Goal: Information Seeking & Learning: Check status

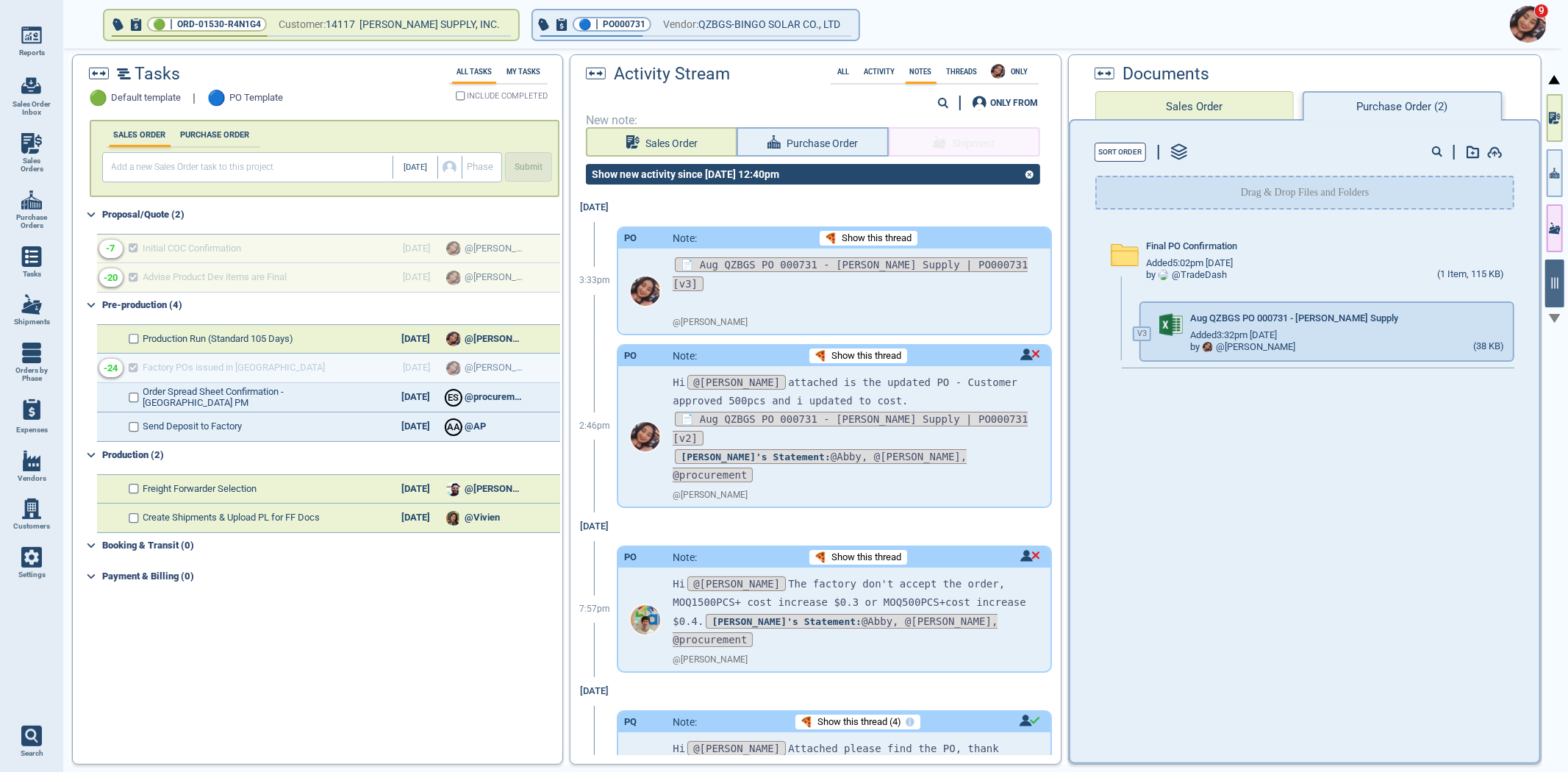
drag, startPoint x: 44, startPoint y: 138, endPoint x: 55, endPoint y: 143, distance: 12.1
click at [44, 138] on link "Sales Orders" at bounding box center [31, 153] width 64 height 57
select select "50"
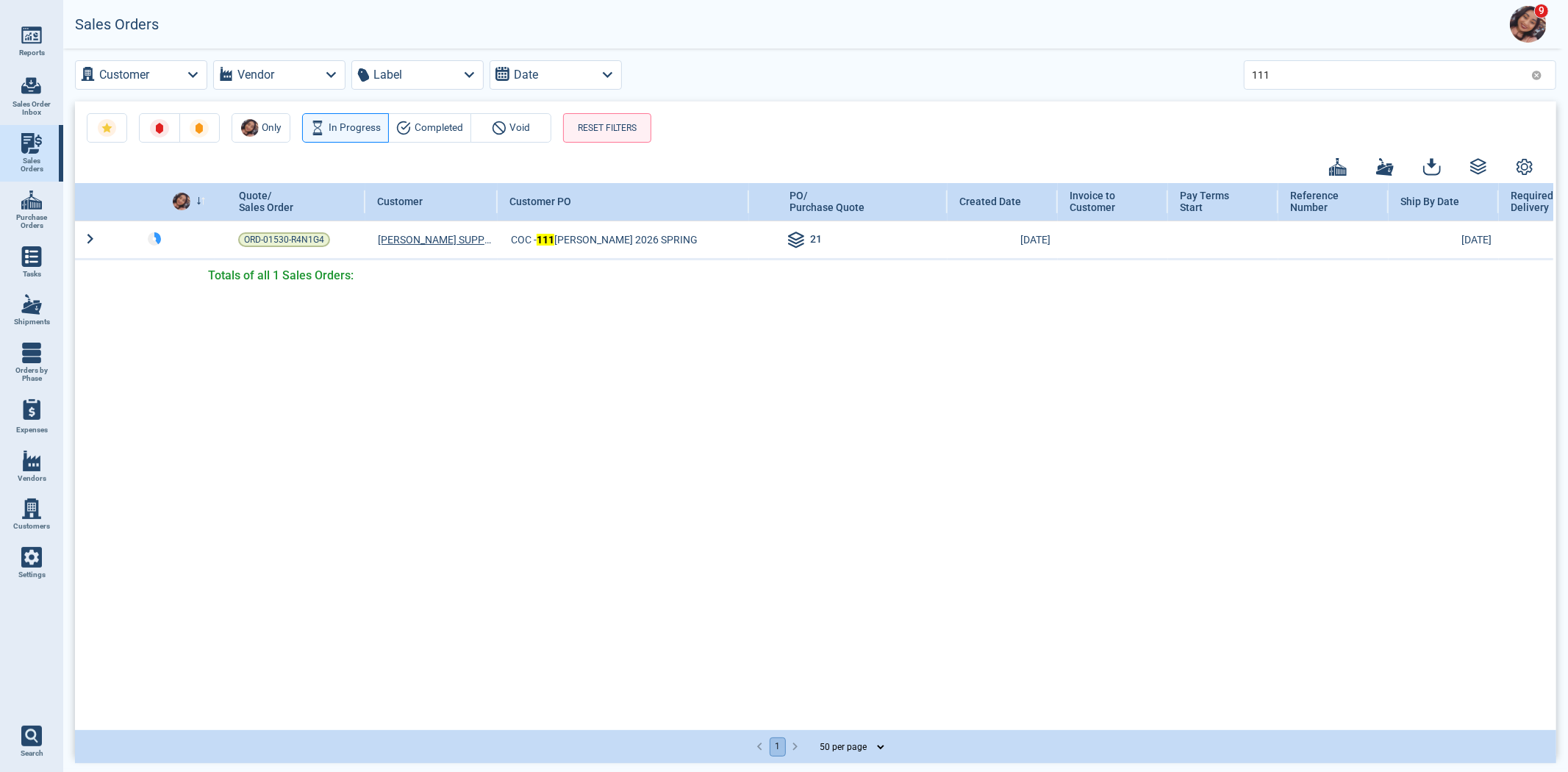
click at [1532, 74] on icon at bounding box center [1537, 75] width 11 height 11
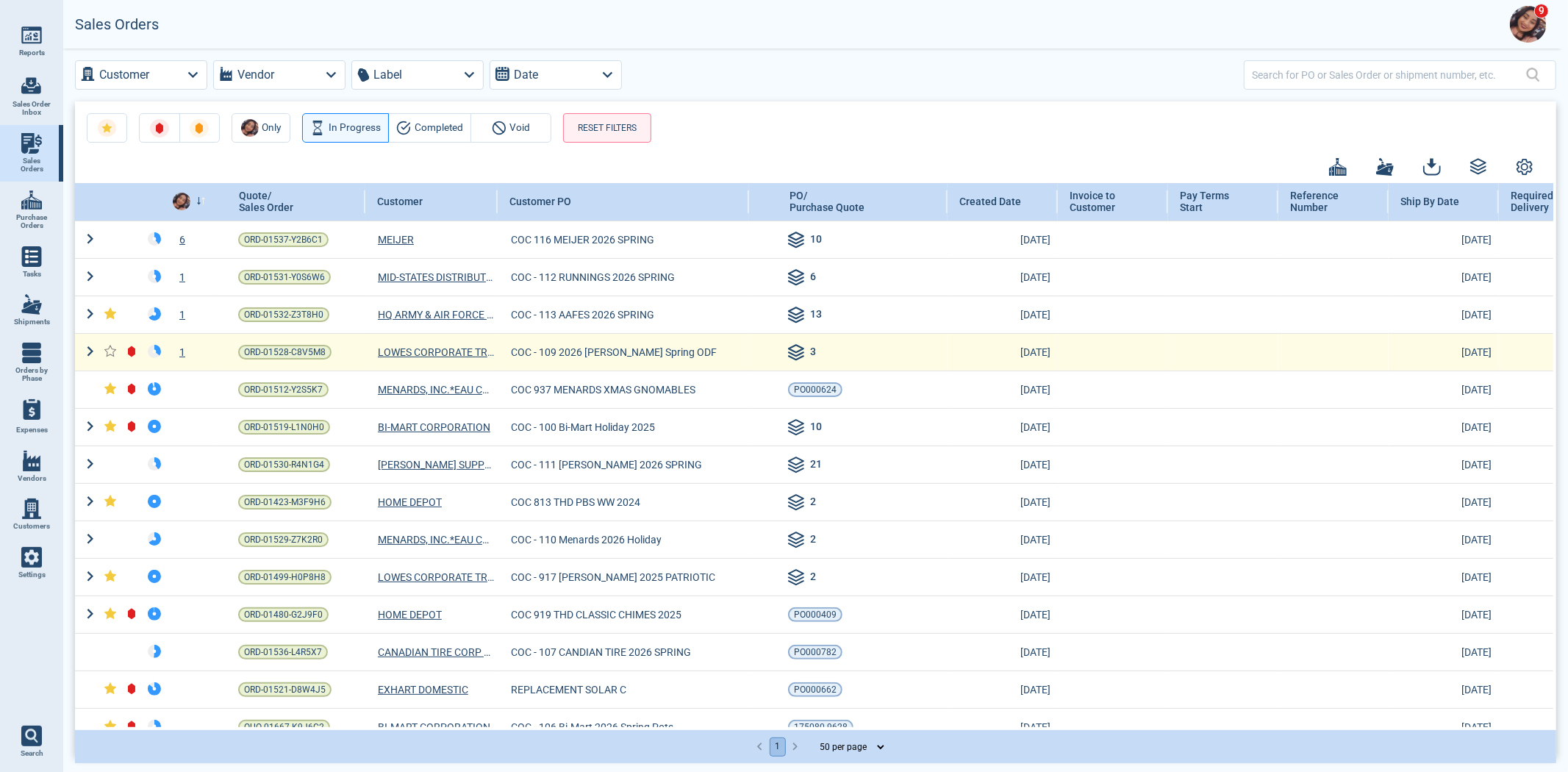
click at [175, 354] on div "1" at bounding box center [191, 352] width 47 height 15
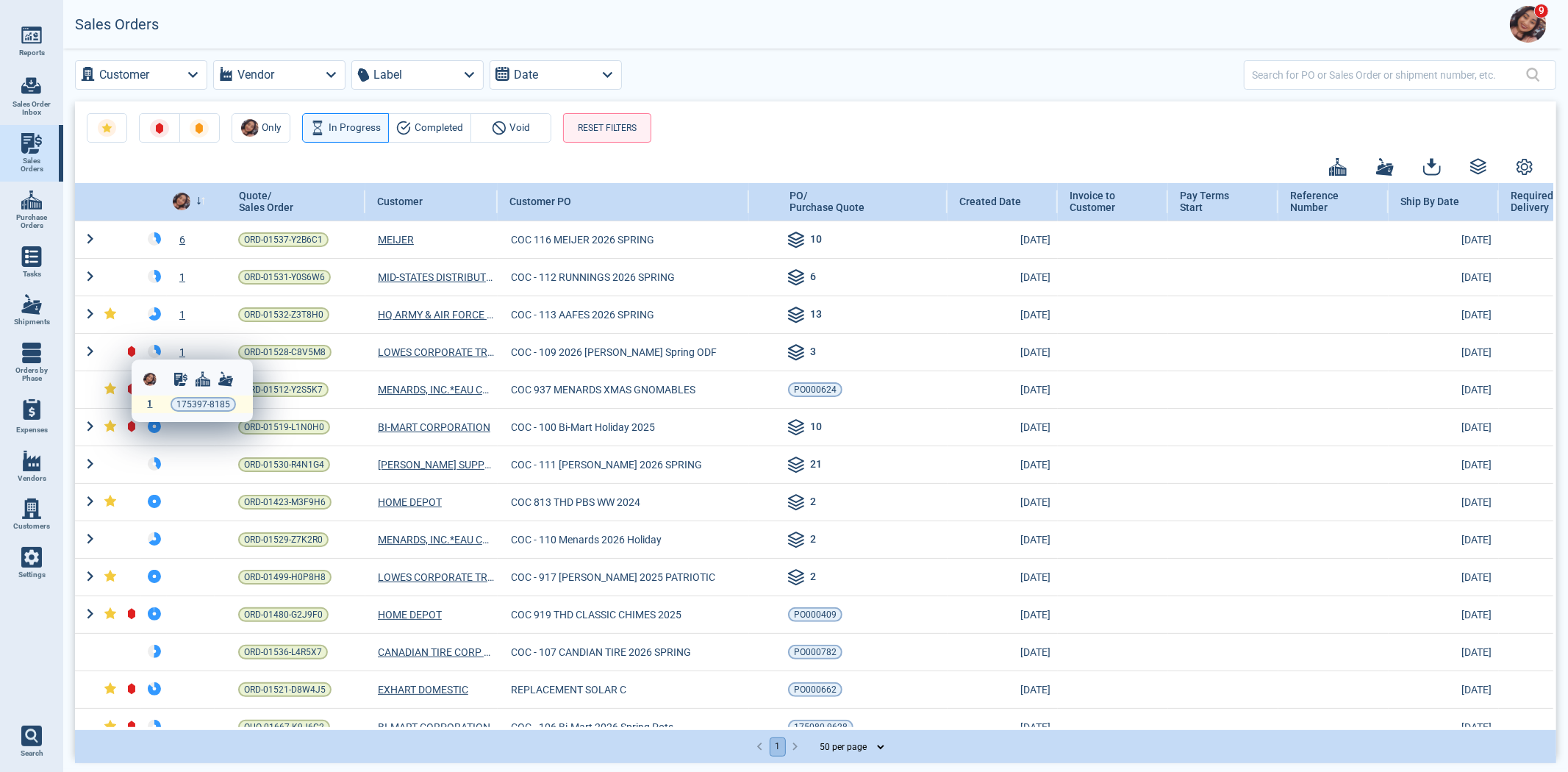
click at [149, 407] on span "1" at bounding box center [150, 403] width 5 height 10
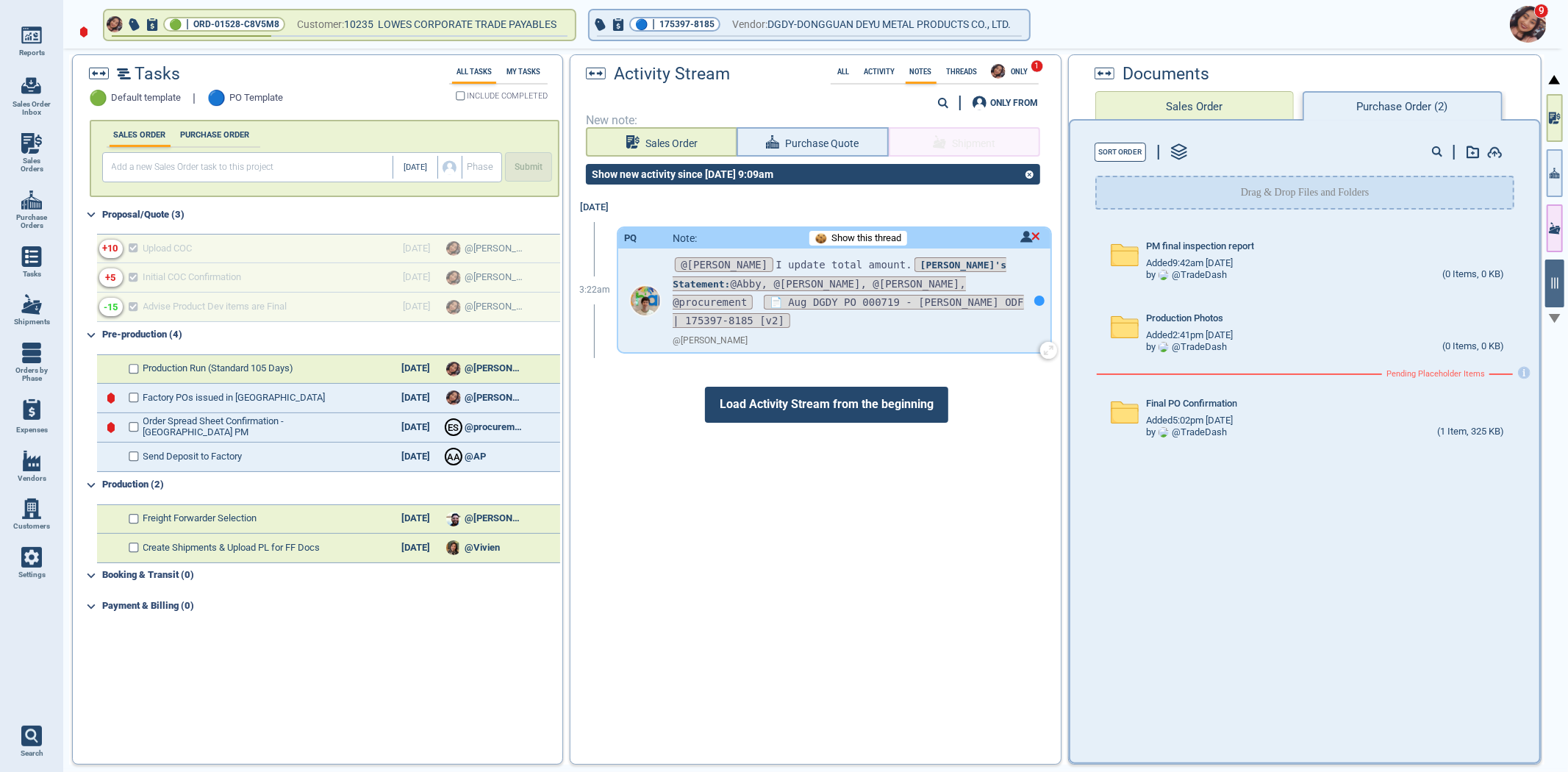
click at [1035, 295] on div at bounding box center [1039, 300] width 10 height 10
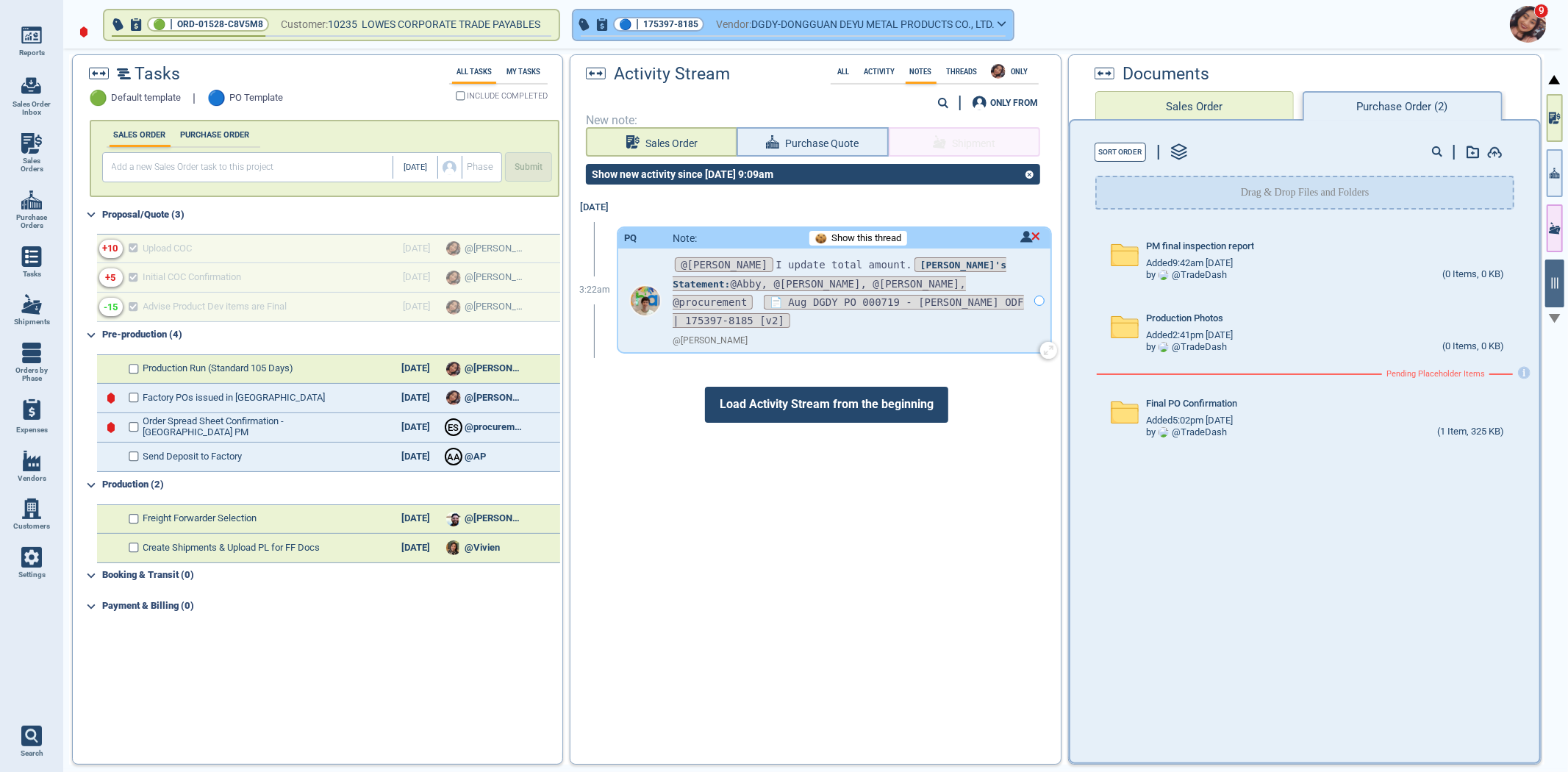
click at [880, 24] on span "DGDY-DONGGUAN DEYU METAL PRODUCTS CO., LTD." at bounding box center [873, 24] width 243 height 18
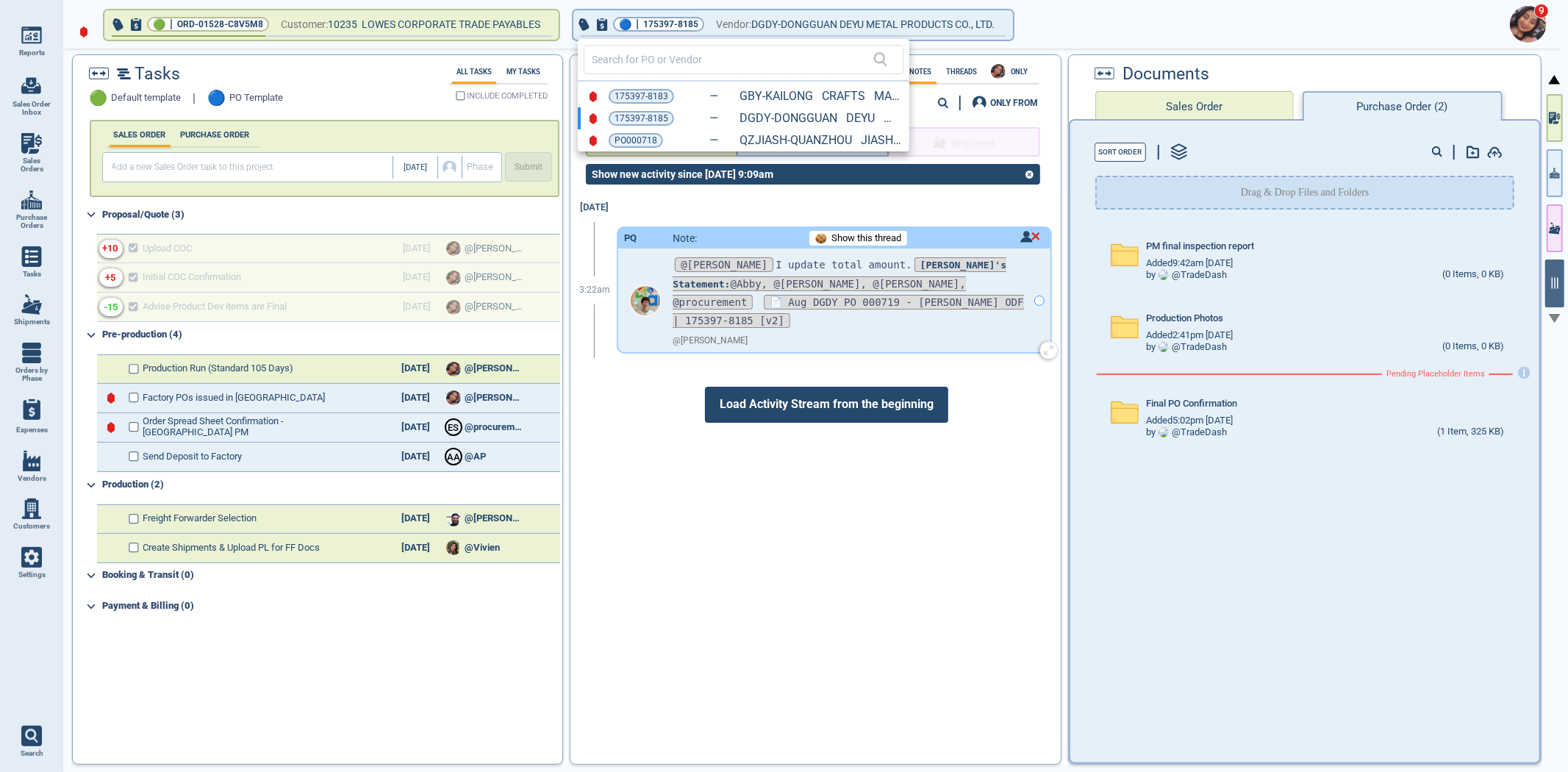
click at [628, 398] on div at bounding box center [784, 386] width 1568 height 772
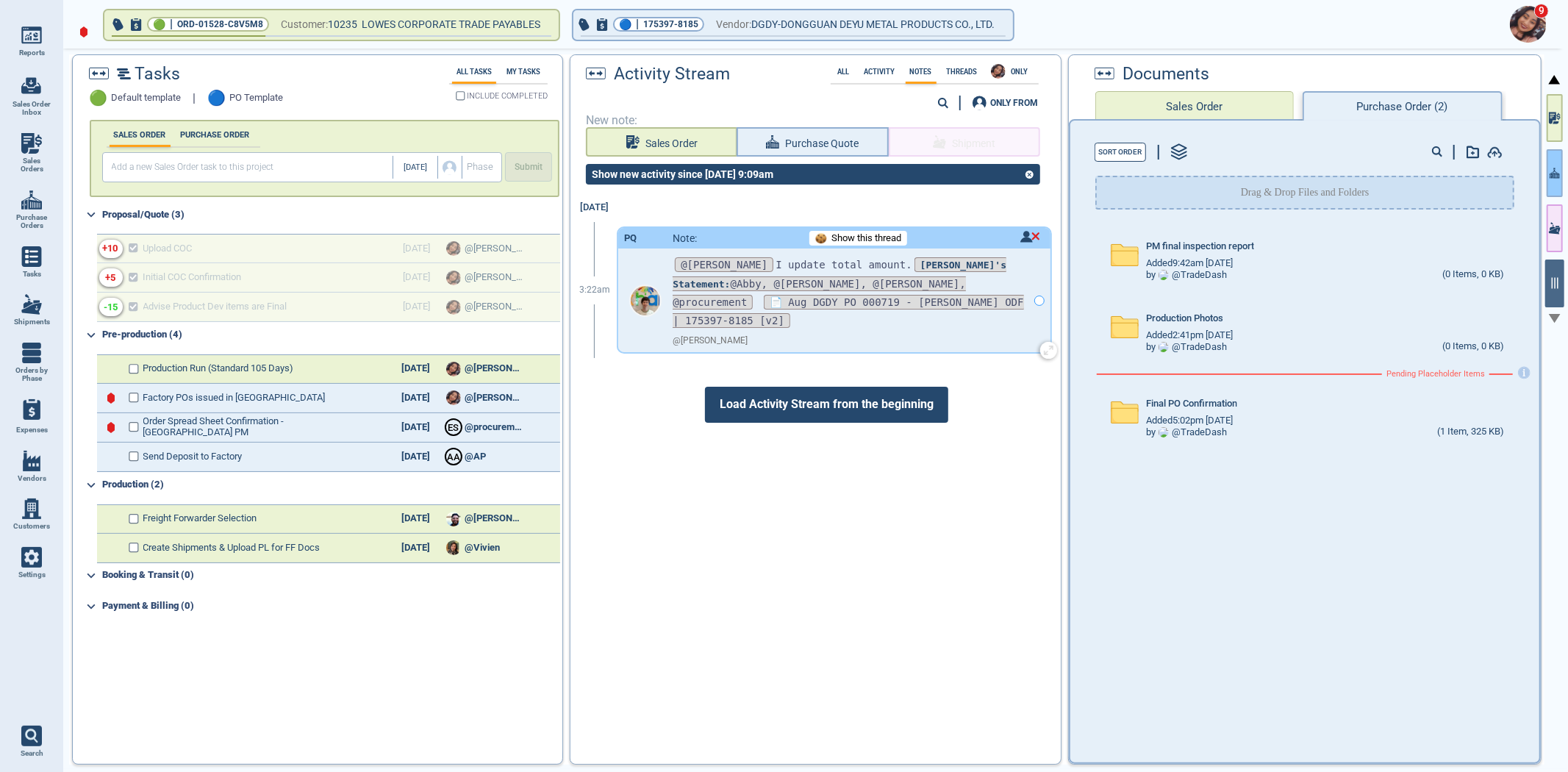
click at [1553, 162] on button "button" at bounding box center [1554, 173] width 16 height 47
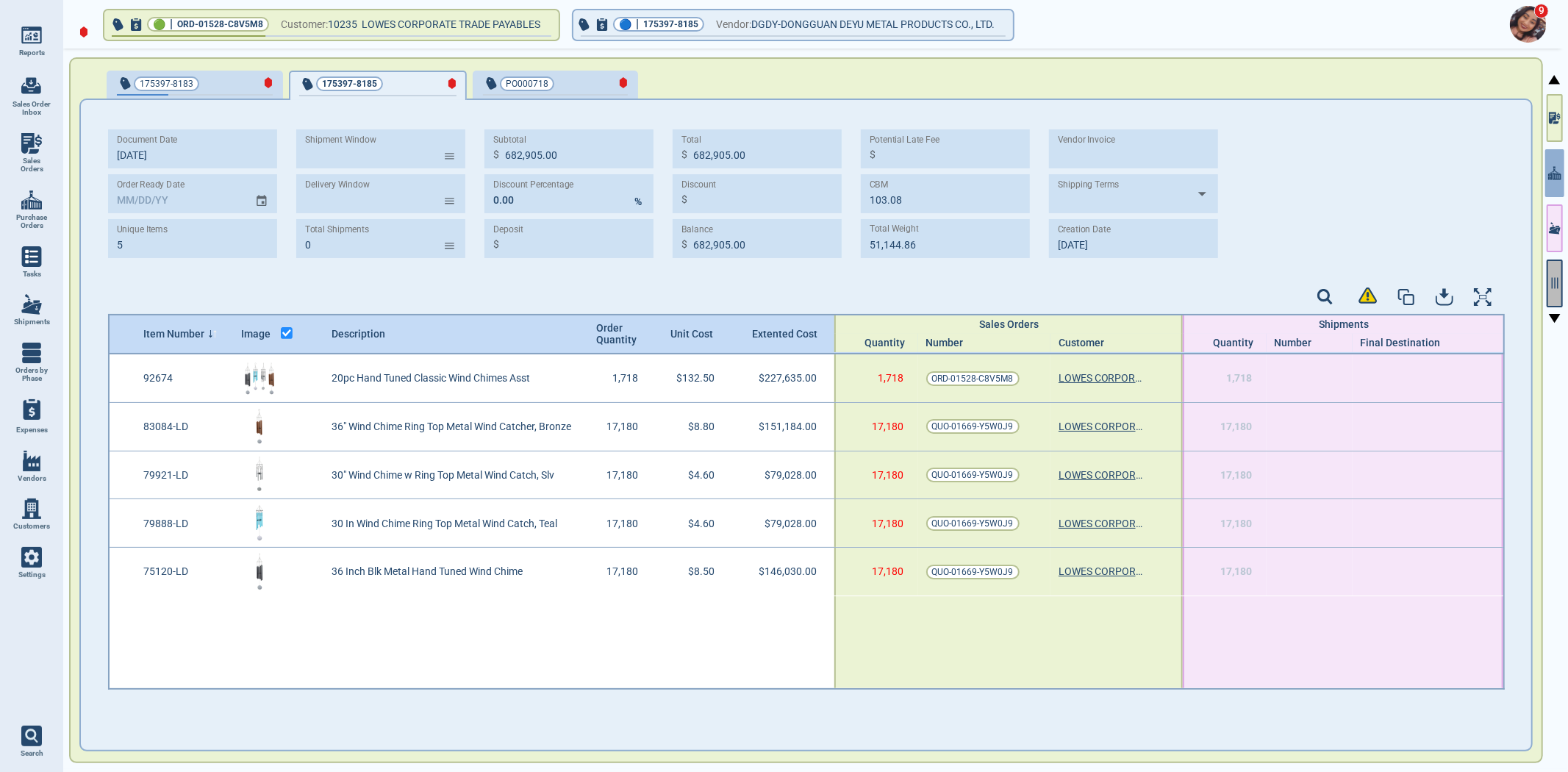
click at [1556, 285] on icon "button" at bounding box center [1554, 282] width 13 height 13
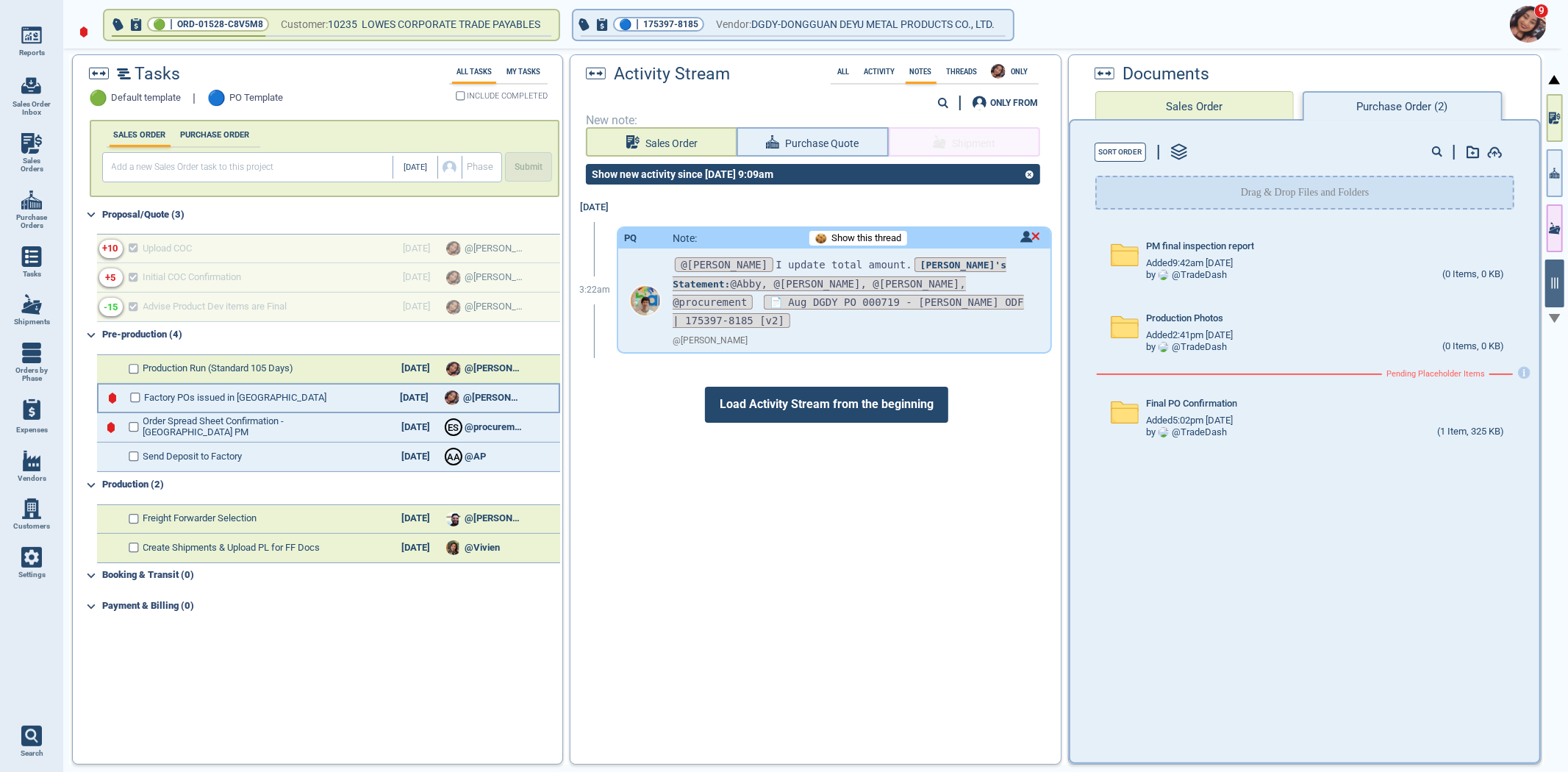
drag, startPoint x: 134, startPoint y: 393, endPoint x: 134, endPoint y: 402, distance: 9.0
click at [134, 393] on input "checkbox" at bounding box center [135, 397] width 11 height 10
checkbox input "false"
click at [131, 431] on div "Order Spread Sheet Confirmation - [GEOGRAPHIC_DATA] PM [DATE] E S @procurement" at bounding box center [328, 428] width 463 height 29
click at [131, 422] on input "checkbox" at bounding box center [135, 426] width 11 height 10
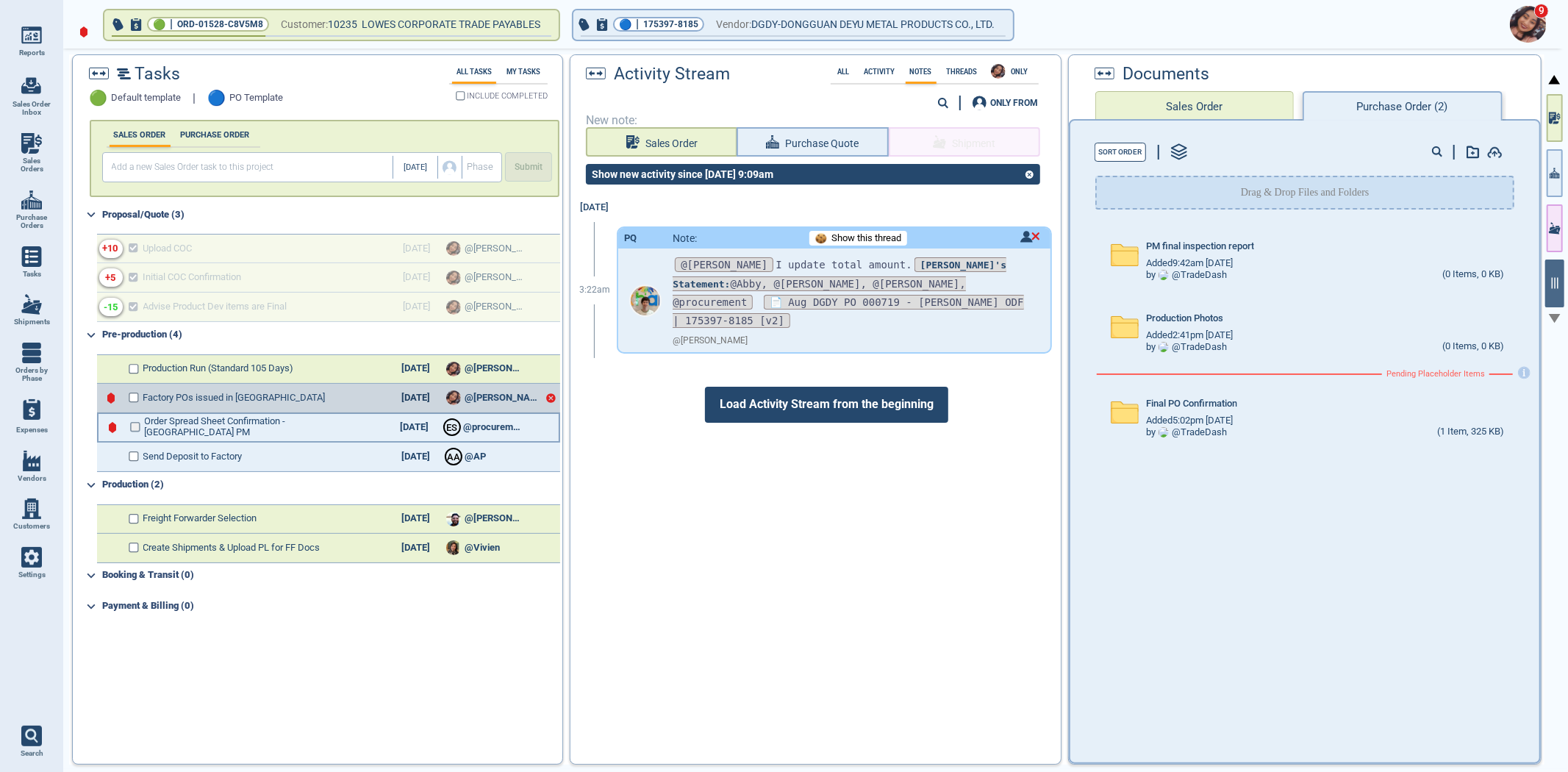
checkbox input "false"
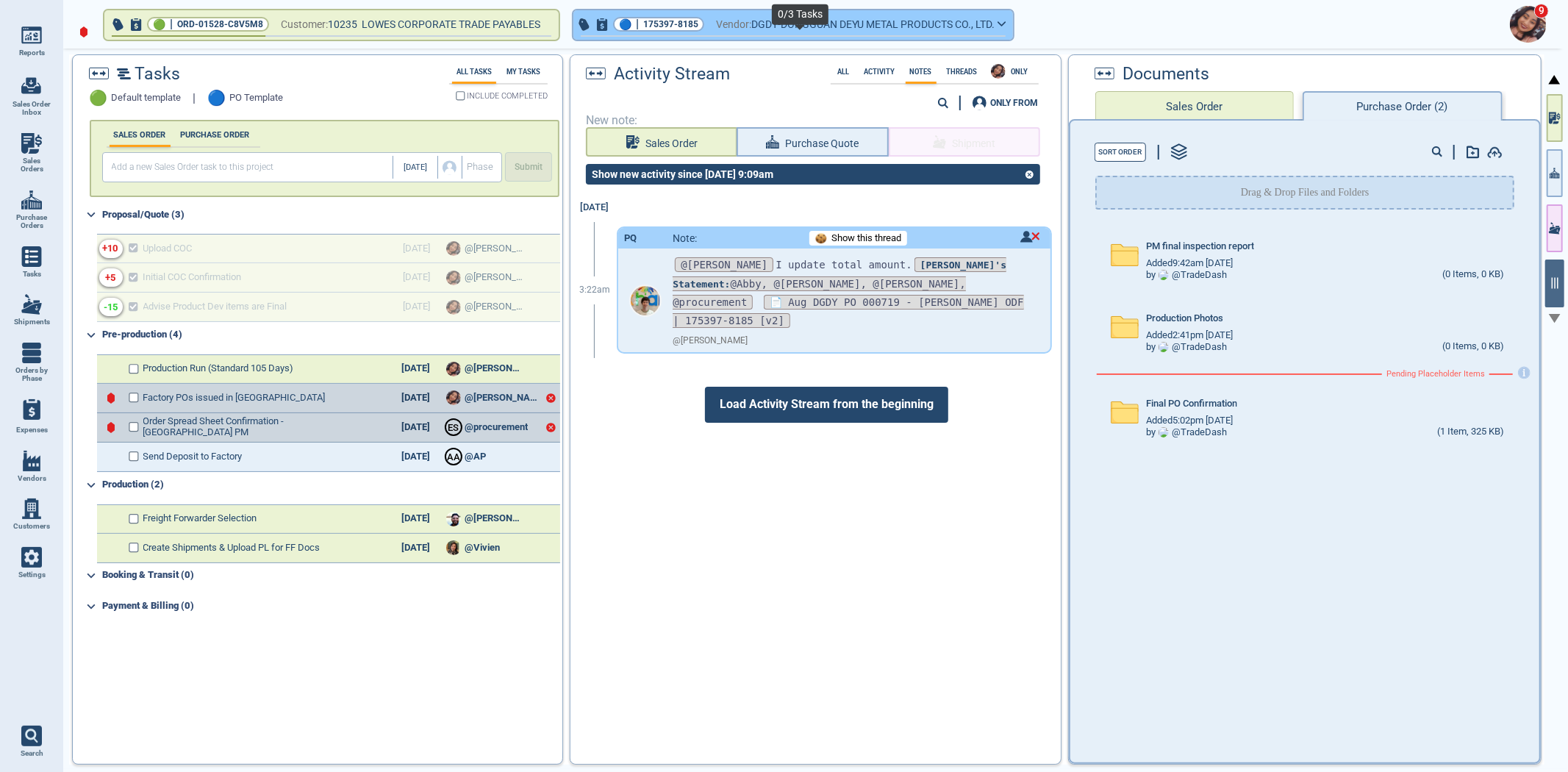
click at [805, 28] on span "DGDY-DONGGUAN DEYU METAL PRODUCTS CO., LTD." at bounding box center [873, 24] width 243 height 18
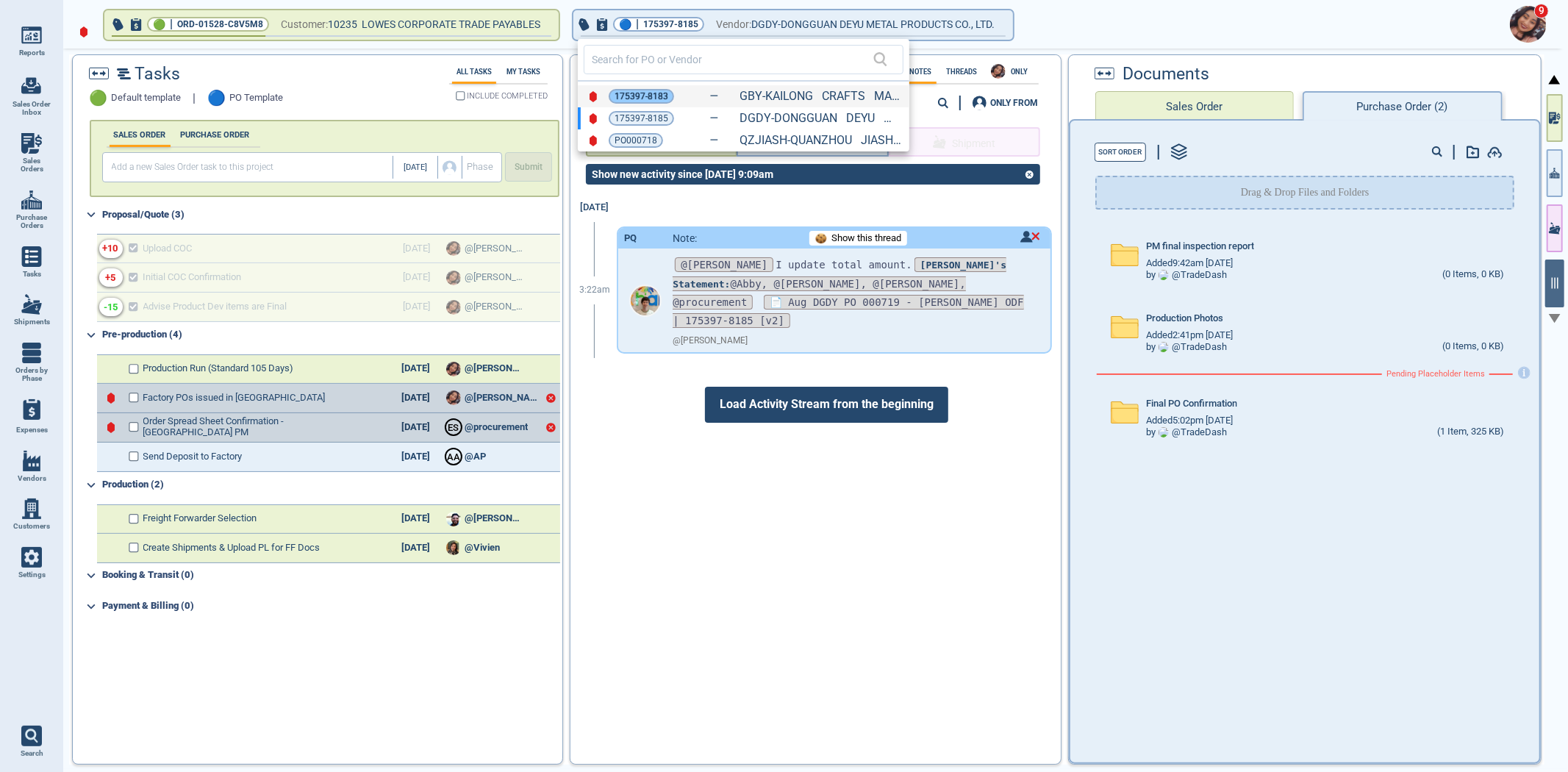
click at [647, 93] on span "175397-8183" at bounding box center [641, 96] width 54 height 15
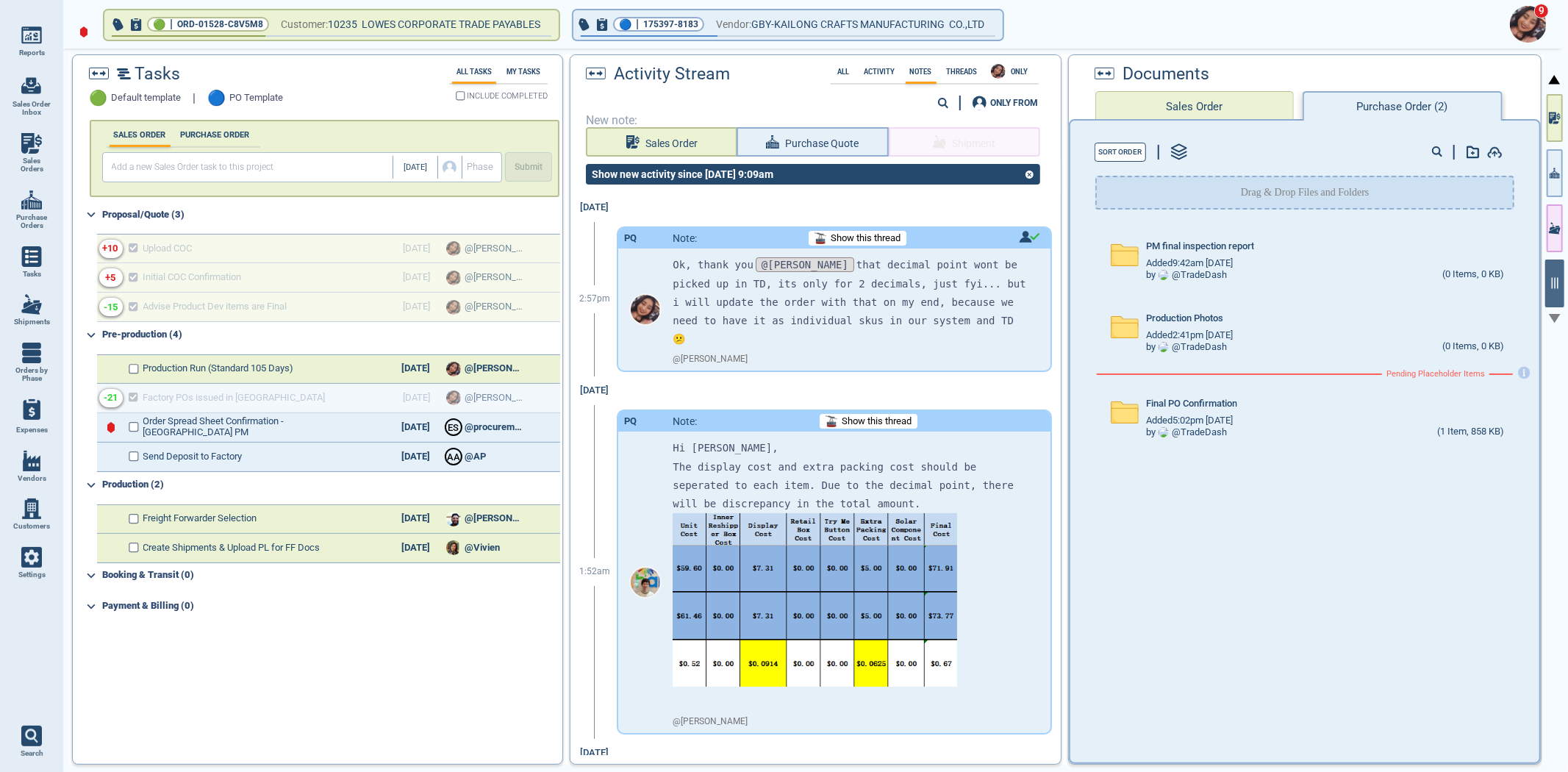
click at [22, 140] on img at bounding box center [31, 143] width 21 height 21
select select "50"
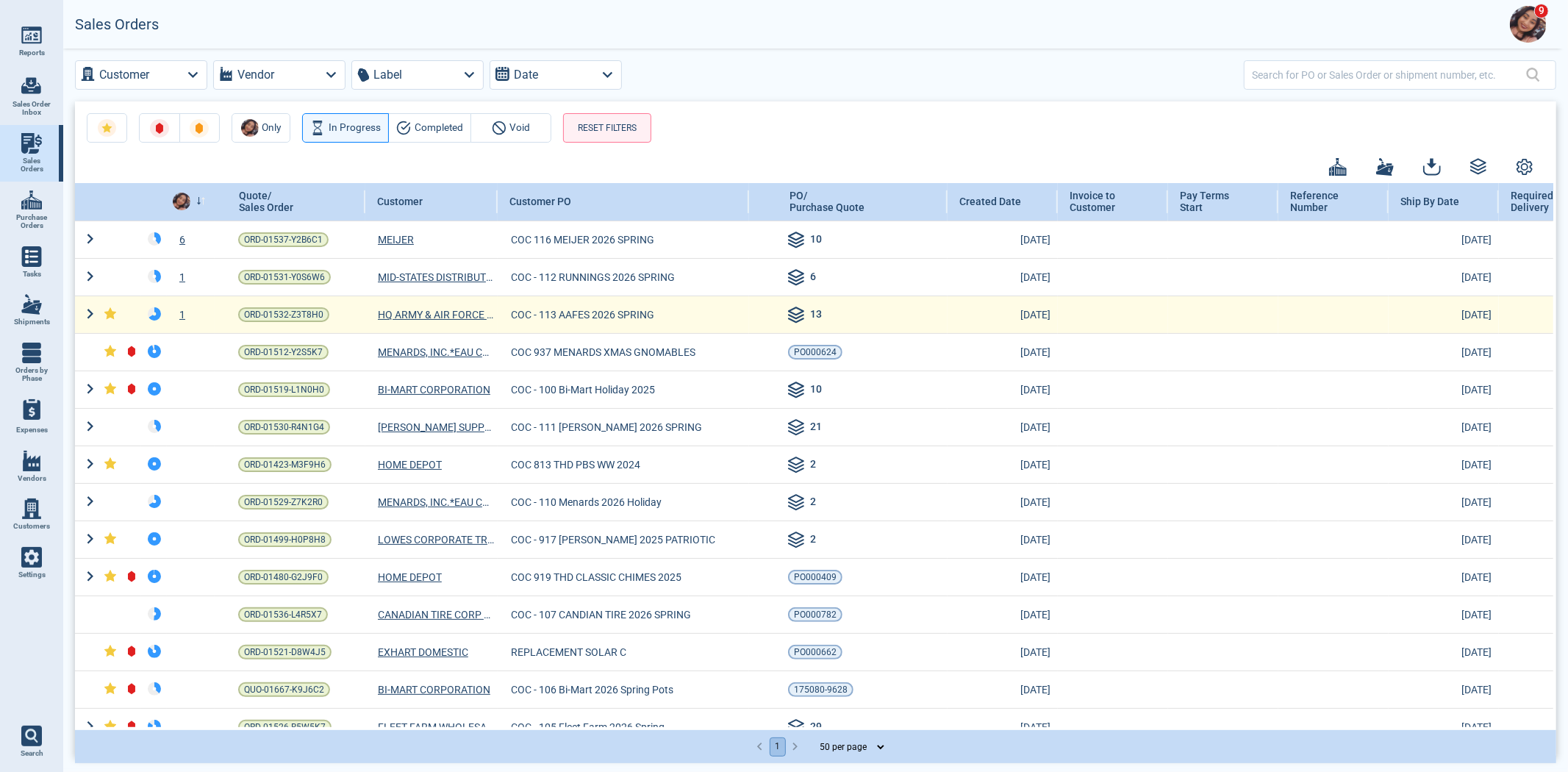
click at [180, 313] on div "1" at bounding box center [191, 314] width 47 height 15
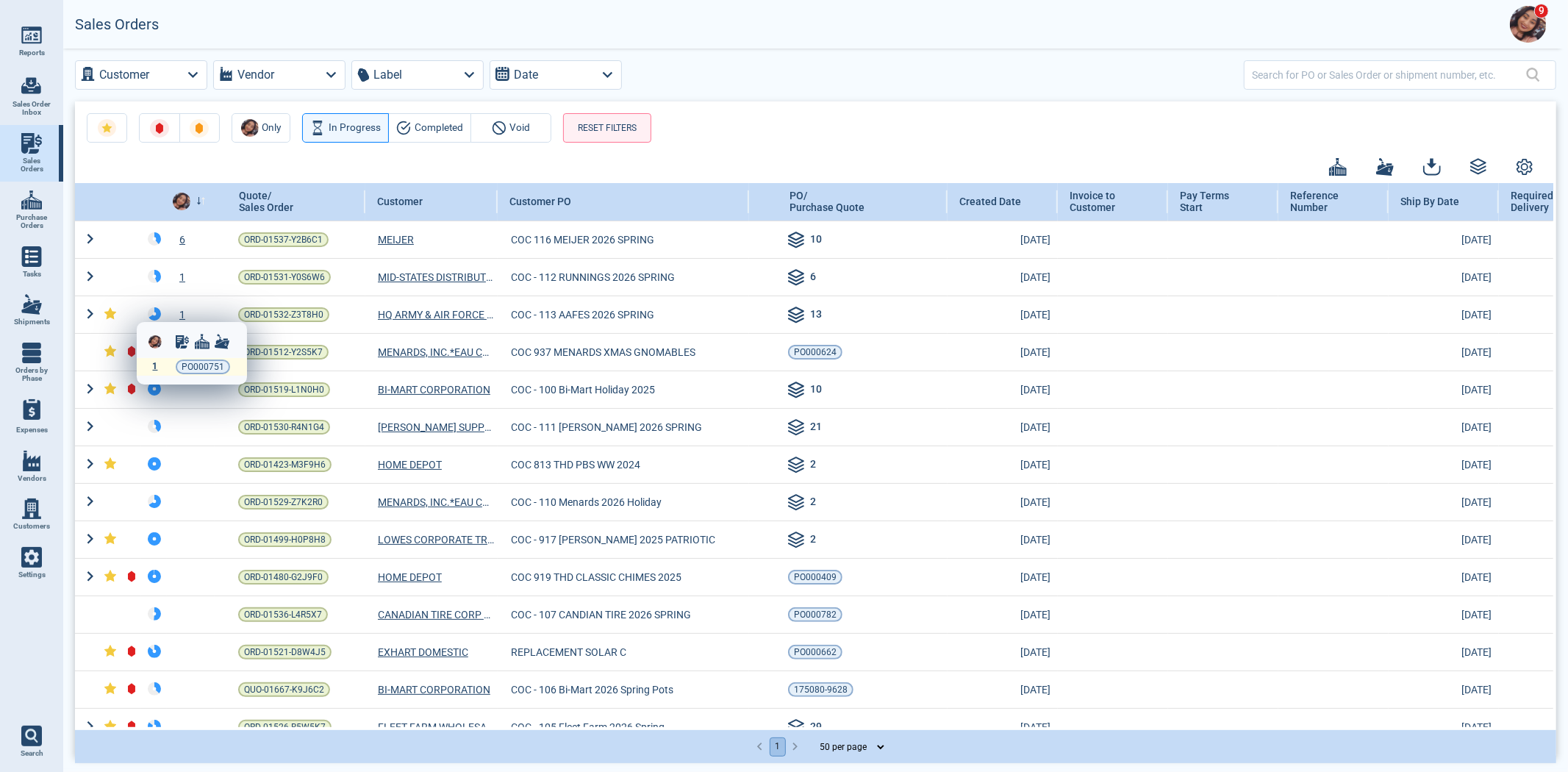
click at [150, 362] on div "1" at bounding box center [155, 366] width 10 height 10
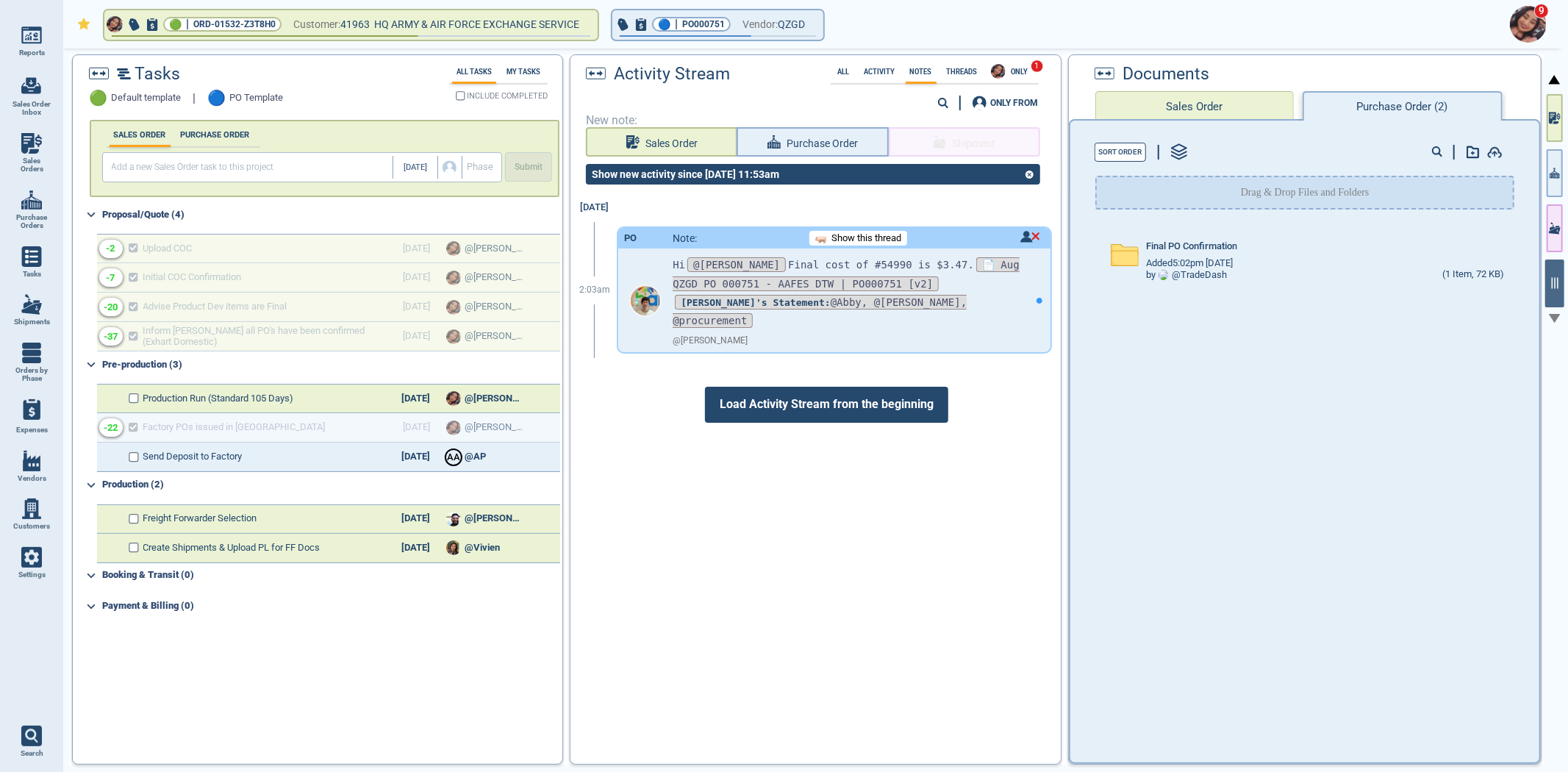
click at [1557, 169] on icon "button" at bounding box center [1554, 173] width 10 height 15
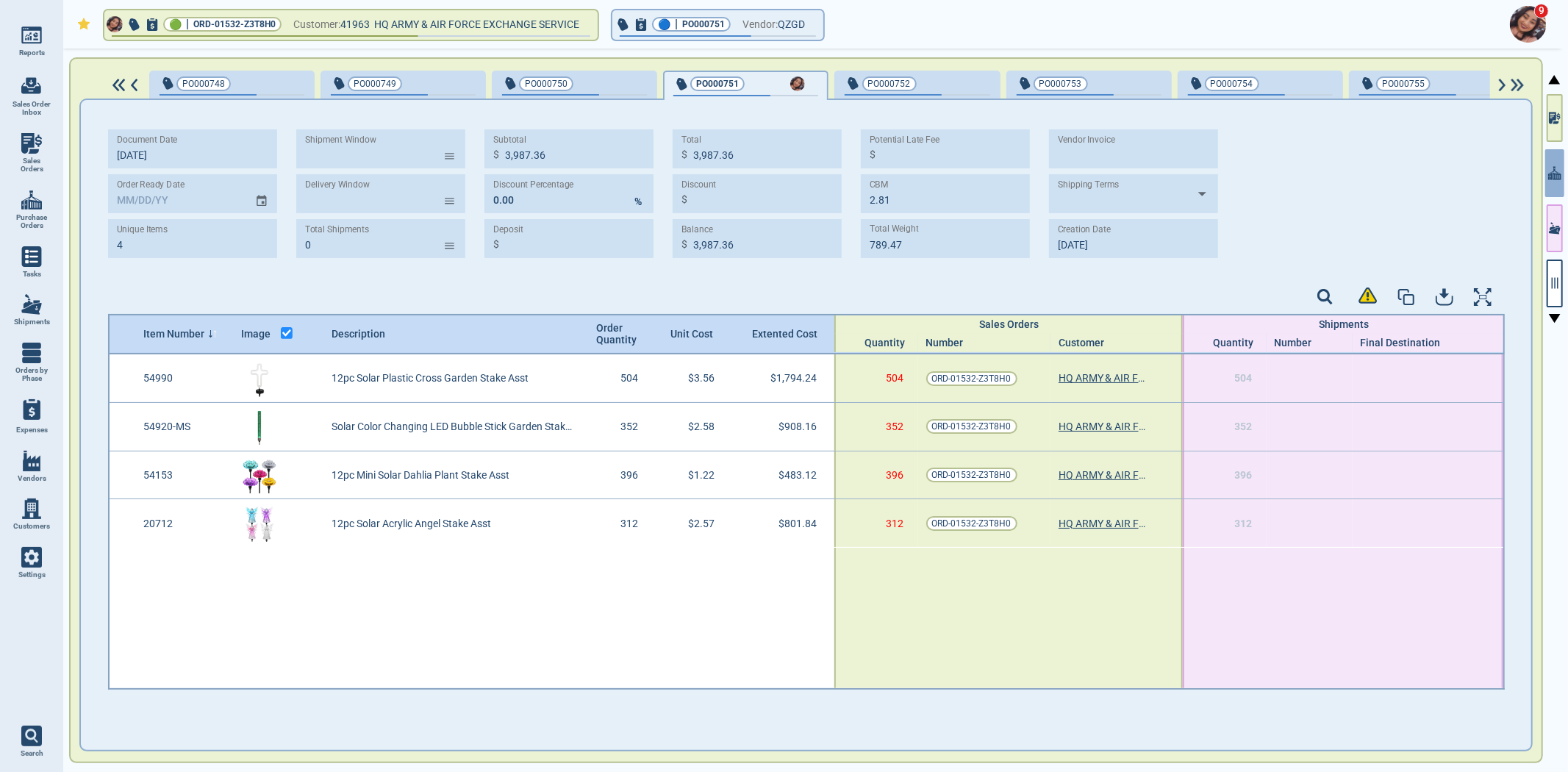
click at [1566, 287] on div "🟢 | ORD-01532-Z3T8H0 Customer: 41963 HQ ARMY & AIR FORCE EXCHANGE SERVICE 🔵 | P…" at bounding box center [816, 410] width 1504 height 724
click at [1550, 277] on icon "button" at bounding box center [1554, 282] width 13 height 13
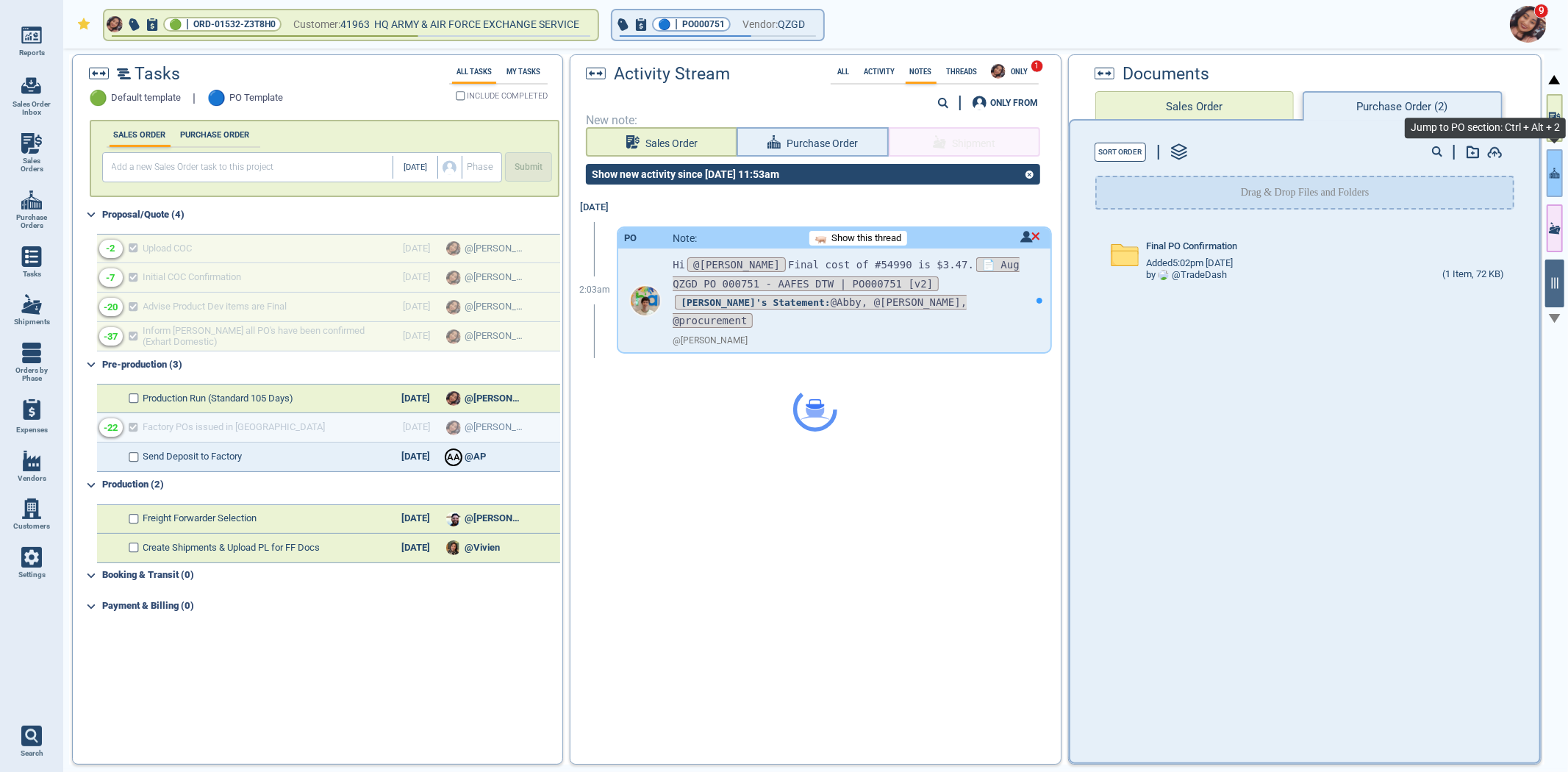
click at [1554, 182] on button "button" at bounding box center [1554, 173] width 16 height 47
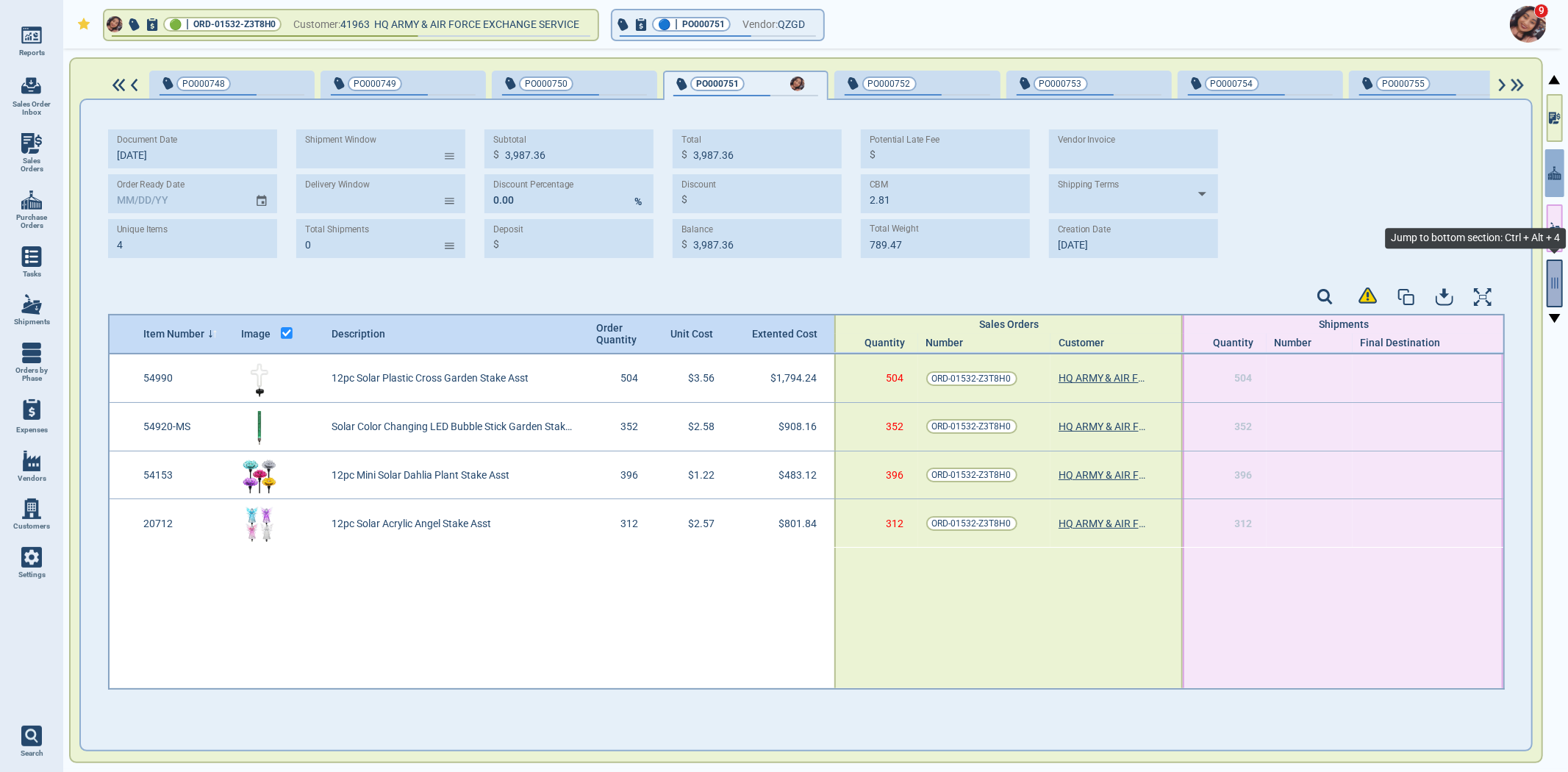
drag, startPoint x: 1551, startPoint y: 276, endPoint x: 1563, endPoint y: 297, distance: 24.2
click at [1551, 276] on icon "button" at bounding box center [1554, 282] width 13 height 13
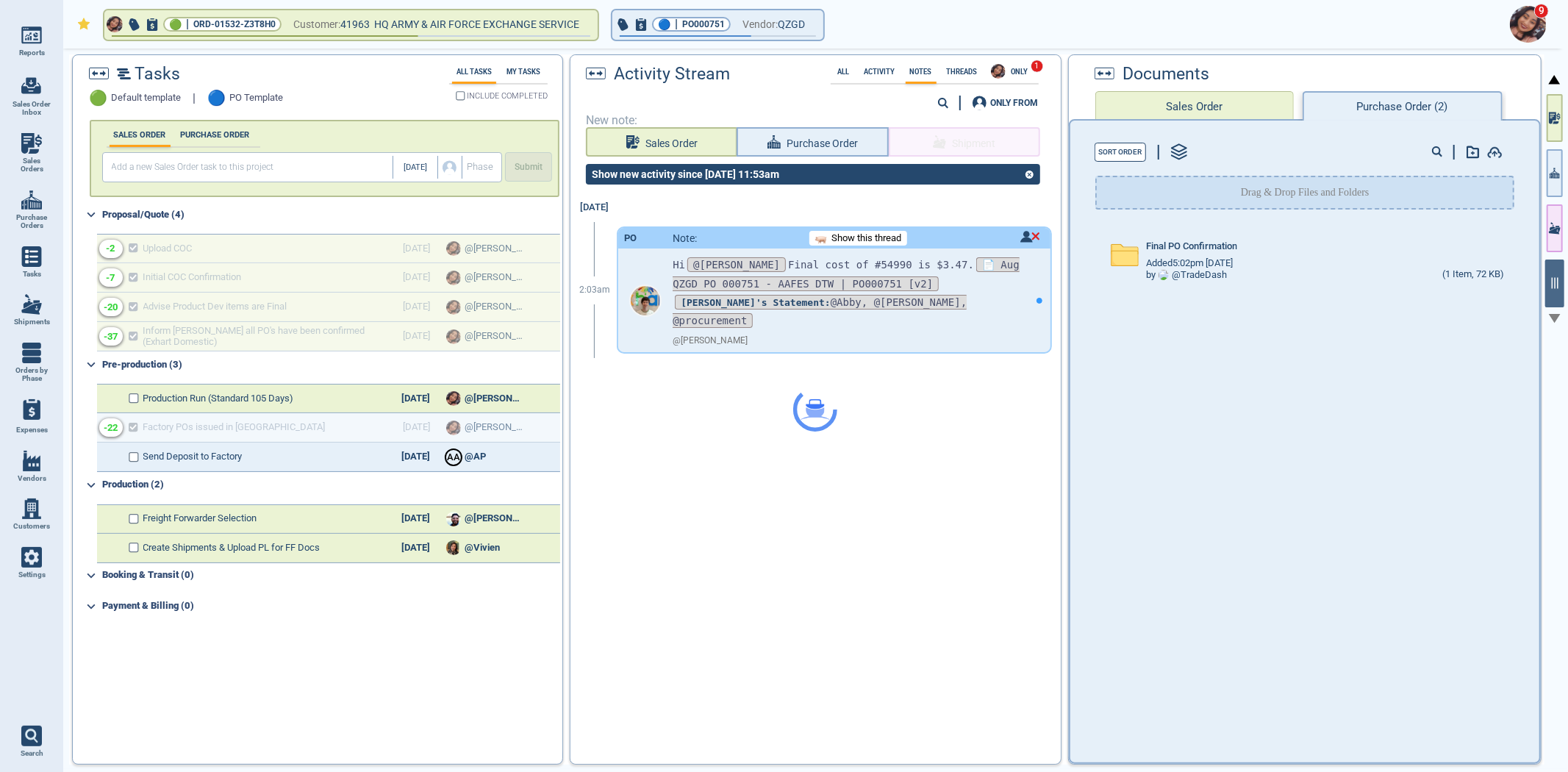
click at [1025, 295] on div at bounding box center [815, 409] width 490 height 708
click at [1035, 295] on div at bounding box center [1039, 300] width 10 height 10
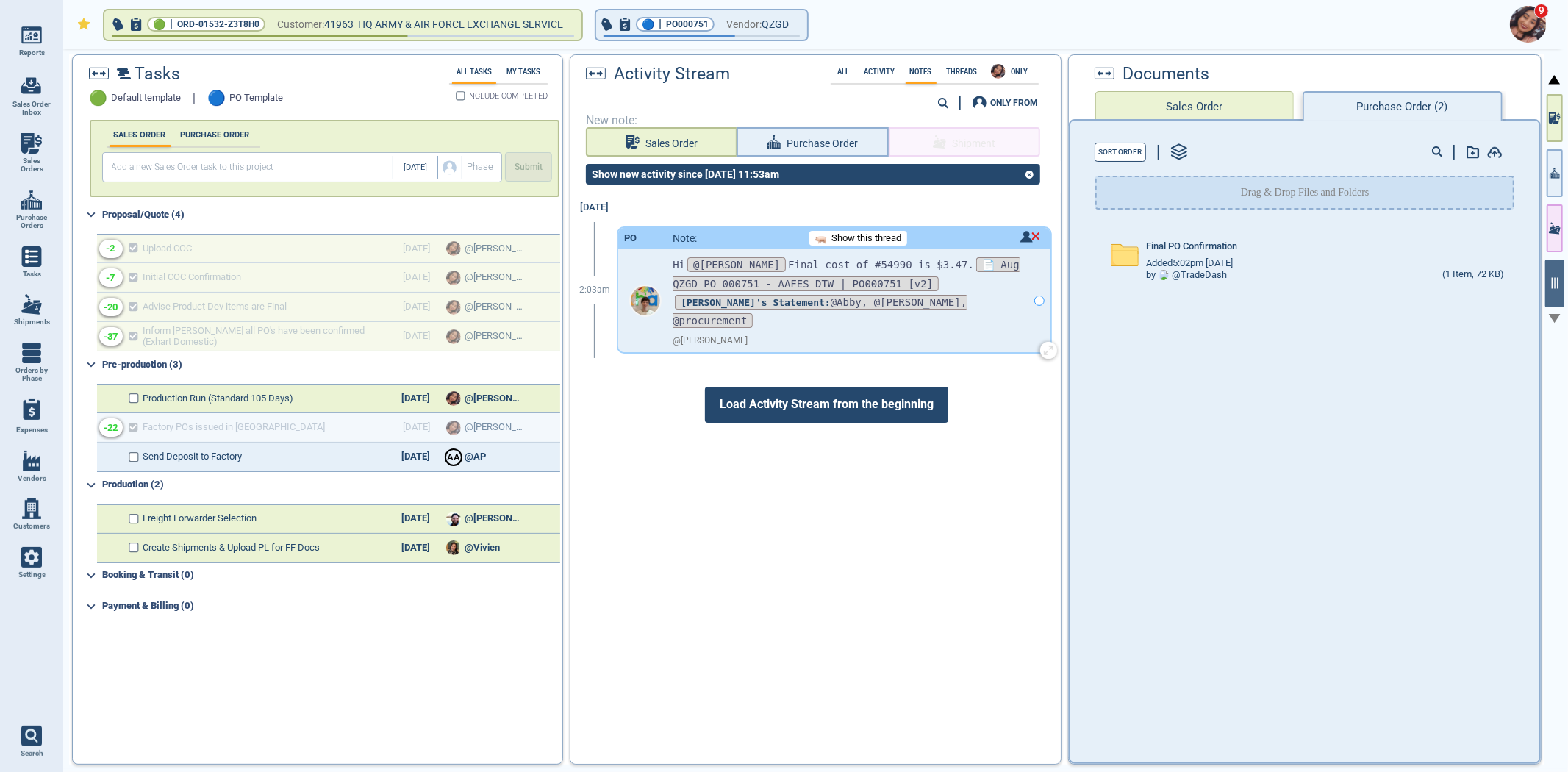
click at [872, 243] on div "Show this thread" at bounding box center [859, 238] width 98 height 15
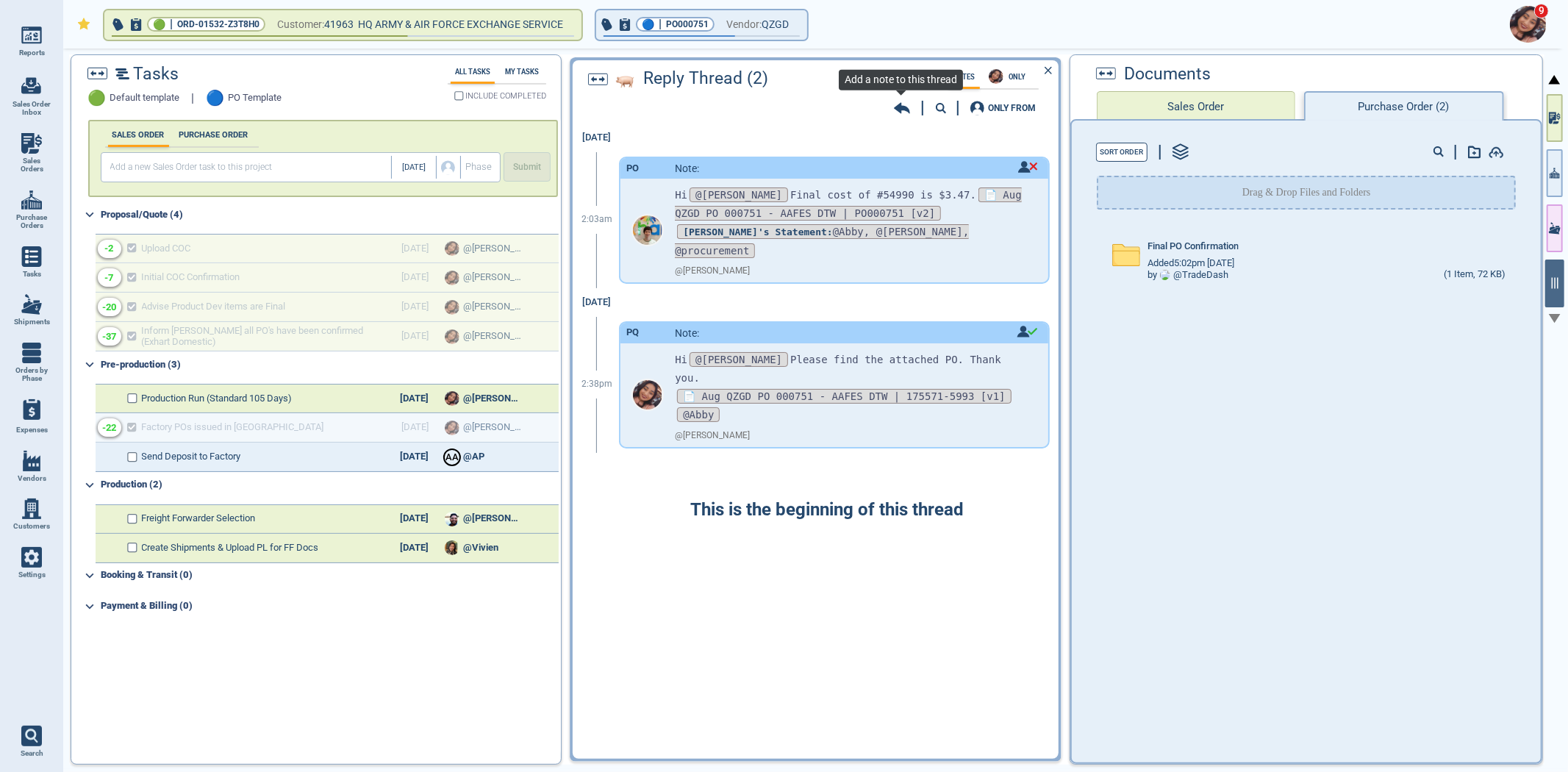
click at [902, 110] on icon at bounding box center [901, 108] width 16 height 15
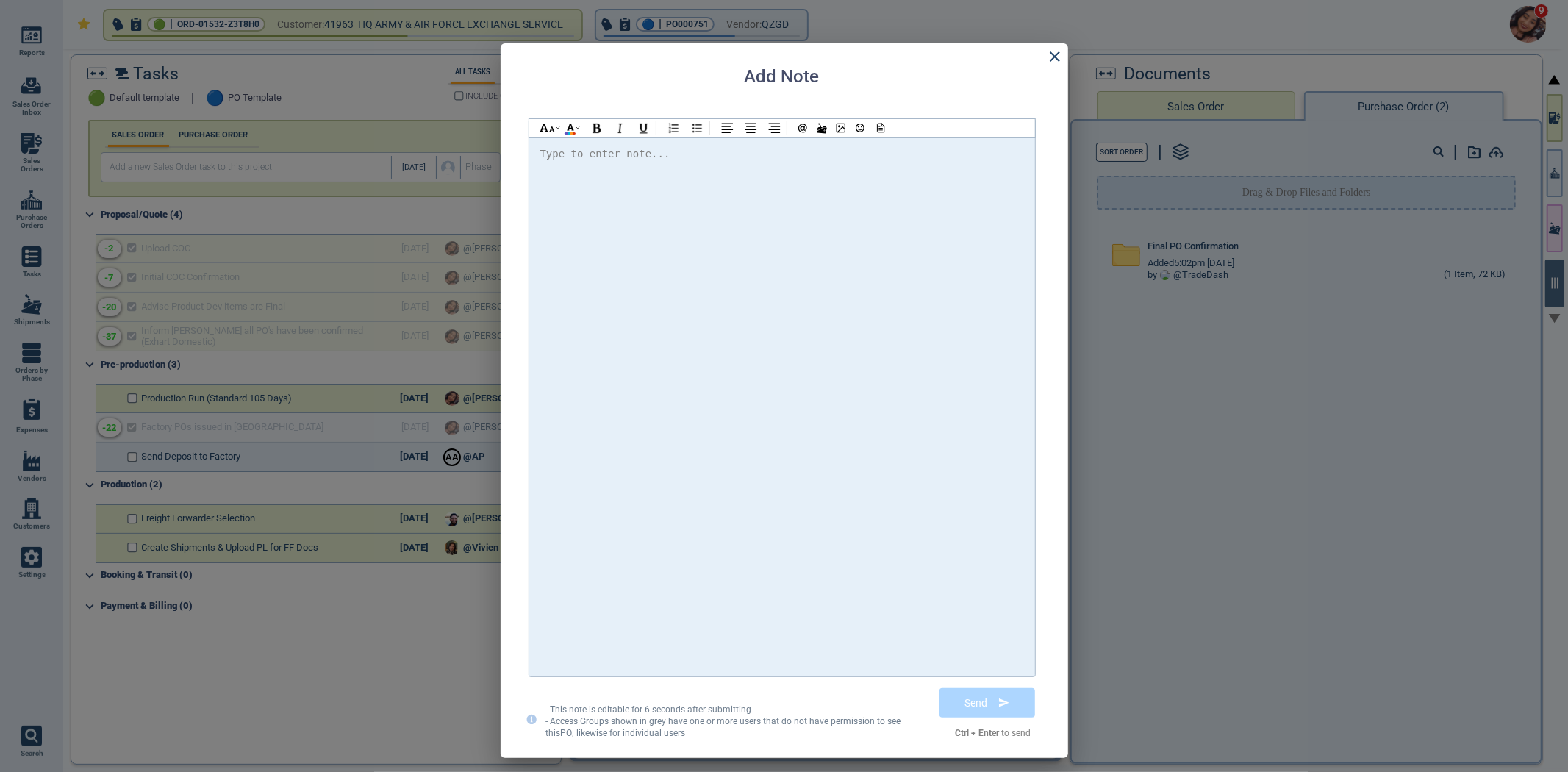
drag, startPoint x: 902, startPoint y: 110, endPoint x: 877, endPoint y: 187, distance: 81.0
click at [877, 187] on div at bounding box center [782, 406] width 484 height 524
click at [833, 194] on div at bounding box center [782, 406] width 484 height 524
click at [1023, 703] on button "Send" at bounding box center [986, 702] width 106 height 37
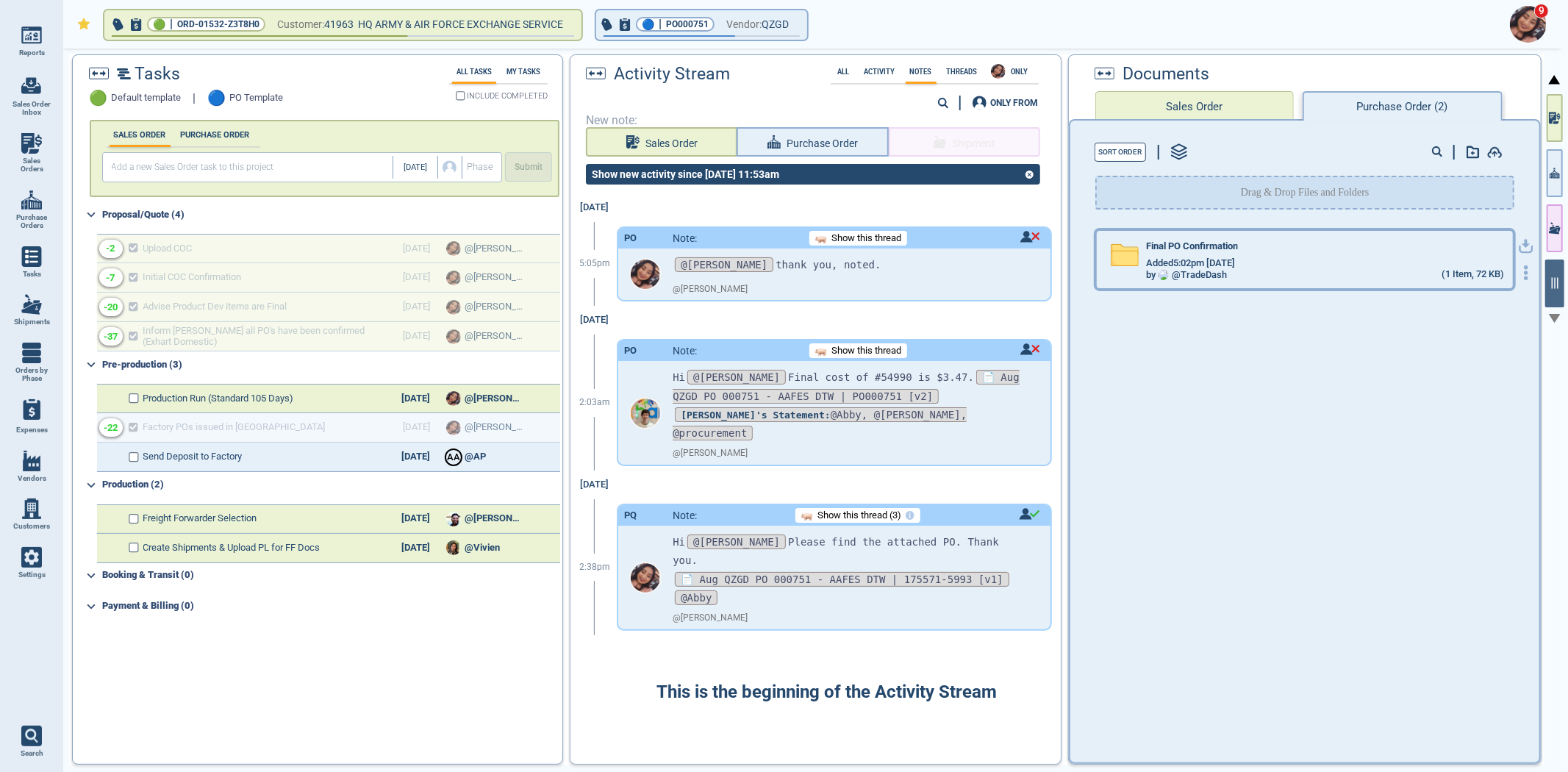
click at [1203, 241] on span "Final PO Confirmation" at bounding box center [1192, 246] width 92 height 11
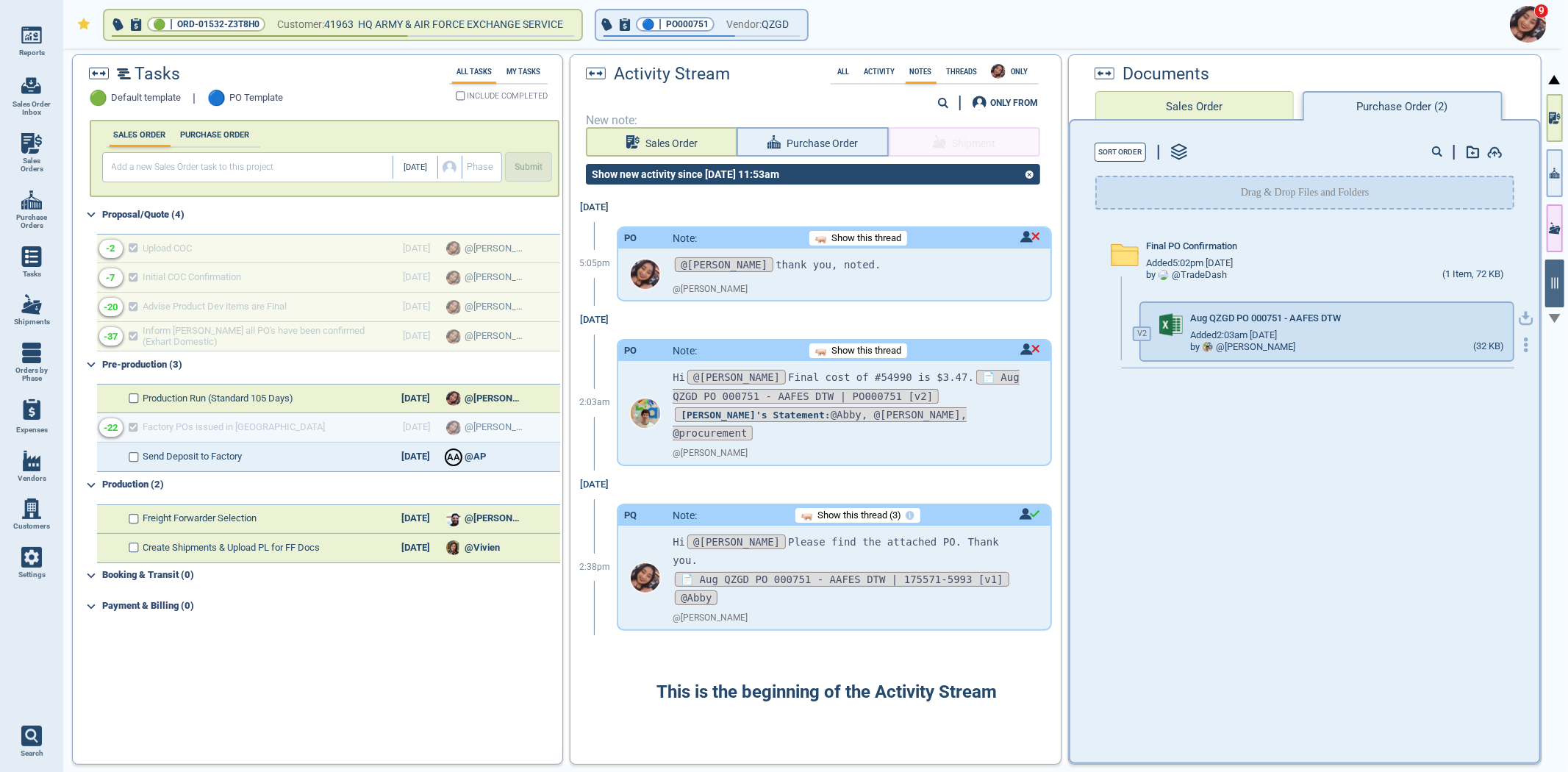
click at [1521, 313] on icon "button" at bounding box center [1526, 316] width 9 height 9
select select "50"
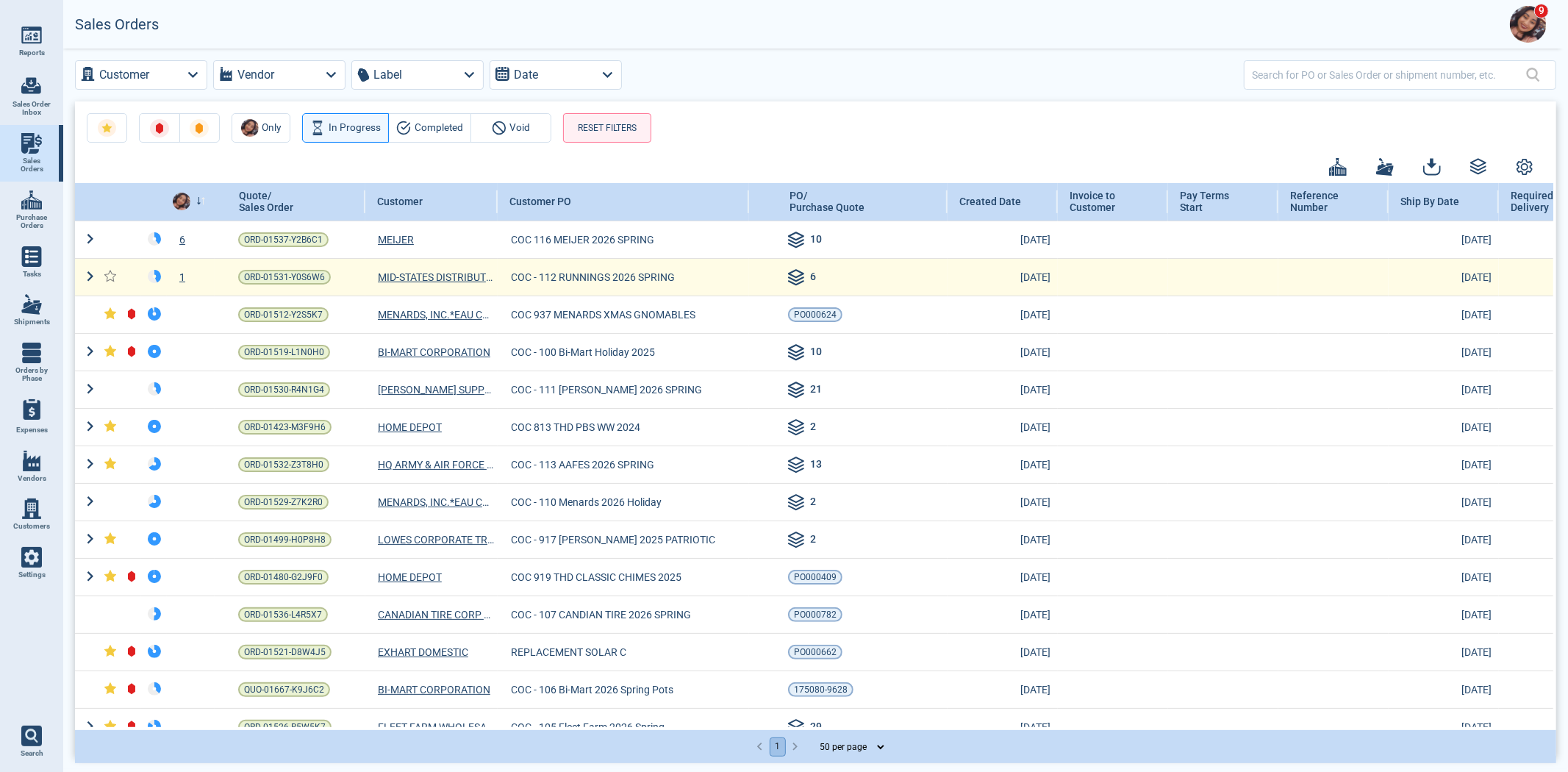
click at [184, 275] on div "1" at bounding box center [191, 277] width 47 height 15
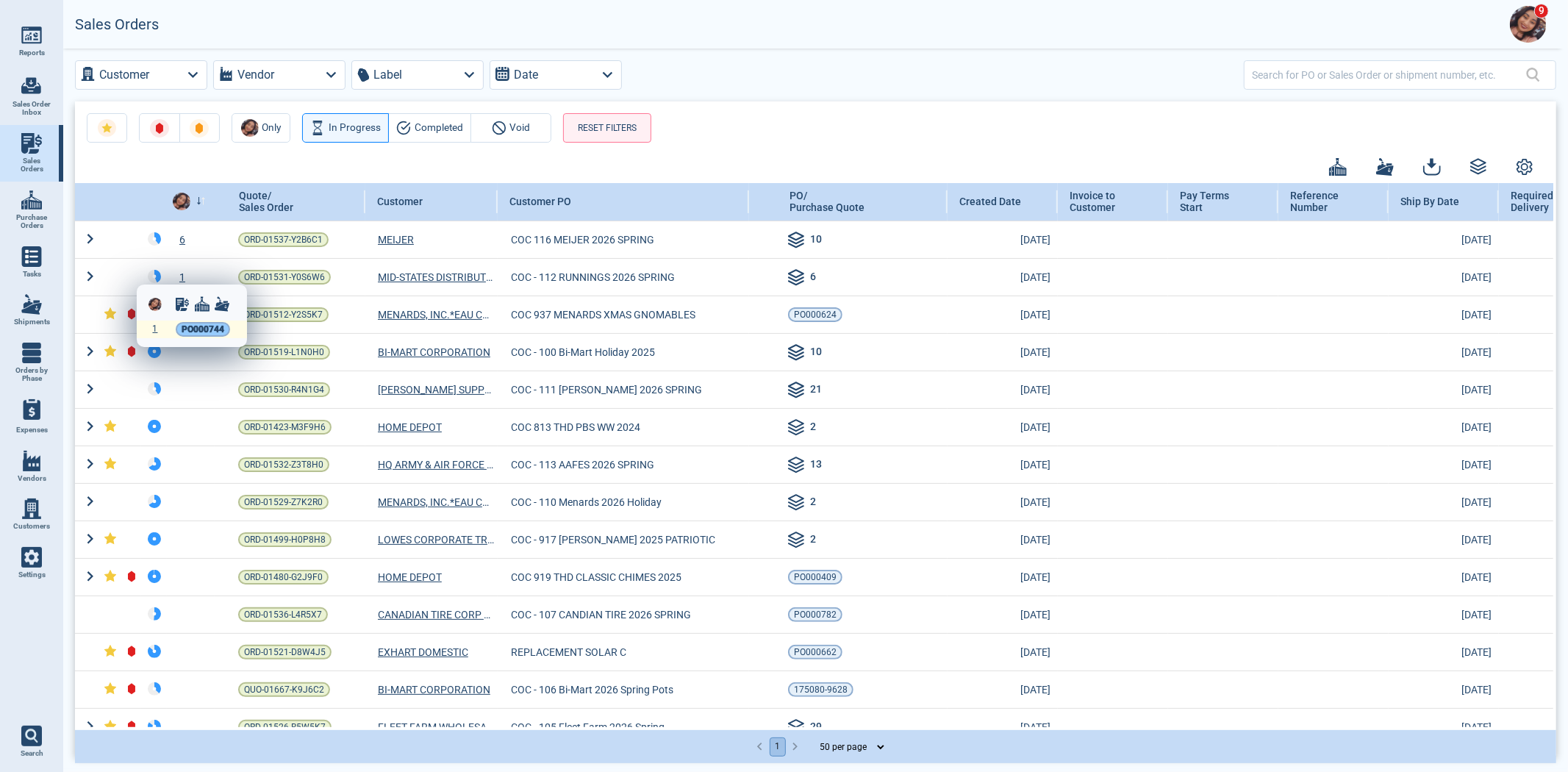
click at [202, 331] on span "PO000744" at bounding box center [203, 329] width 43 height 15
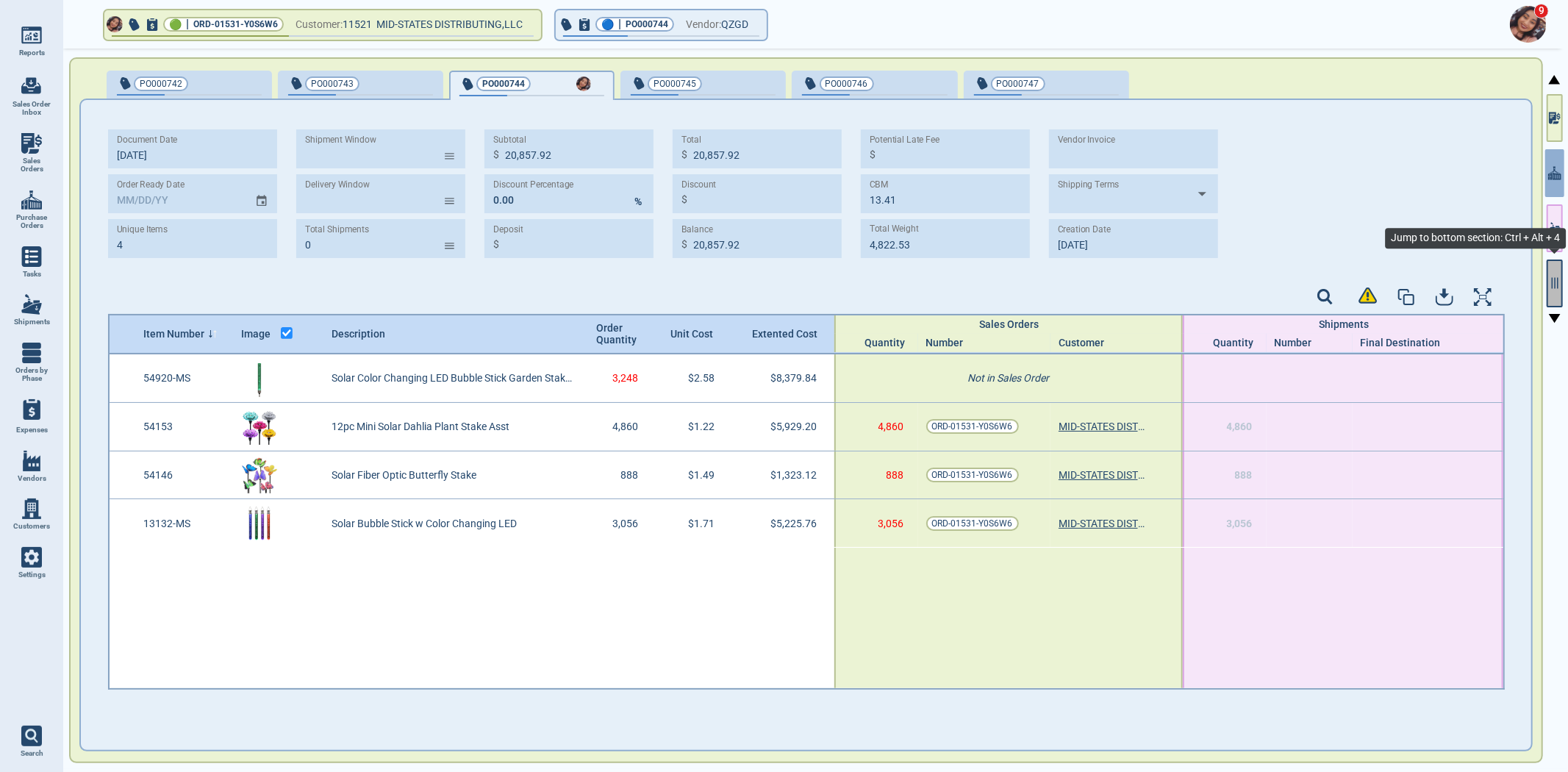
click at [1553, 276] on icon "button" at bounding box center [1554, 282] width 13 height 13
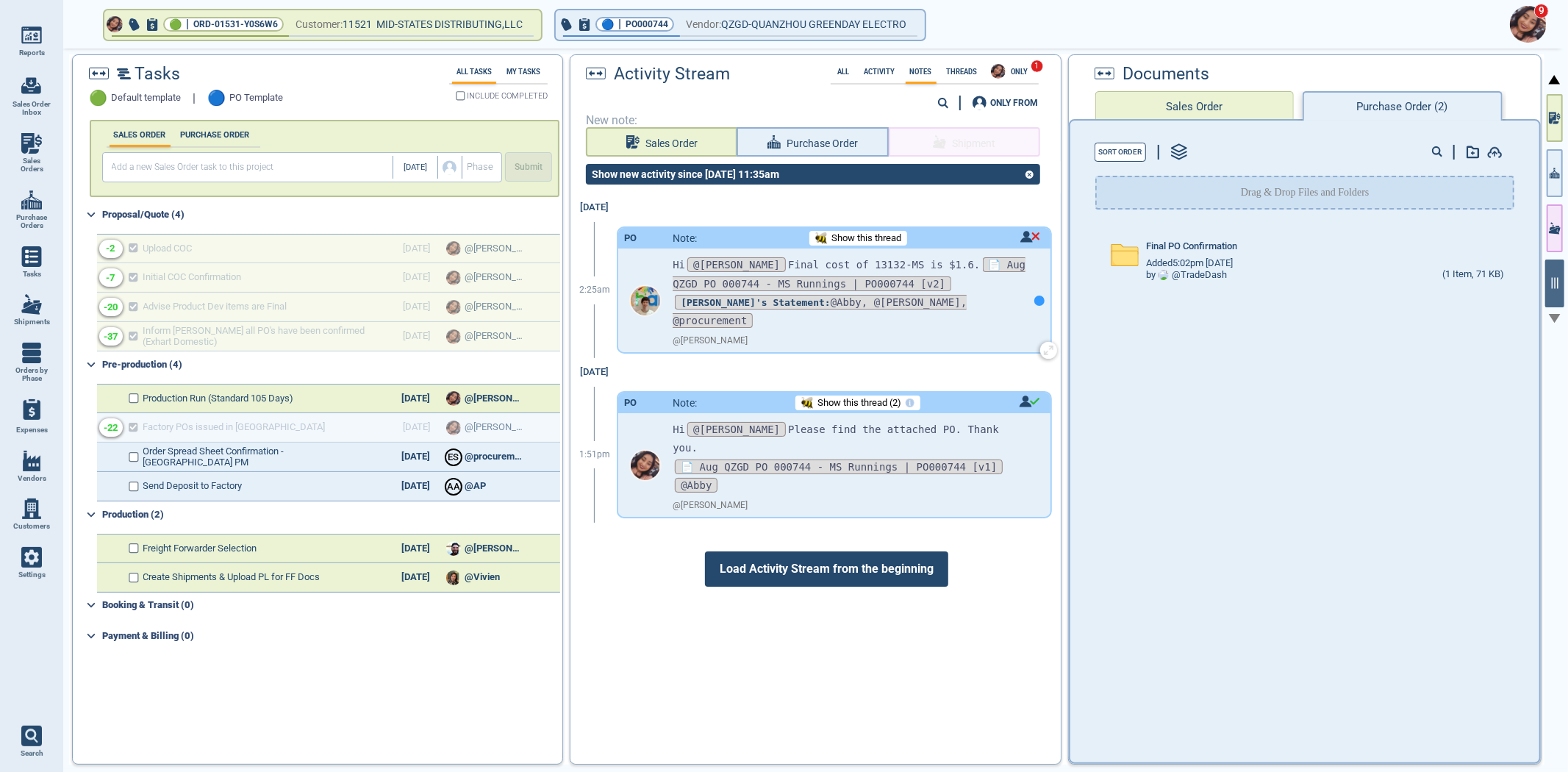
click at [1035, 295] on div at bounding box center [1039, 300] width 10 height 10
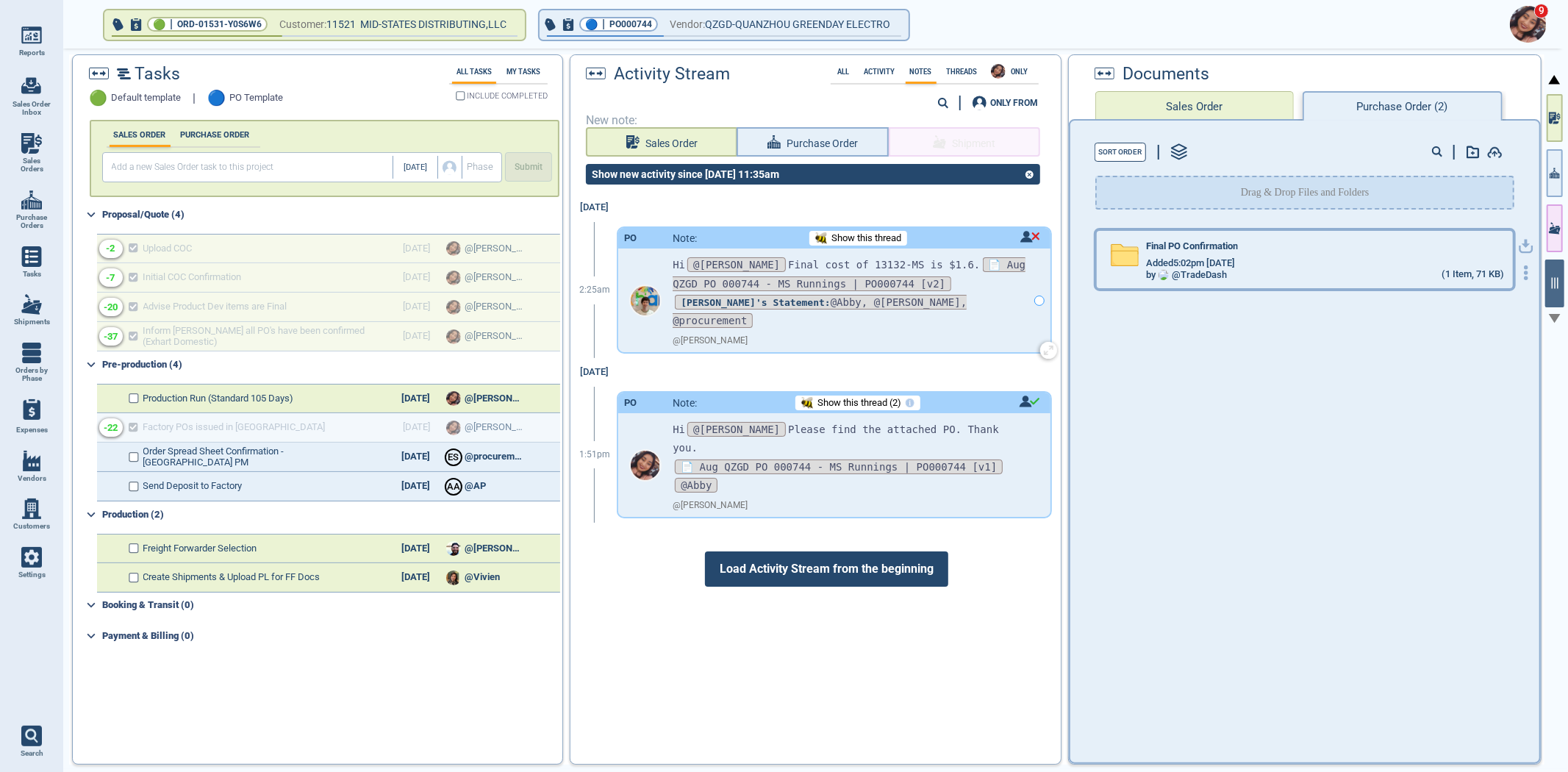
click at [1231, 259] on span "Added 5:02pm [DATE]" at bounding box center [1191, 263] width 89 height 11
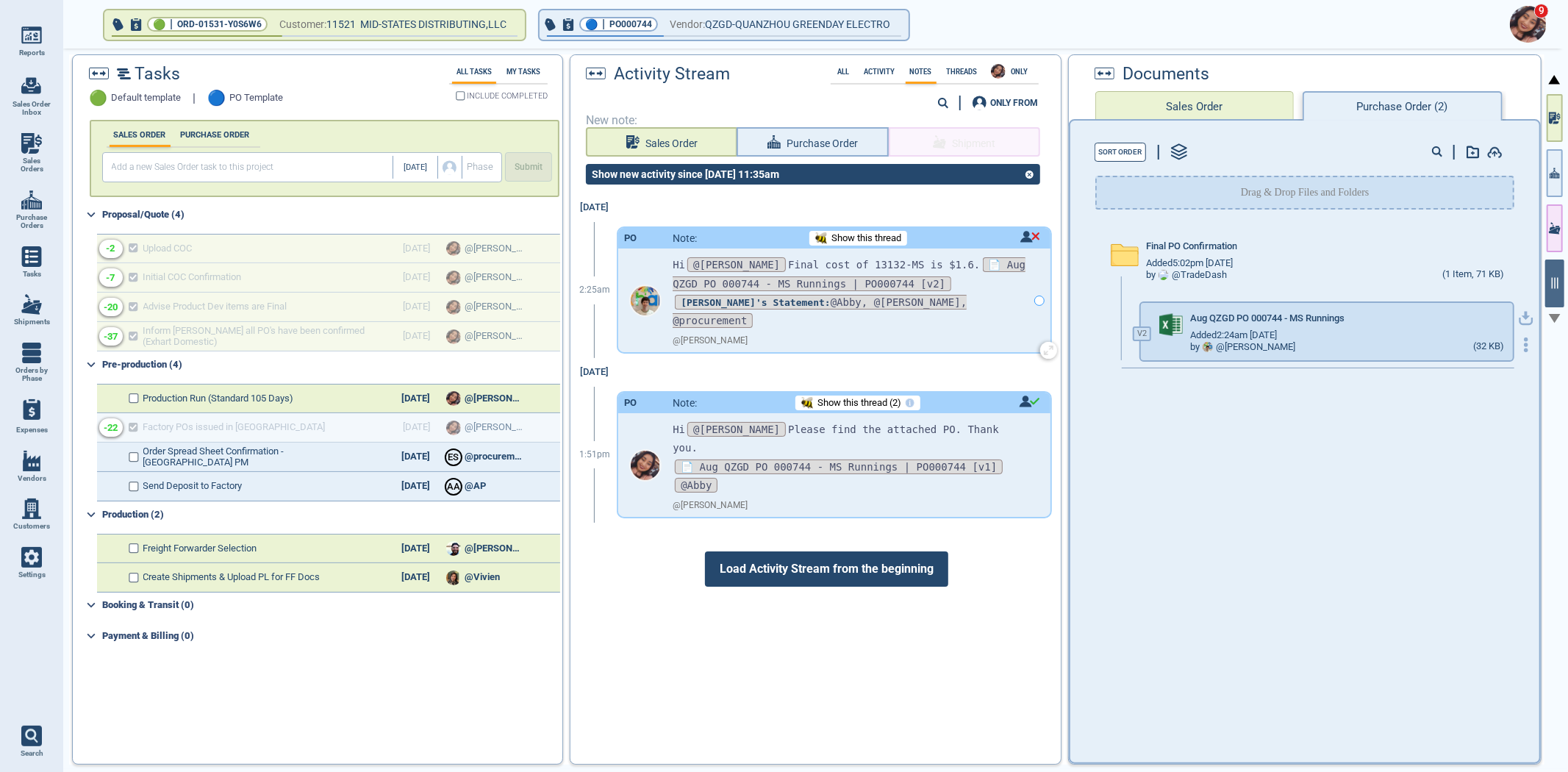
click at [1521, 313] on icon "button" at bounding box center [1526, 318] width 15 height 15
click at [1553, 174] on icon "button" at bounding box center [1554, 173] width 10 height 15
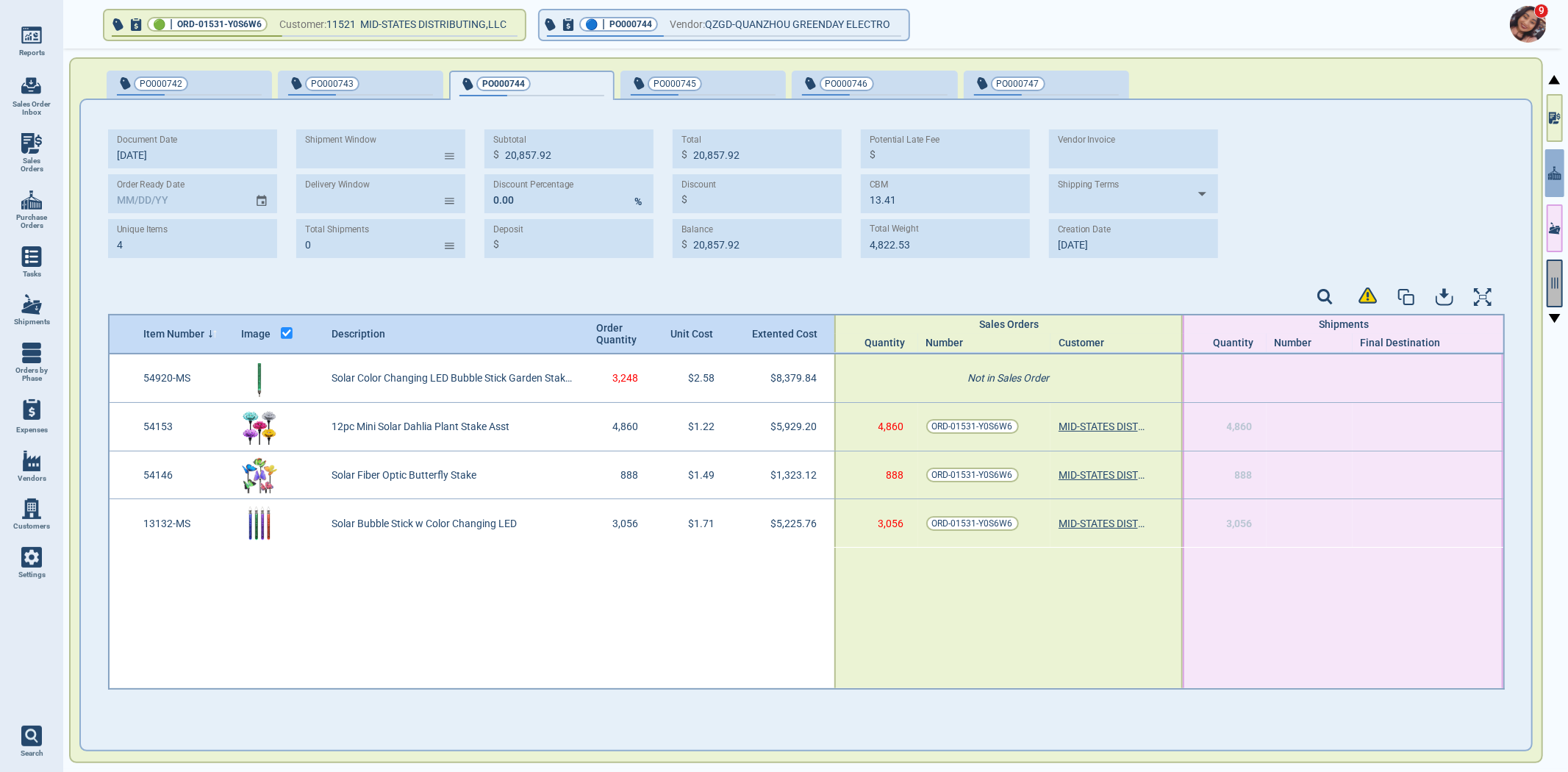
type input "20,521.76"
type input "[DATE]"
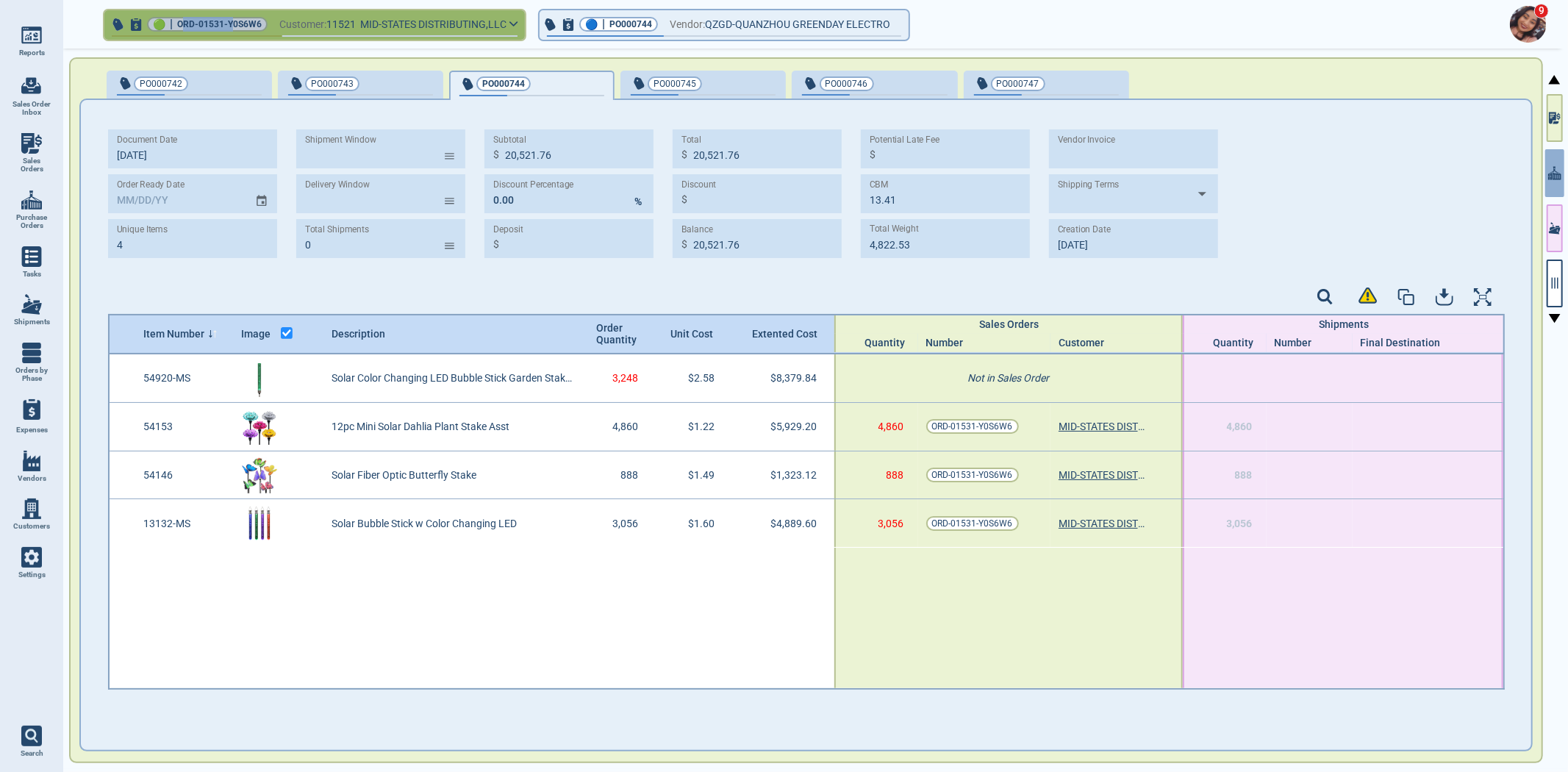
drag, startPoint x: 181, startPoint y: 22, endPoint x: 237, endPoint y: 24, distance: 56.0
click at [237, 24] on span "ORD-01531-Y0S6W6" at bounding box center [220, 24] width 84 height 15
drag, startPoint x: 178, startPoint y: 19, endPoint x: 266, endPoint y: 24, distance: 88.1
click at [266, 24] on div "🟢 | ORD-01531-Y0S6W6" at bounding box center [207, 24] width 121 height 15
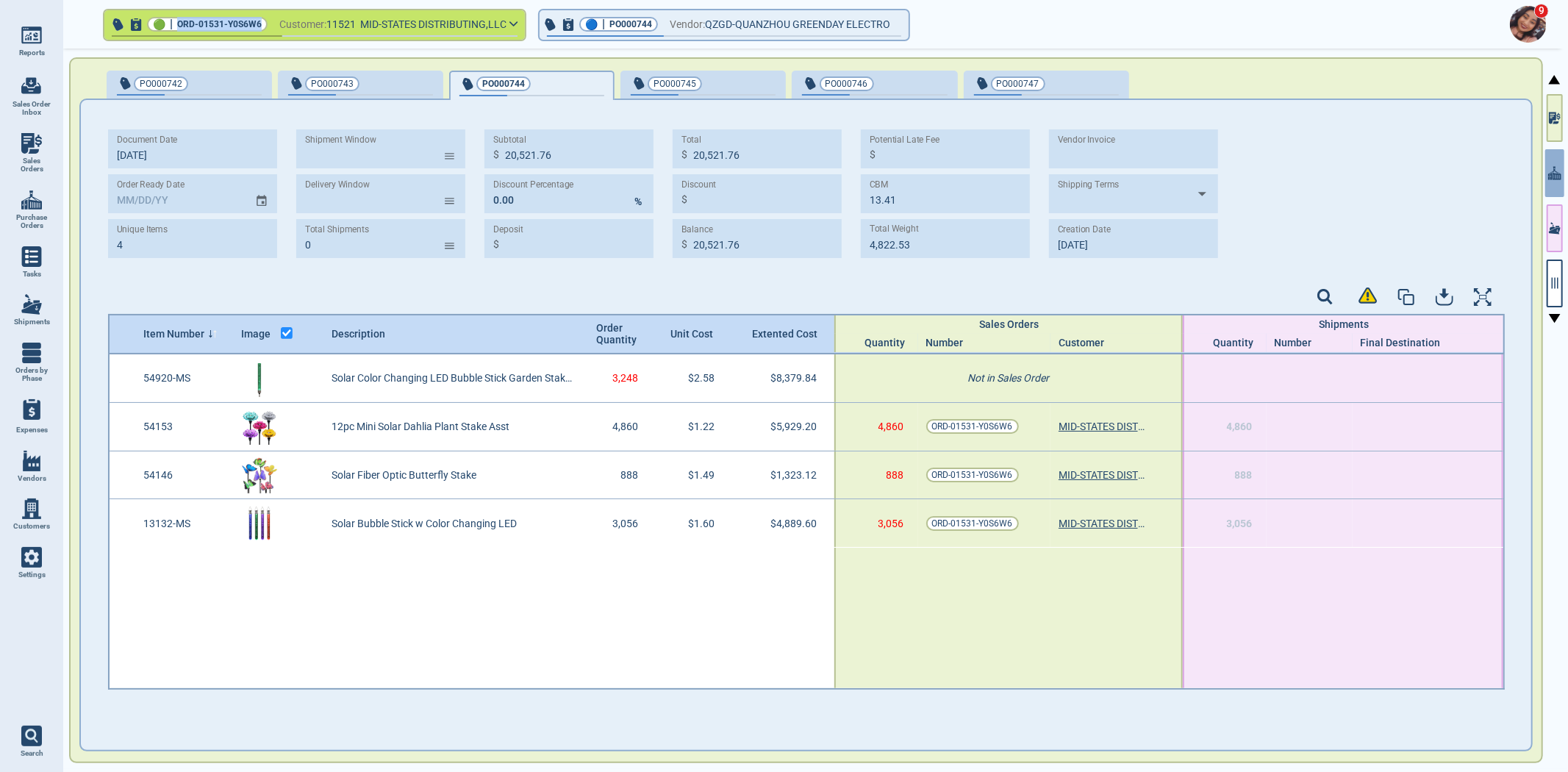
copy span "ORD-01531-Y0S6W6"
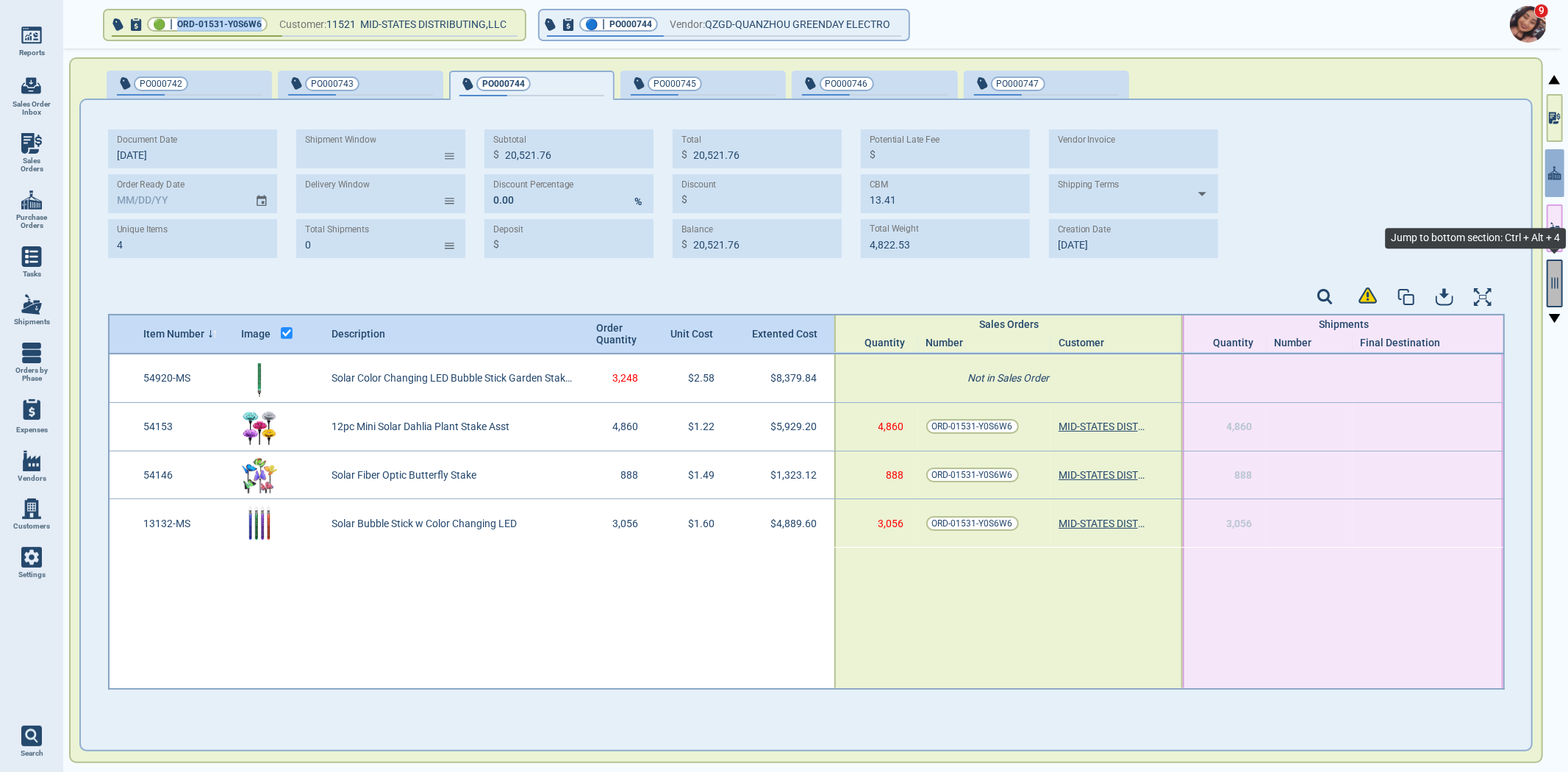
click at [1562, 288] on button "button" at bounding box center [1554, 283] width 16 height 47
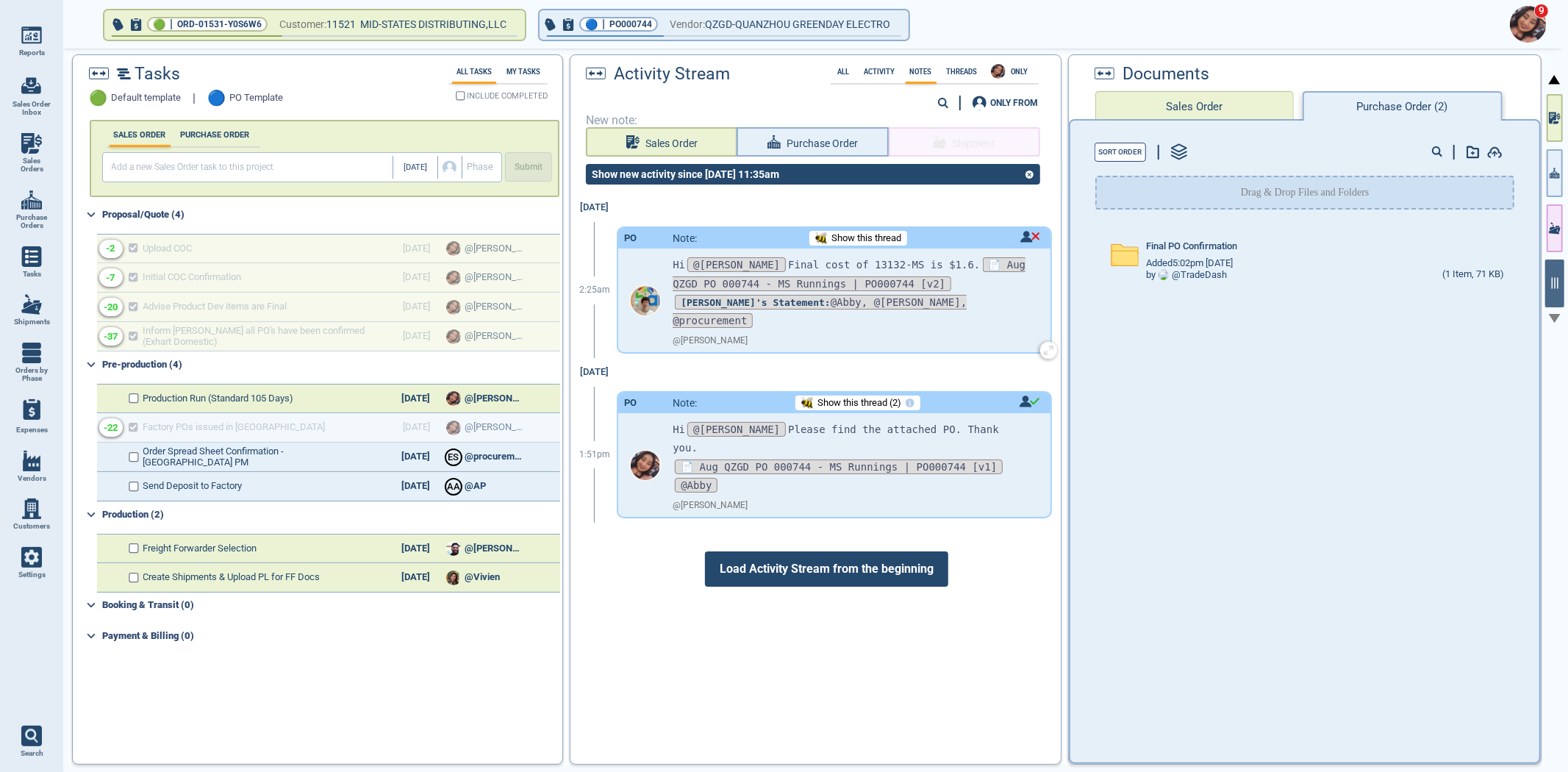
click at [862, 233] on span "Show this thread" at bounding box center [865, 239] width 70 height 11
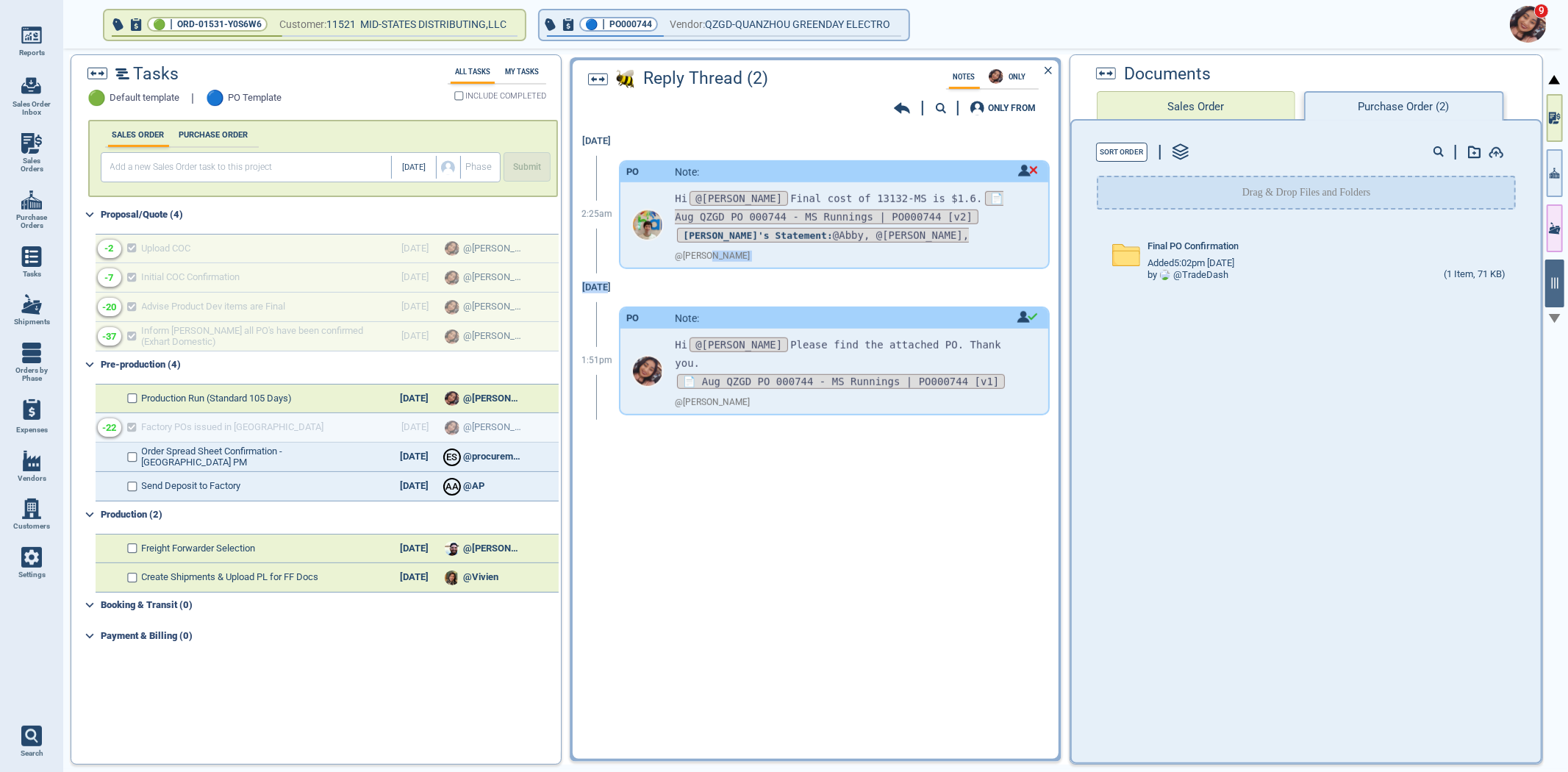
click at [843, 274] on div "[DATE] 2:25am PO Note: Hi @[PERSON_NAME] Final cost of 13132-MS is $1.6. 📄 Aug …" at bounding box center [815, 444] width 485 height 634
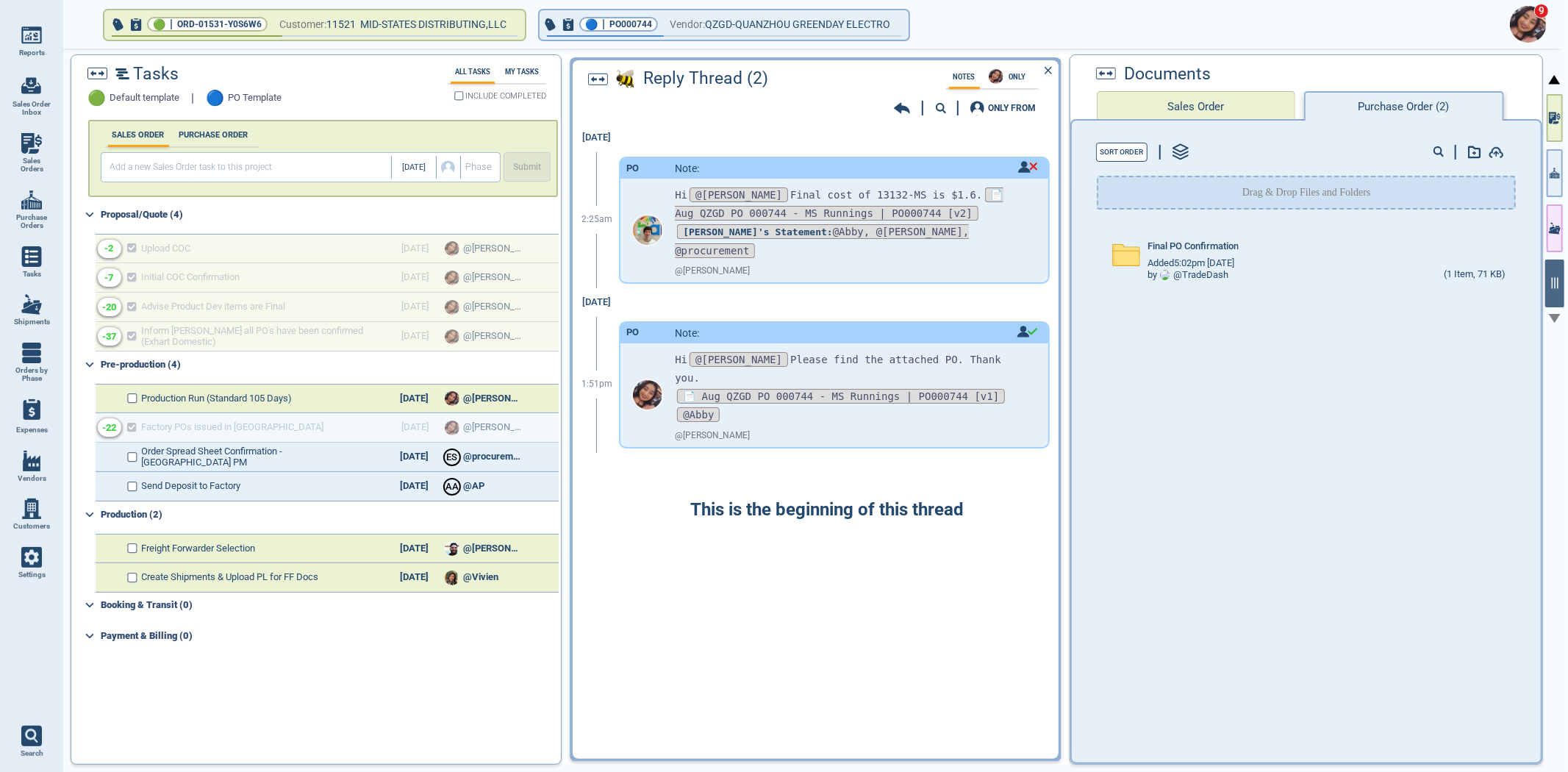
click at [895, 114] on icon at bounding box center [901, 108] width 16 height 15
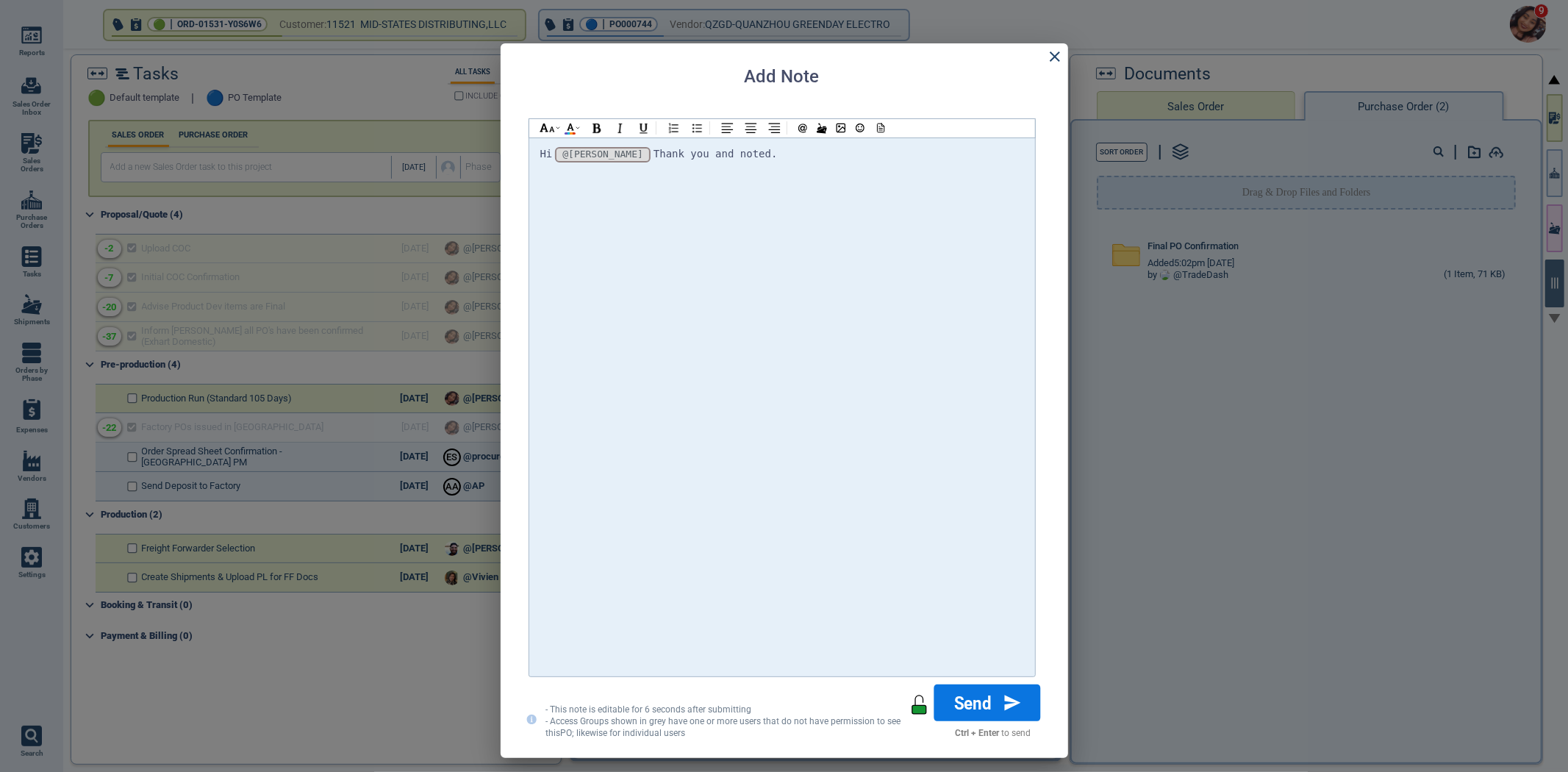
click at [1012, 703] on icon at bounding box center [1012, 702] width 16 height 15
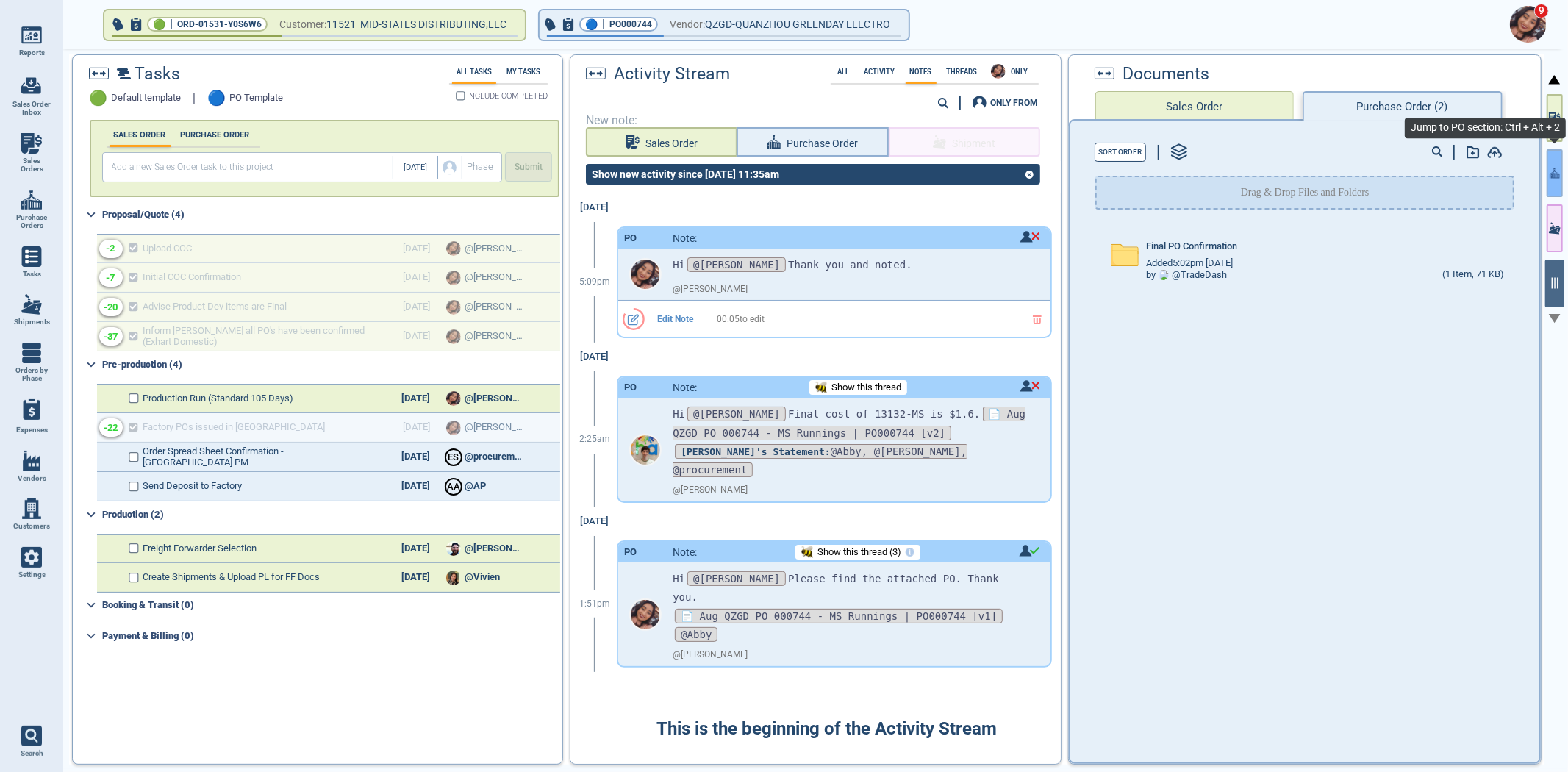
click at [1560, 181] on button "button" at bounding box center [1554, 173] width 16 height 47
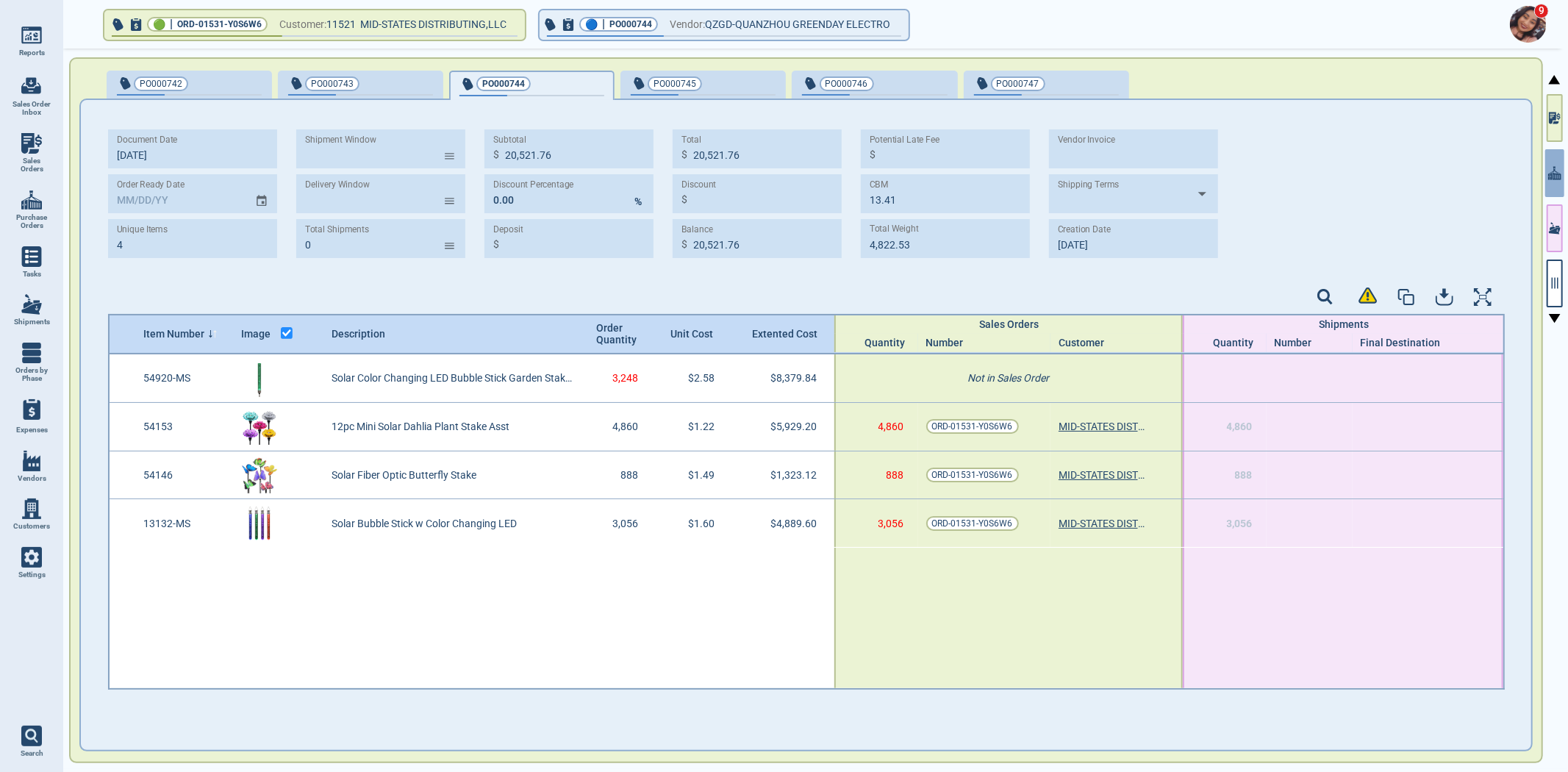
select select "50"
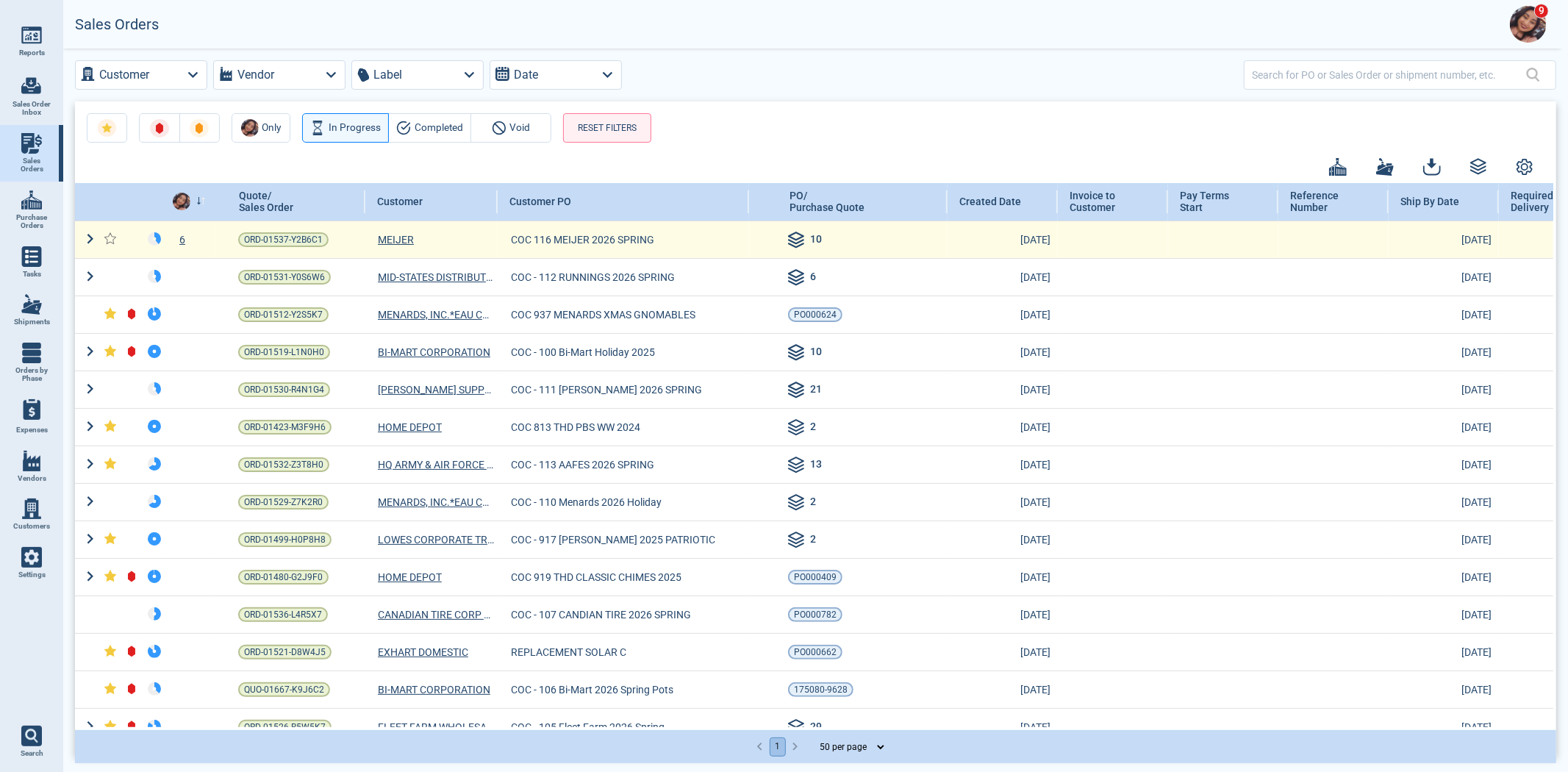
click at [184, 240] on div "6" at bounding box center [191, 239] width 47 height 15
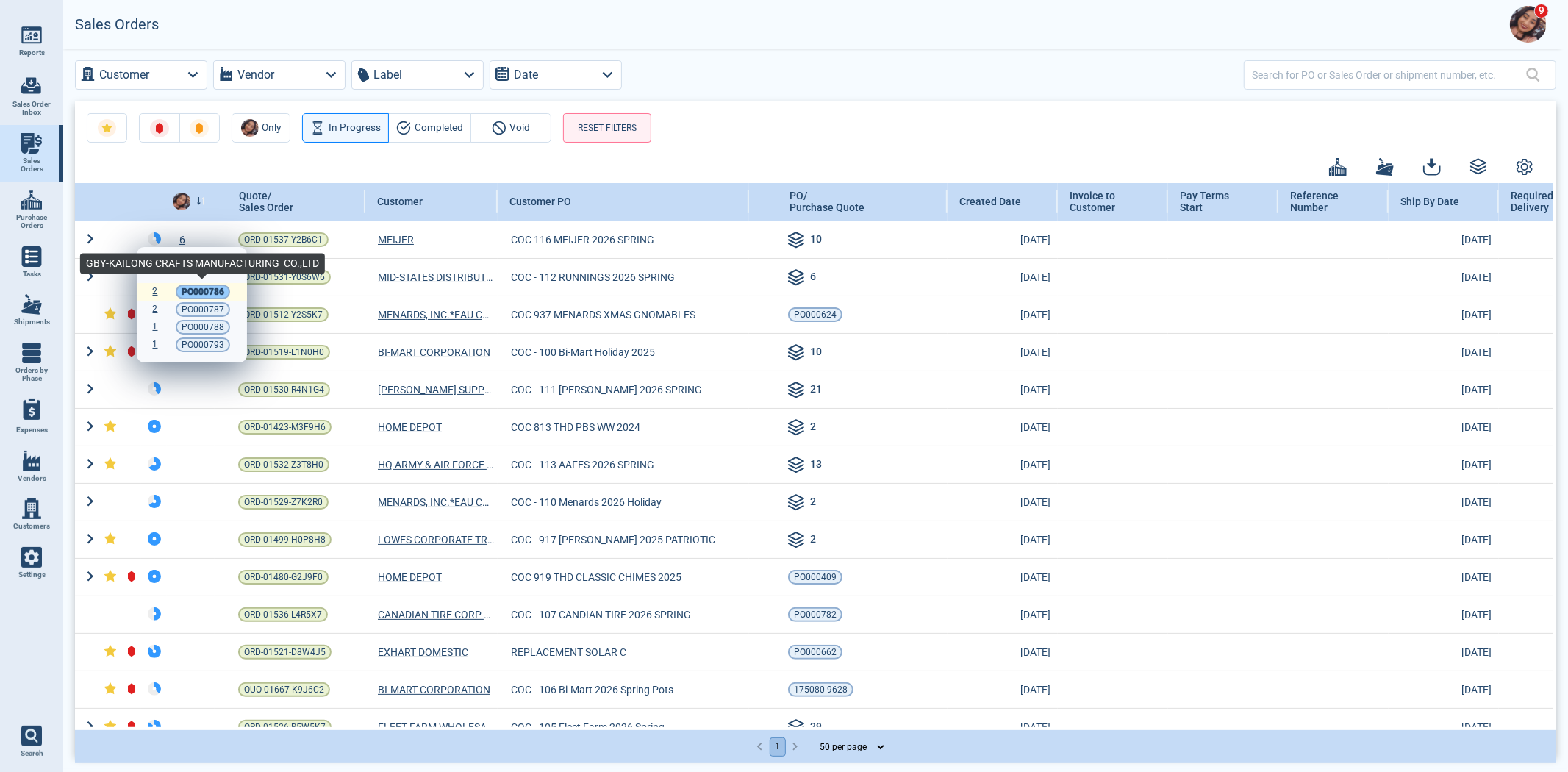
click at [184, 290] on span "PO000786" at bounding box center [203, 292] width 43 height 15
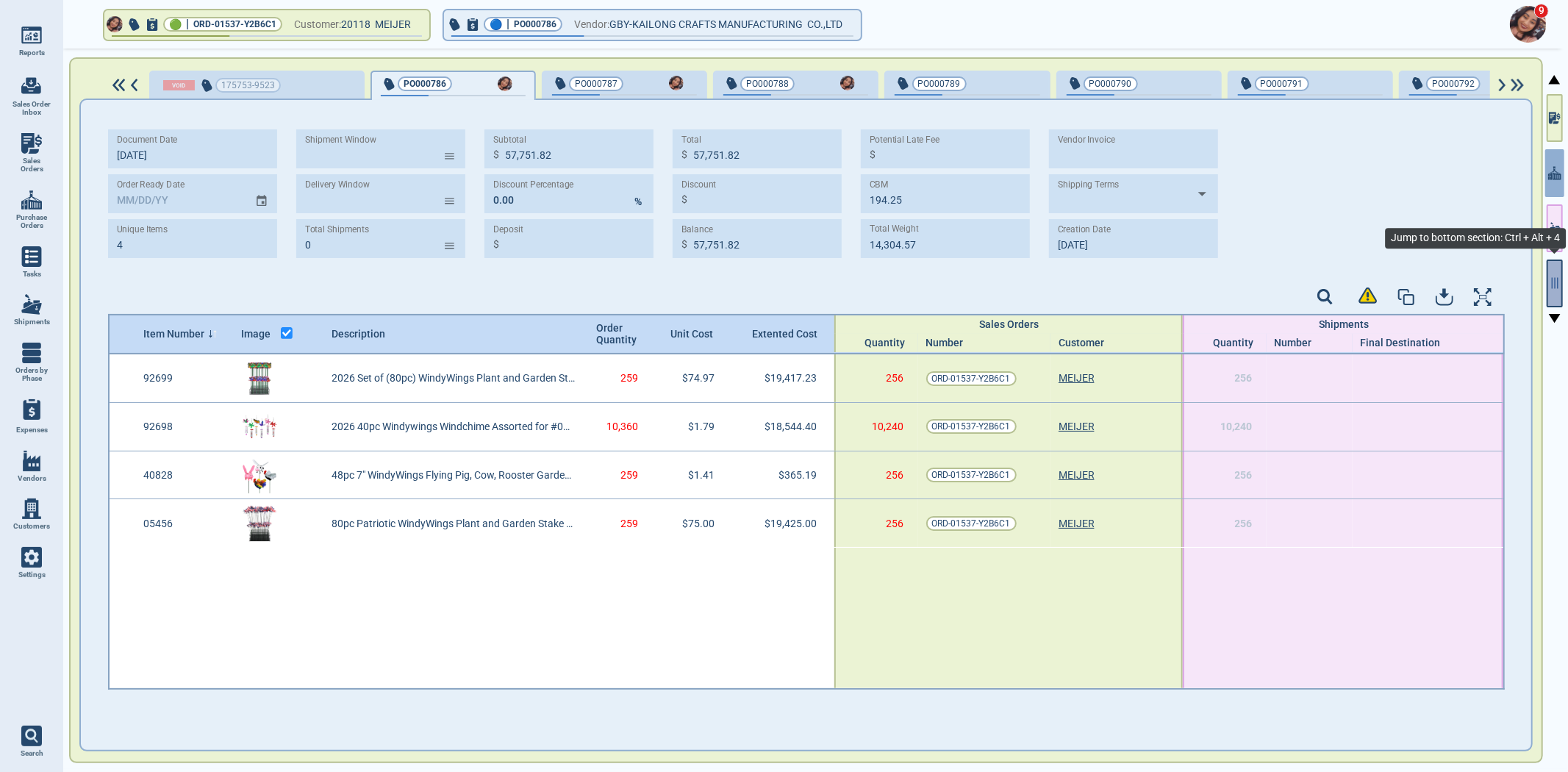
click at [1554, 279] on icon "button" at bounding box center [1554, 282] width 13 height 13
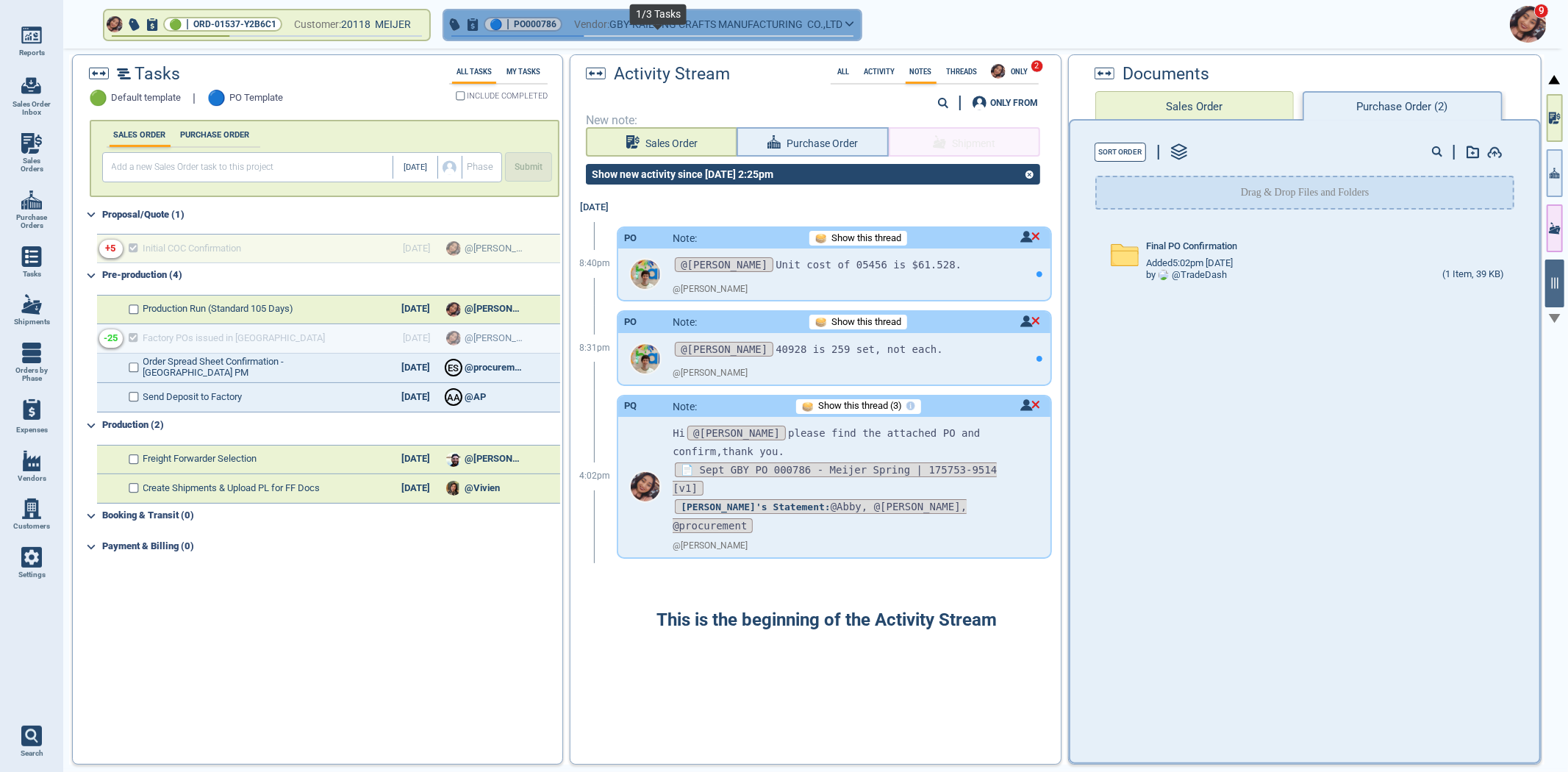
click at [676, 35] on span "button" at bounding box center [652, 36] width 402 height 2
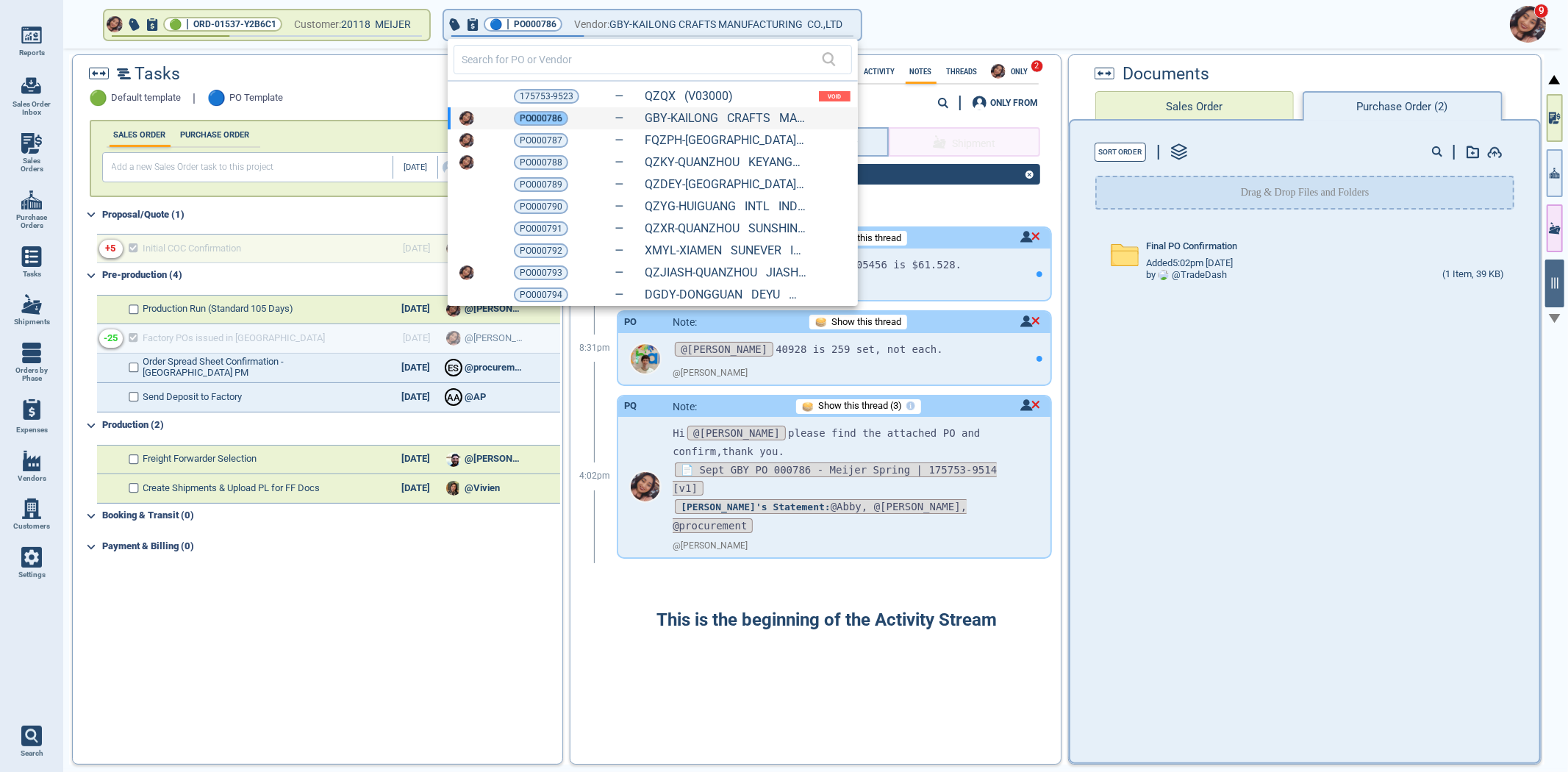
click at [563, 118] on div "PO000786" at bounding box center [540, 118] width 54 height 15
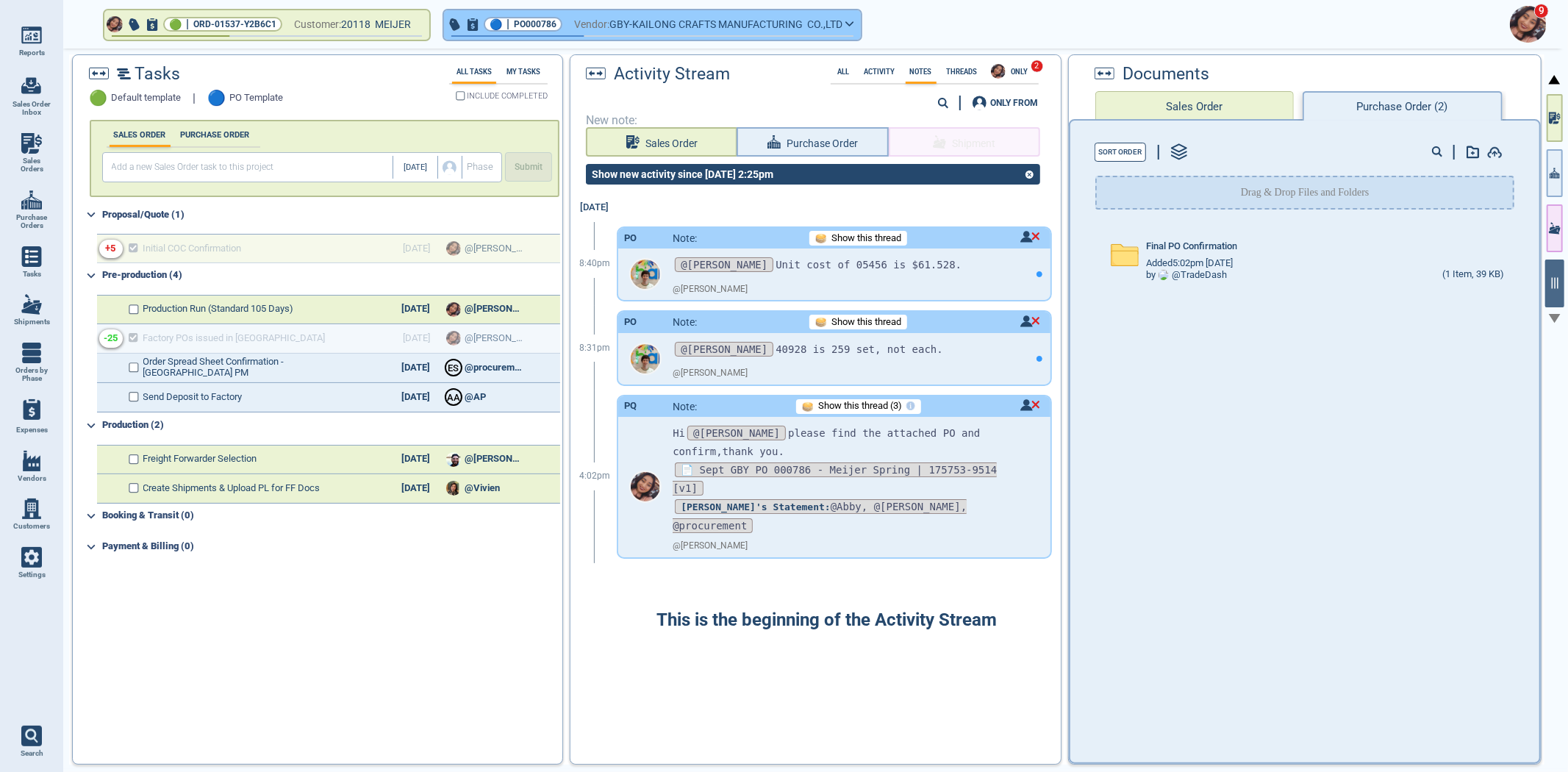
click at [594, 37] on span "button" at bounding box center [652, 38] width 417 height 6
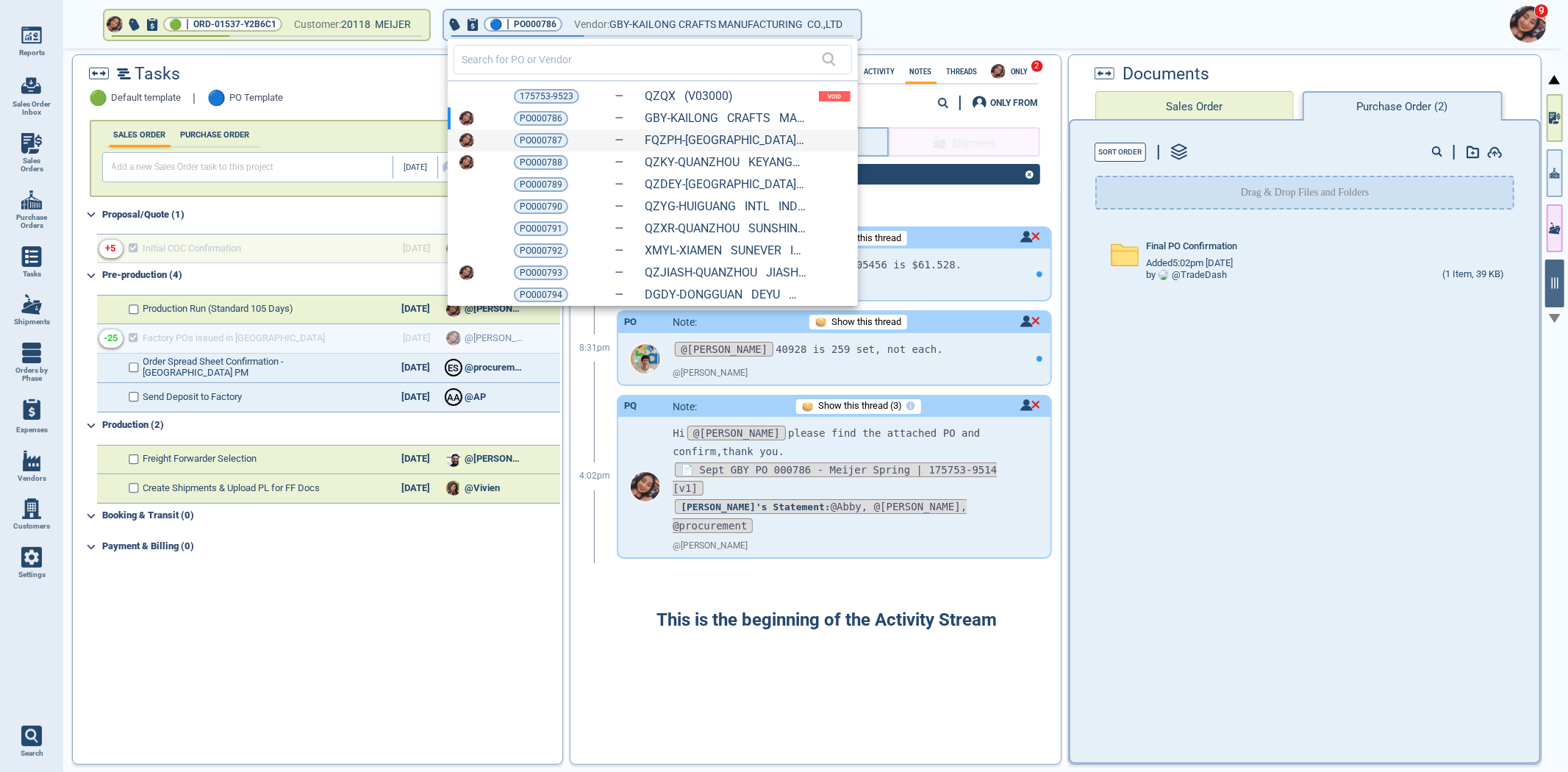
click at [565, 142] on div "PO000787" at bounding box center [556, 140] width 84 height 15
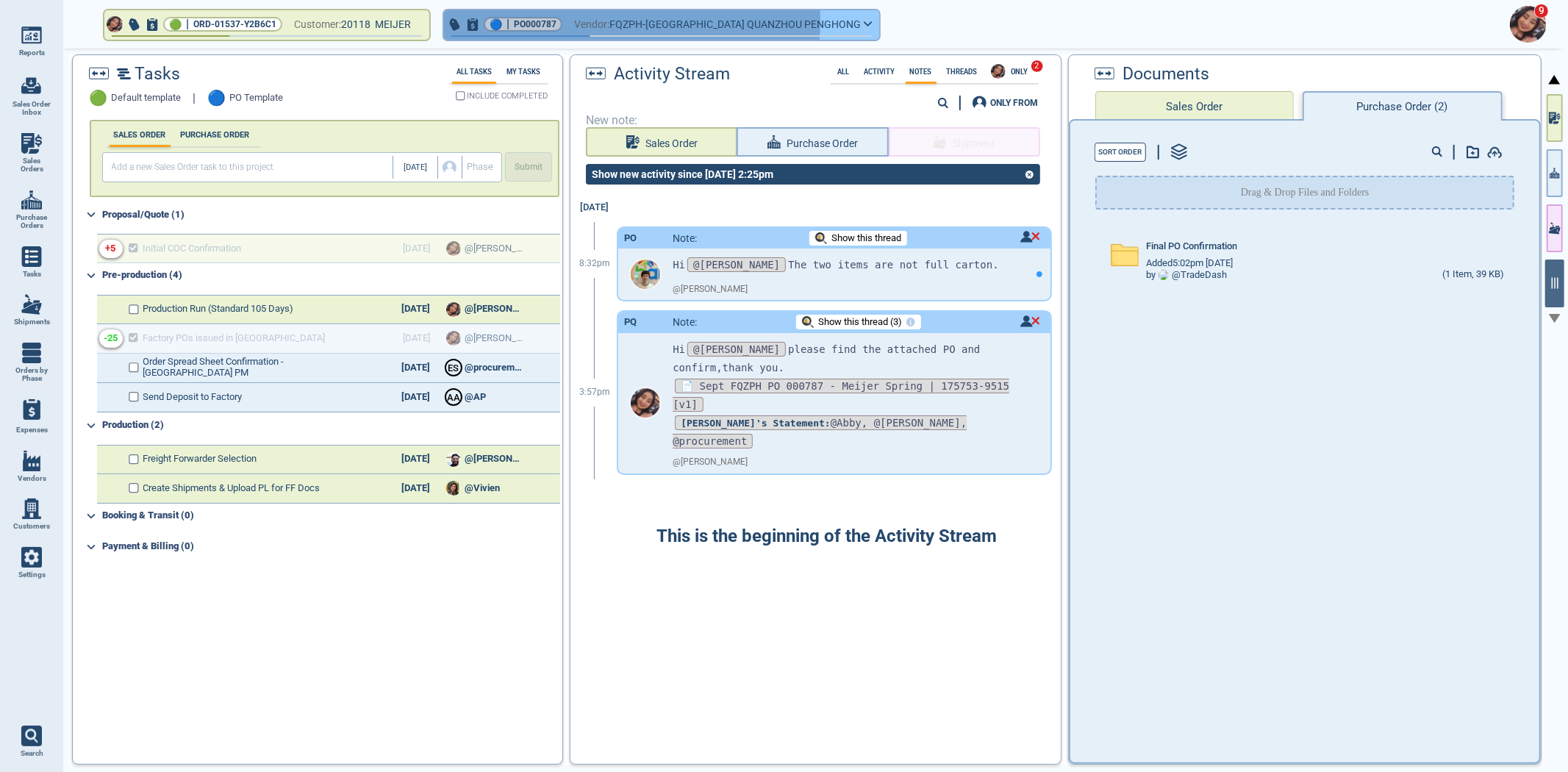
click at [593, 21] on span "Vendor:" at bounding box center [592, 24] width 35 height 18
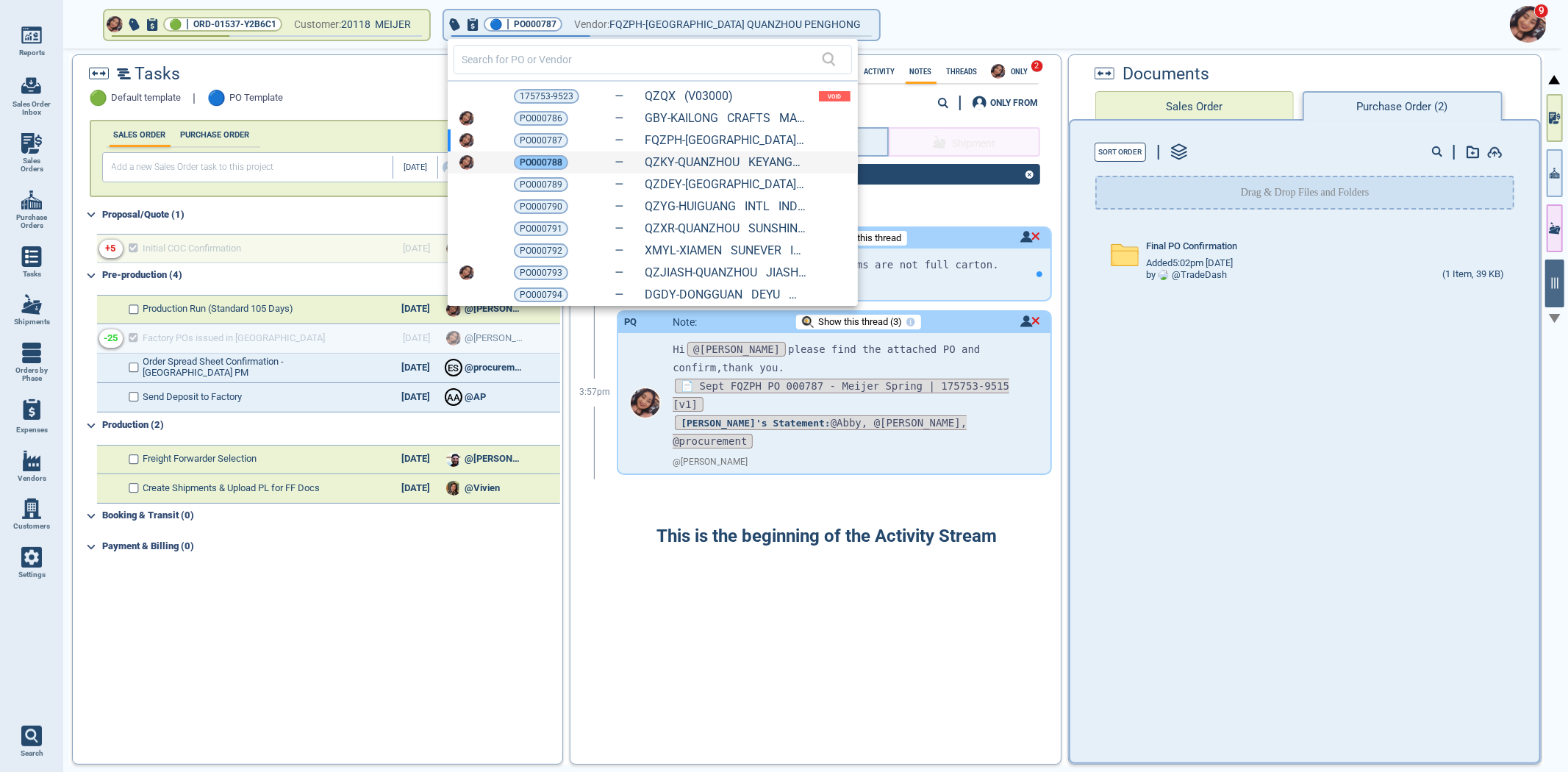
click at [539, 158] on span "PO000788" at bounding box center [541, 162] width 43 height 15
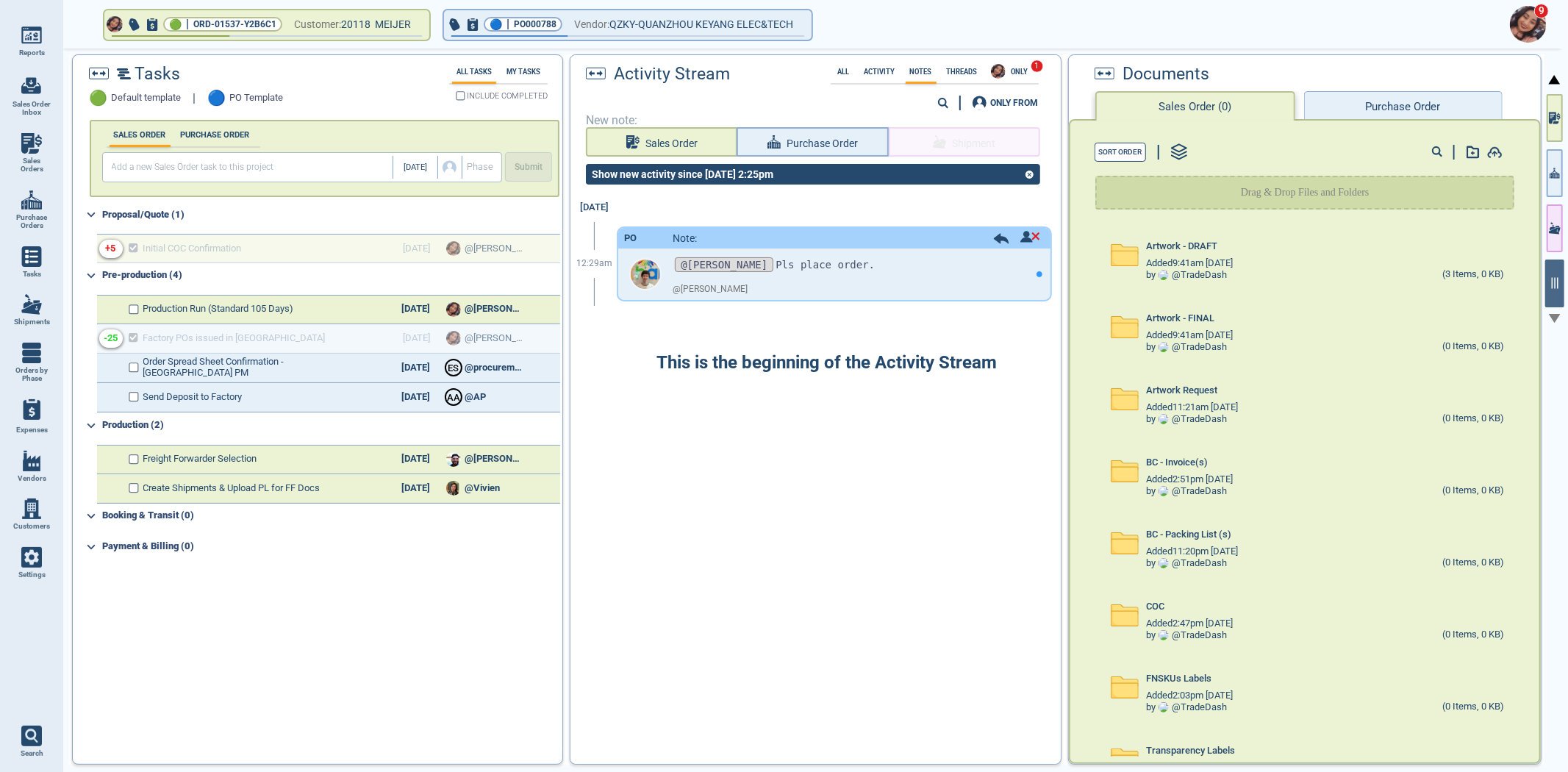
click at [1391, 112] on button "Purchase Order" at bounding box center [1403, 106] width 198 height 29
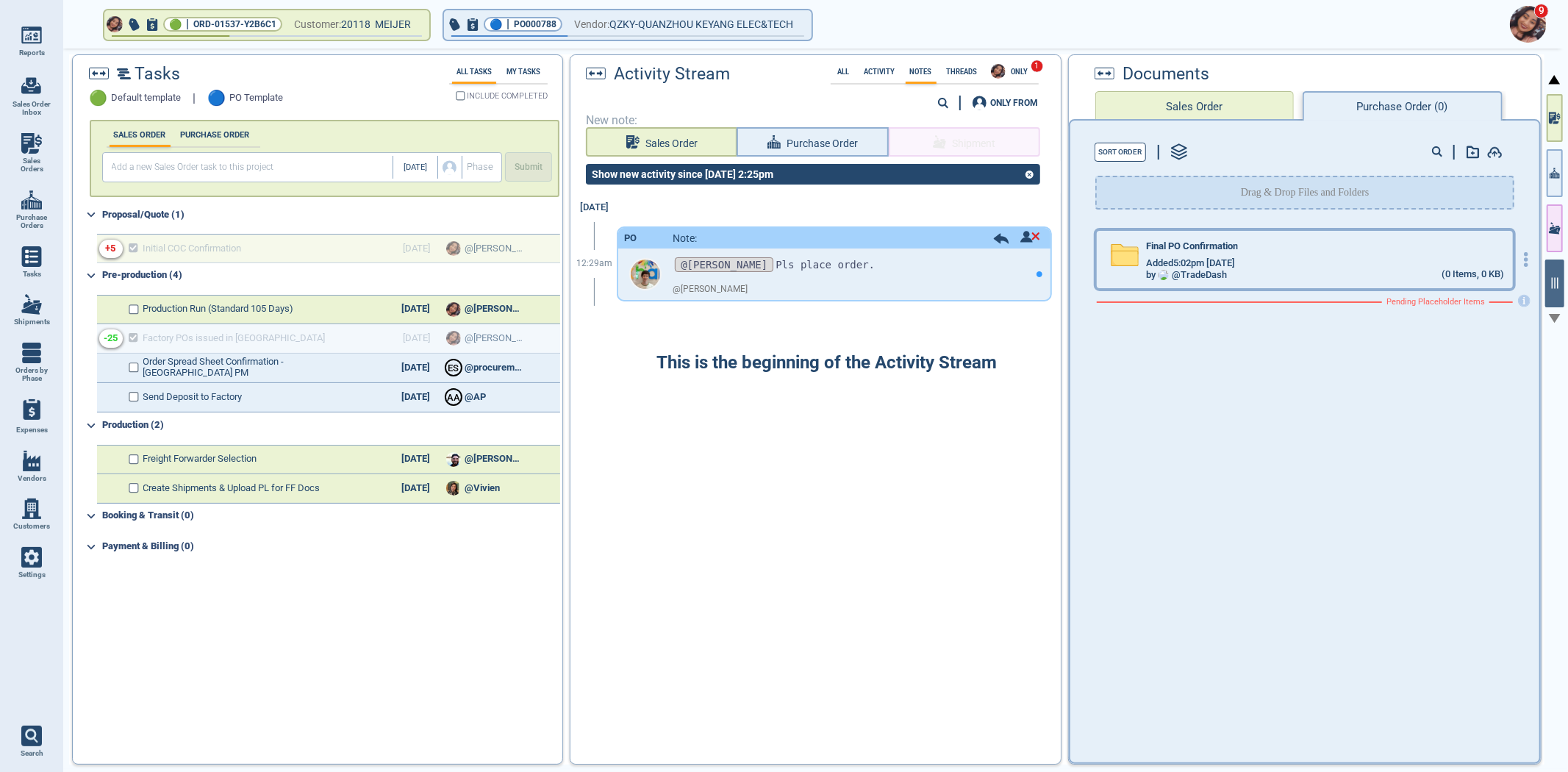
click at [1283, 269] on div "by @ TradeDash (0 Items, 0 KB)" at bounding box center [1325, 275] width 358 height 11
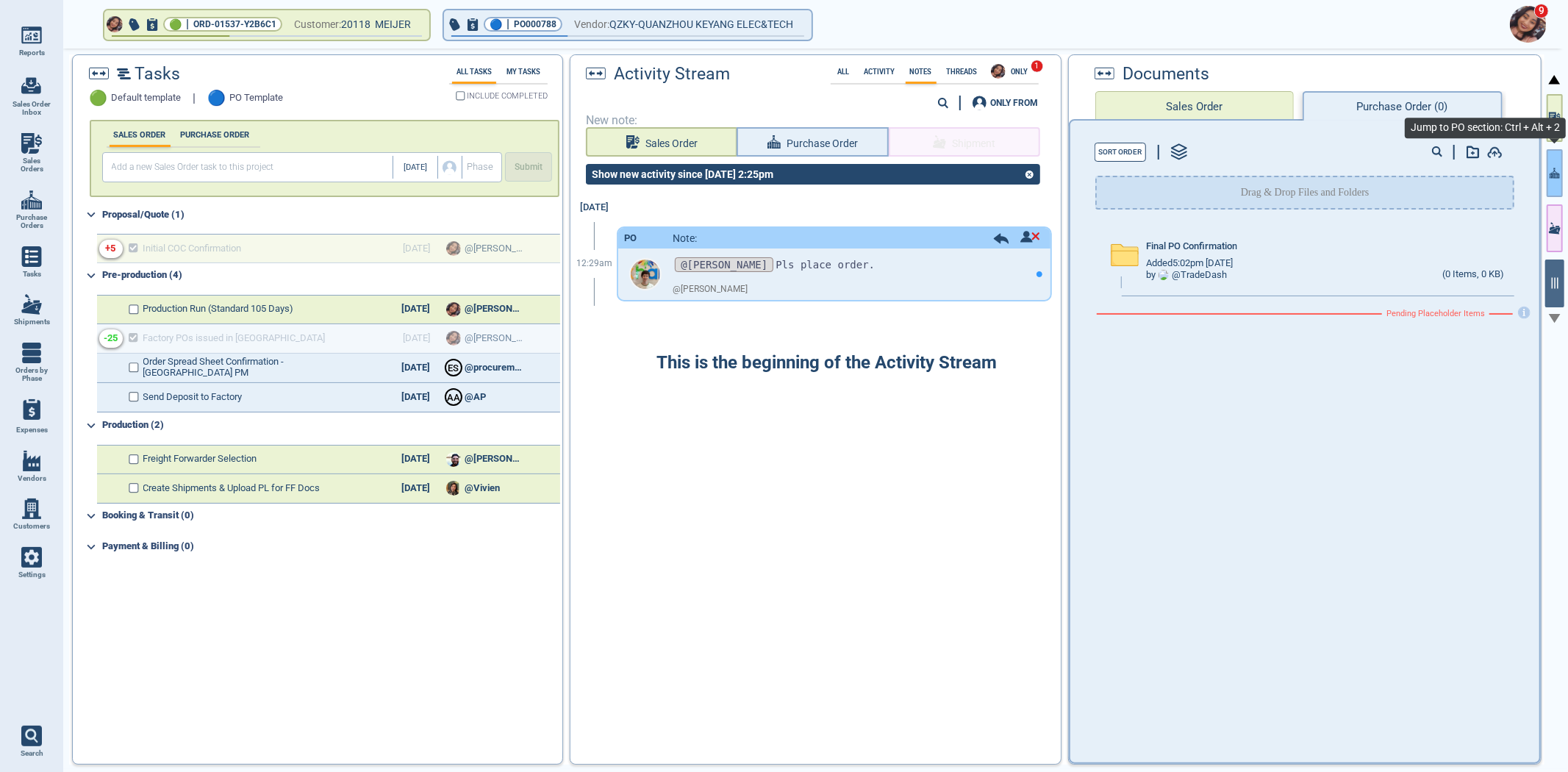
click at [1547, 177] on button "button" at bounding box center [1554, 173] width 16 height 47
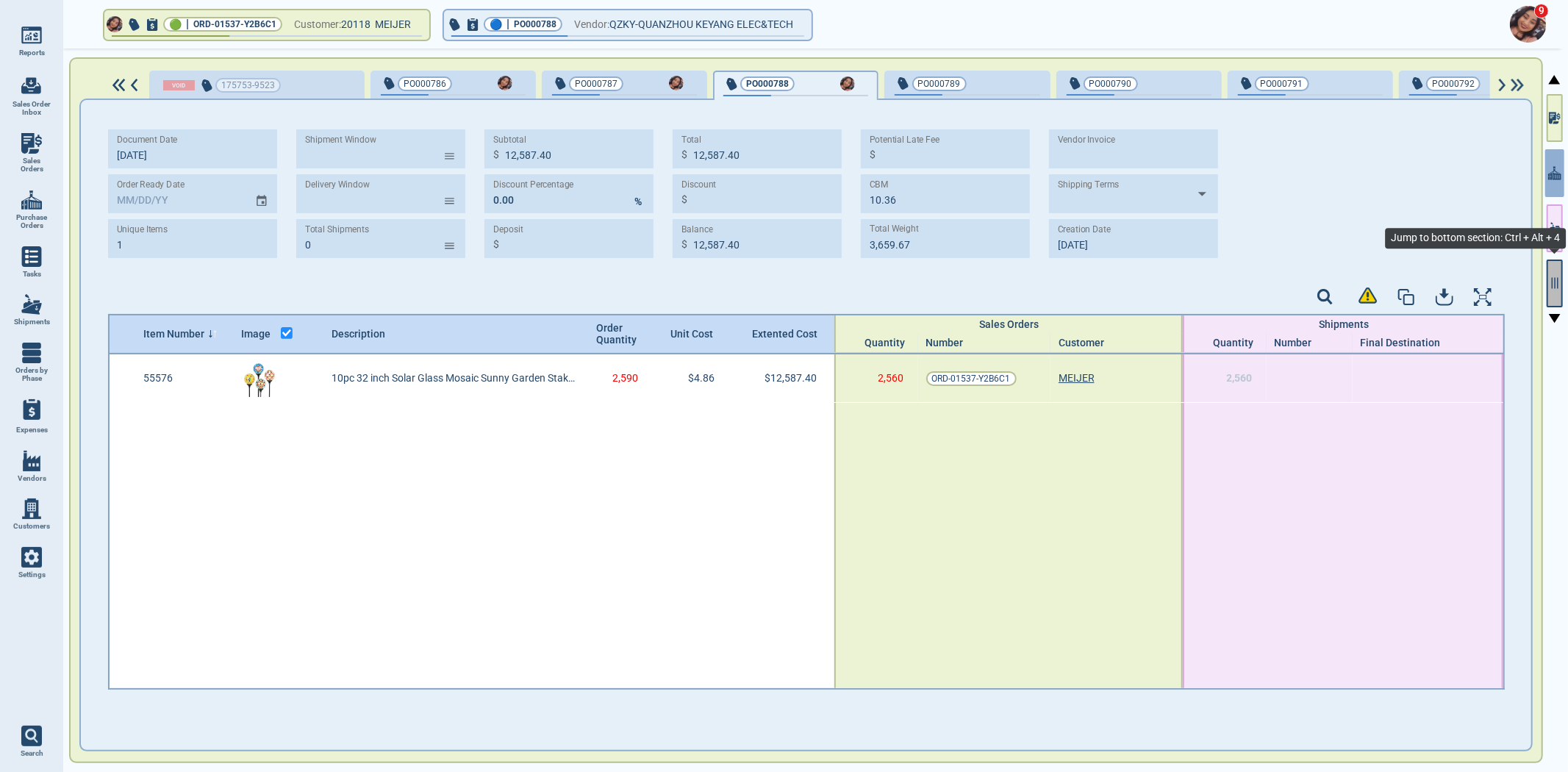
click at [1548, 300] on button "button" at bounding box center [1554, 283] width 16 height 47
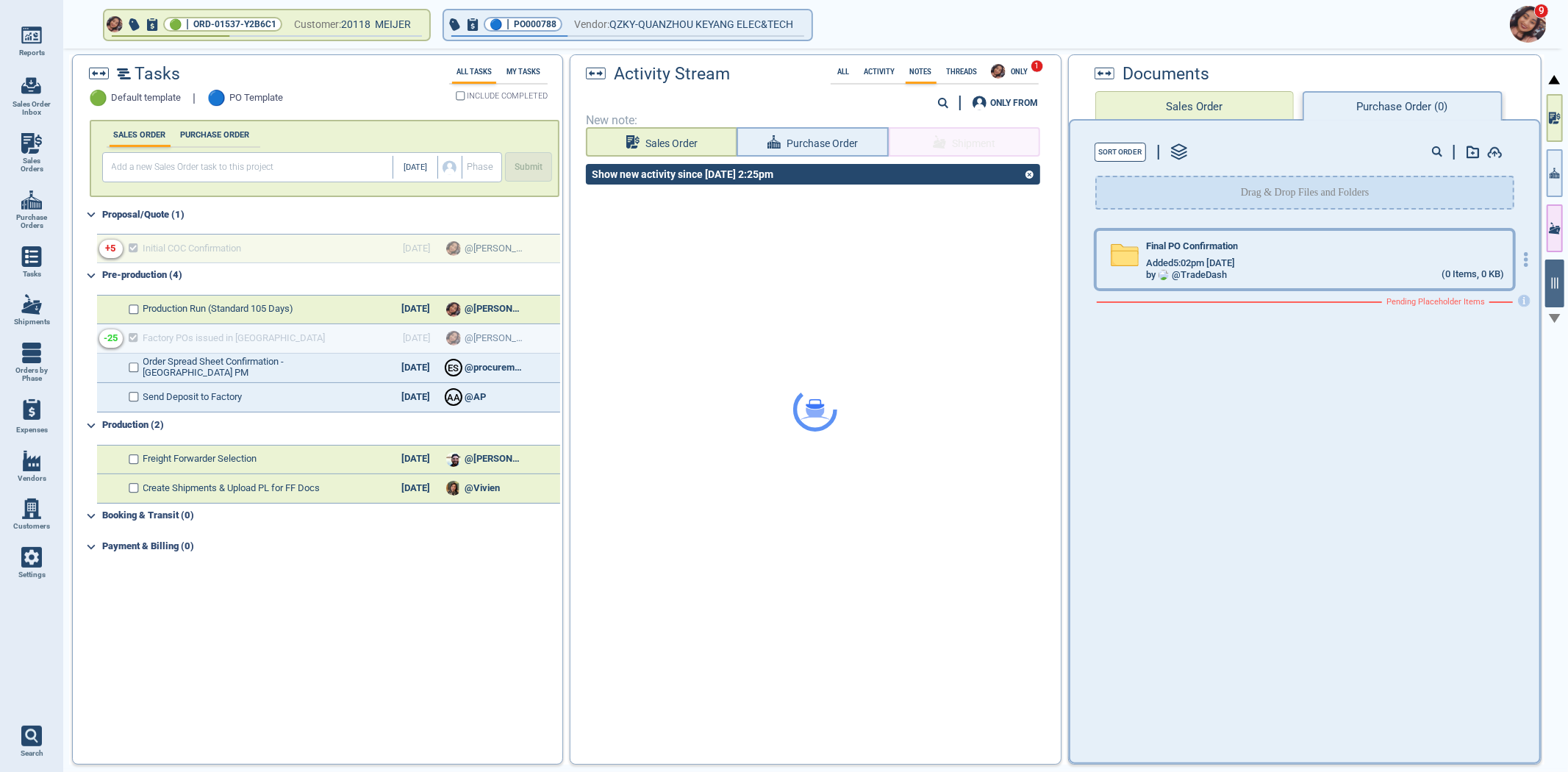
click at [1323, 241] on div "Final PO Confirmation" at bounding box center [1325, 249] width 358 height 16
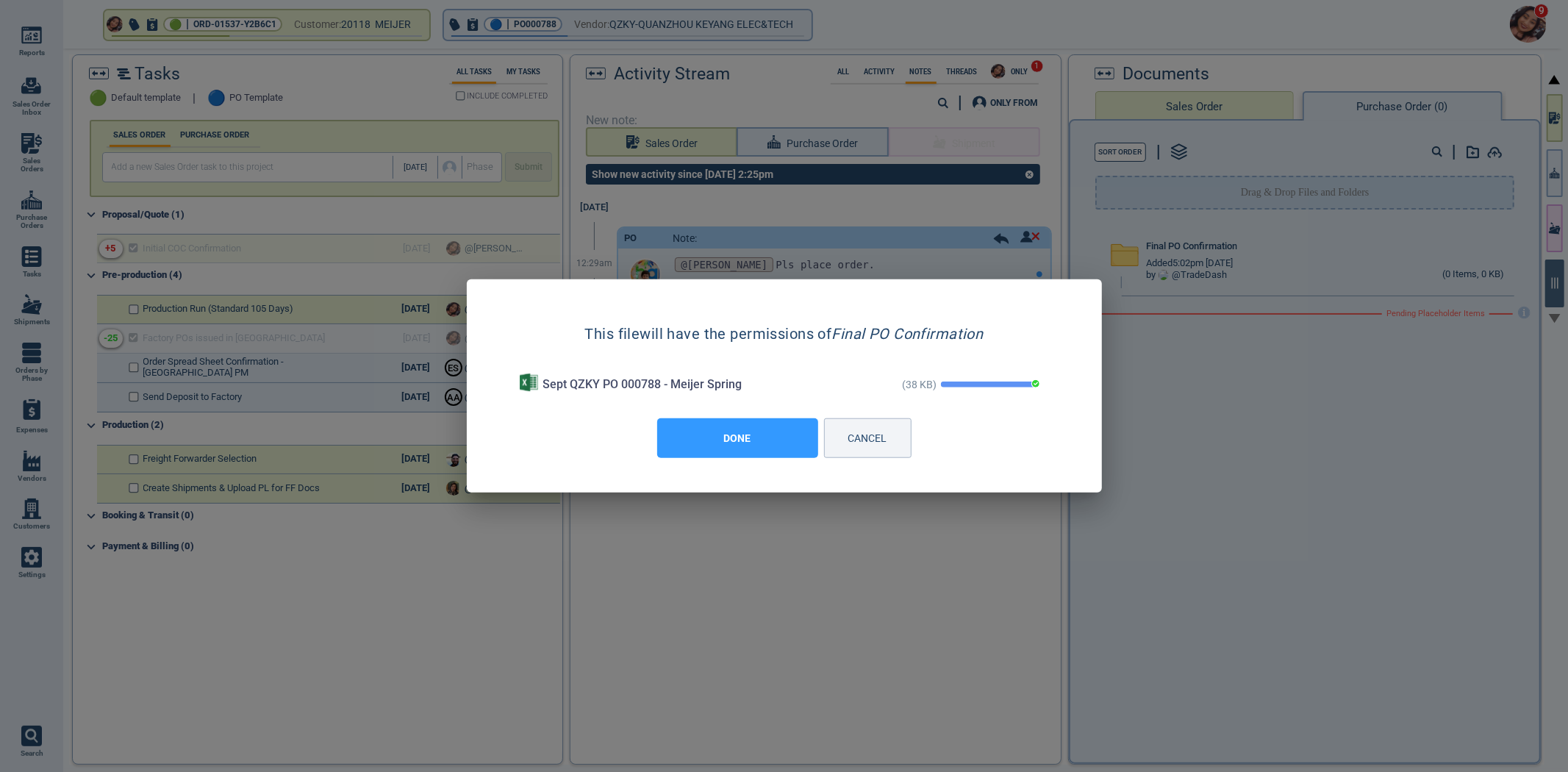
click at [739, 444] on button "DONE" at bounding box center [738, 438] width 161 height 40
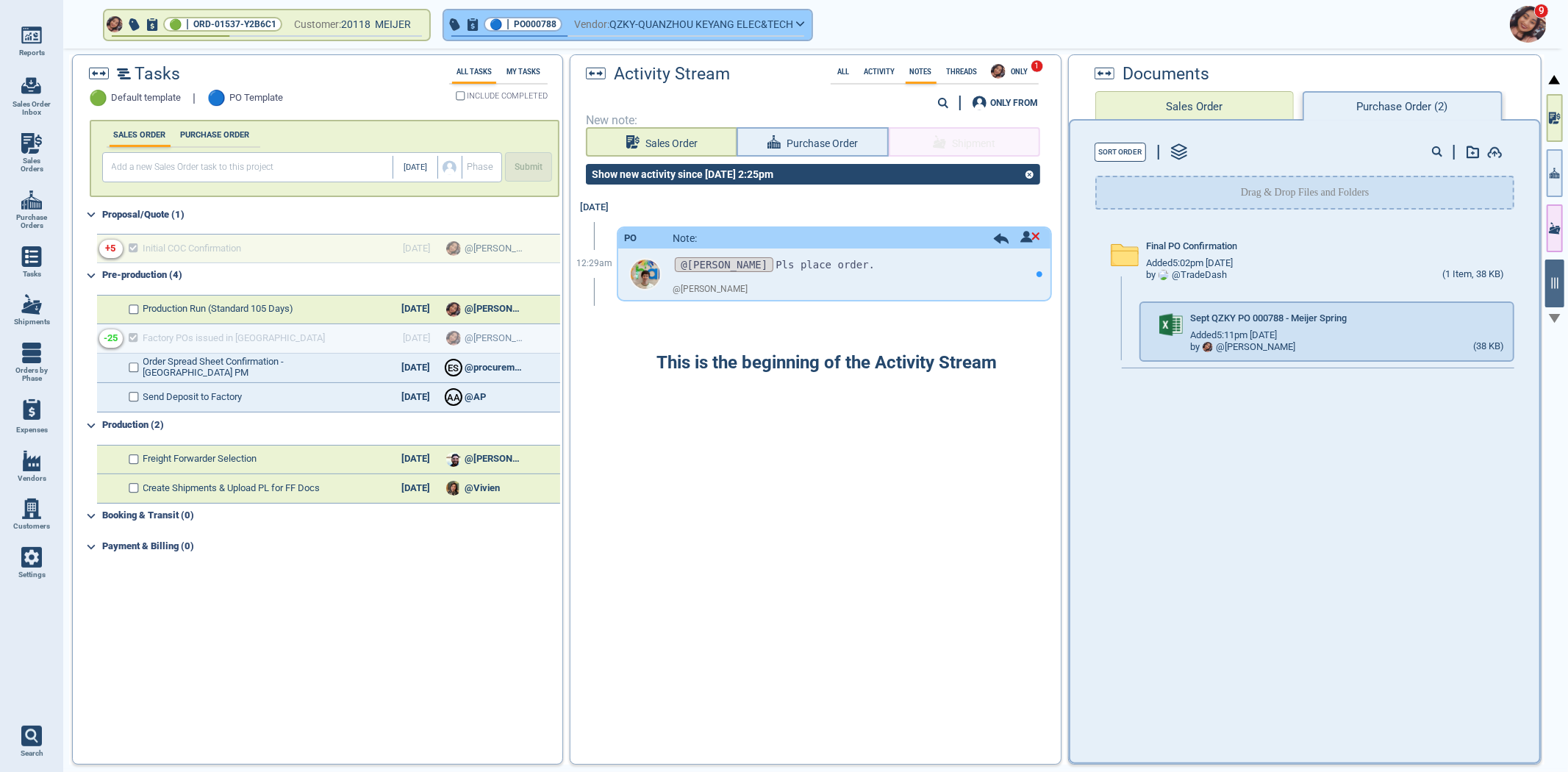
click at [608, 31] on span "Vendor:" at bounding box center [592, 24] width 35 height 18
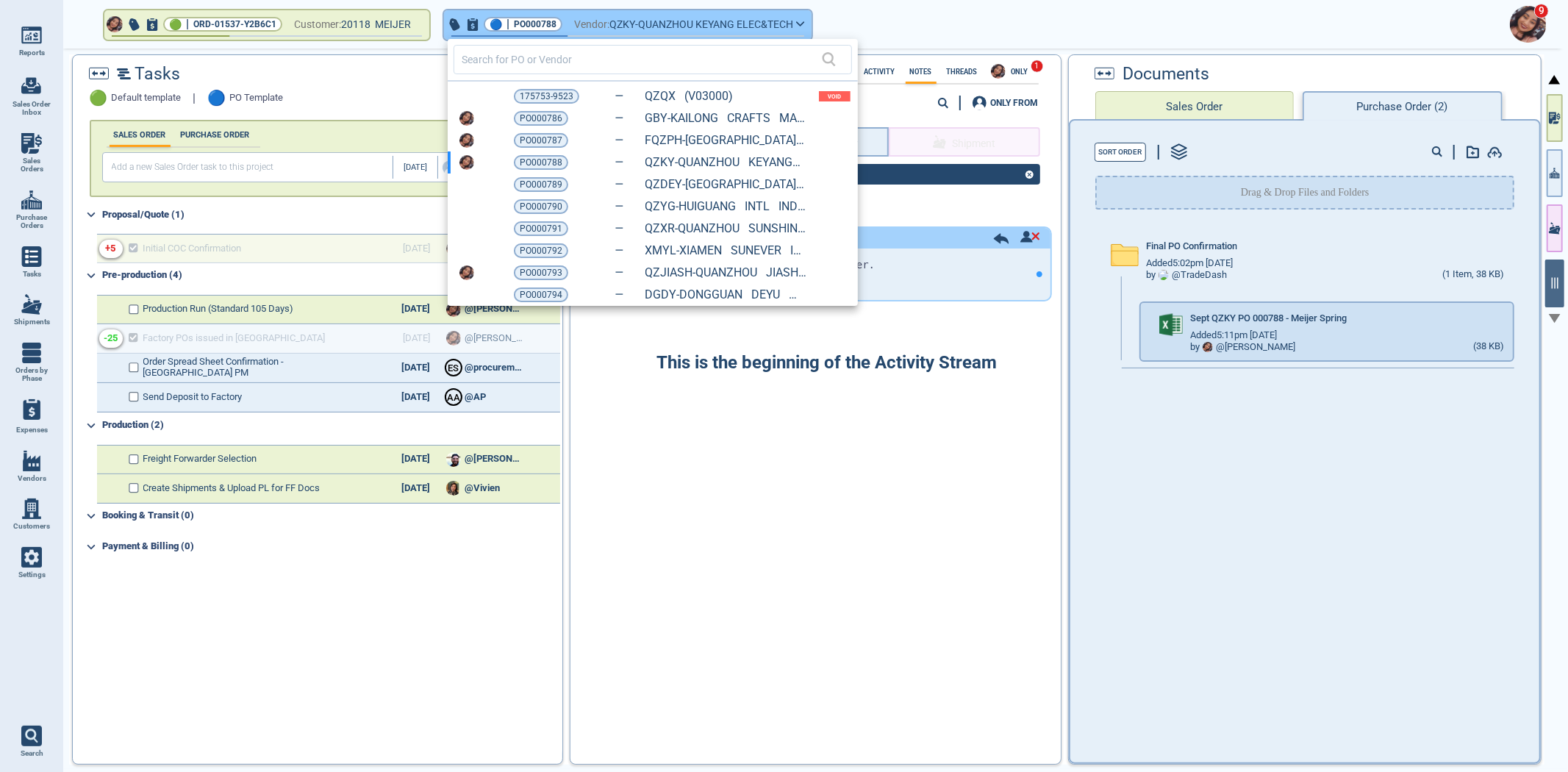
click at [608, 31] on div at bounding box center [784, 386] width 1568 height 772
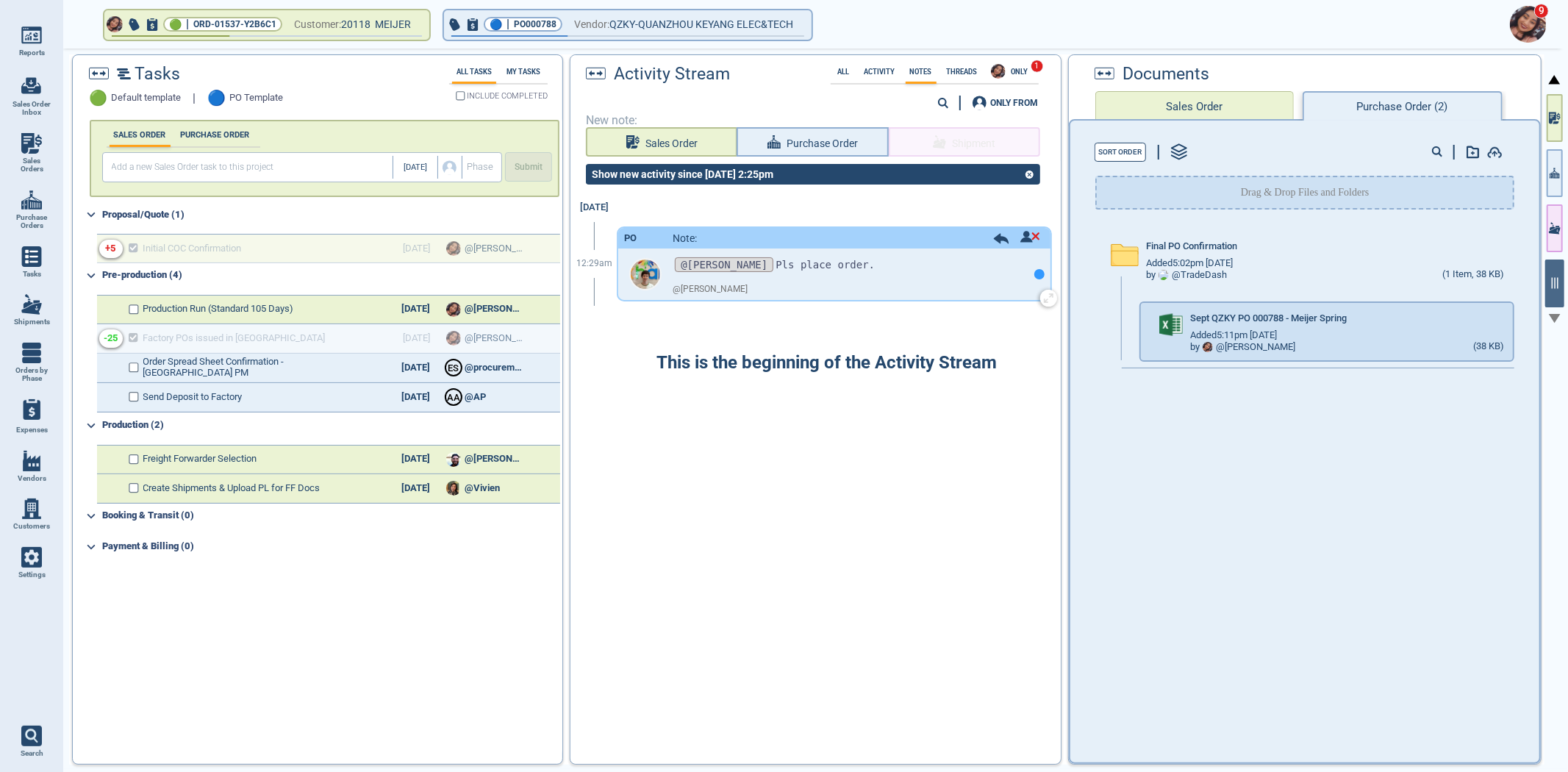
click at [1008, 270] on p "@Maria Pls place order." at bounding box center [850, 265] width 355 height 18
click at [1035, 272] on div at bounding box center [1039, 274] width 10 height 10
click at [993, 236] on icon at bounding box center [999, 238] width 15 height 10
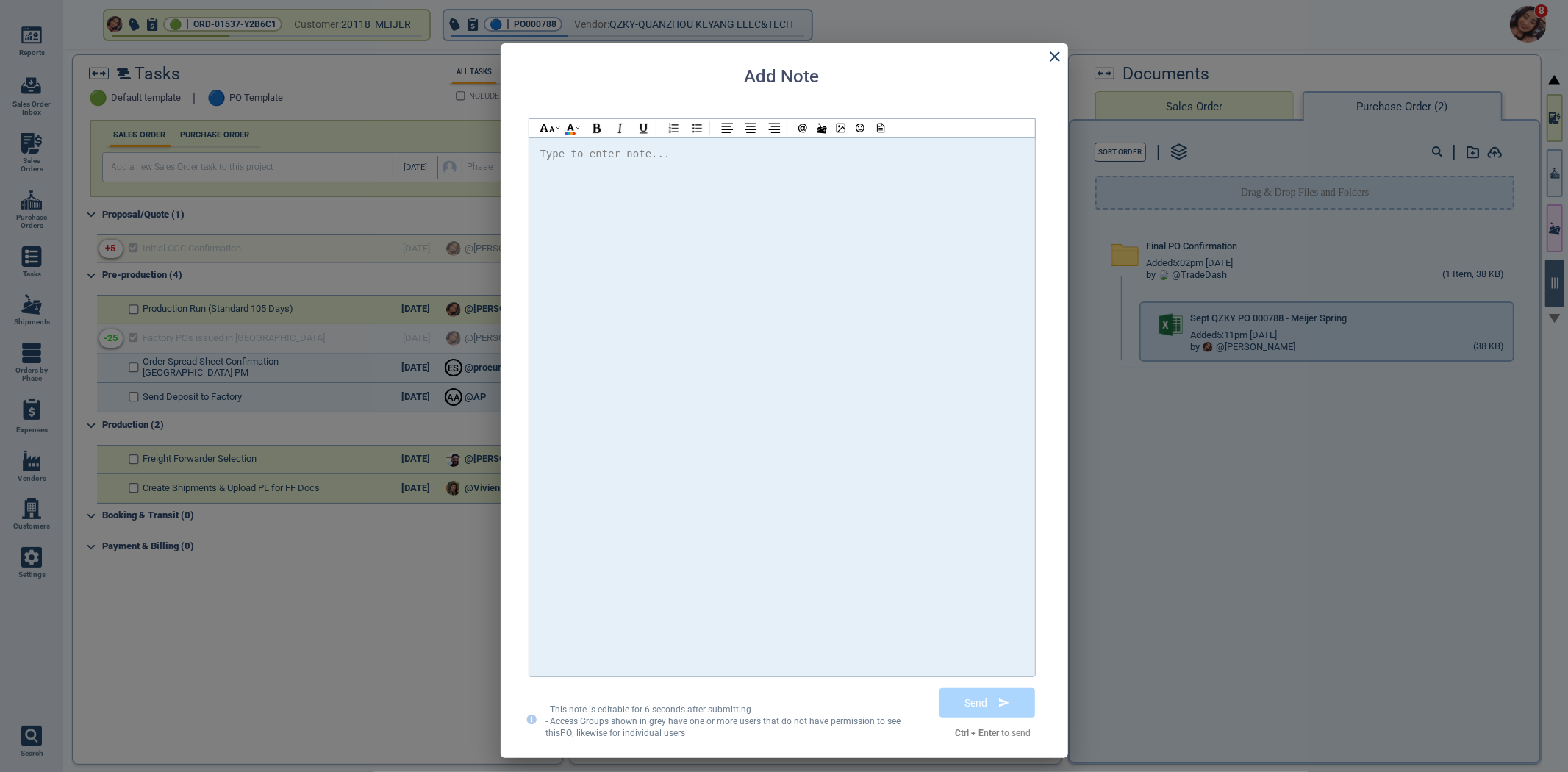
click at [880, 272] on div at bounding box center [782, 406] width 484 height 524
click at [882, 142] on div "Hi @Selina @Selina @Selina i didnt attach PO, sorry about that." at bounding box center [782, 407] width 506 height 539
click at [880, 135] on div at bounding box center [879, 129] width 19 height 18
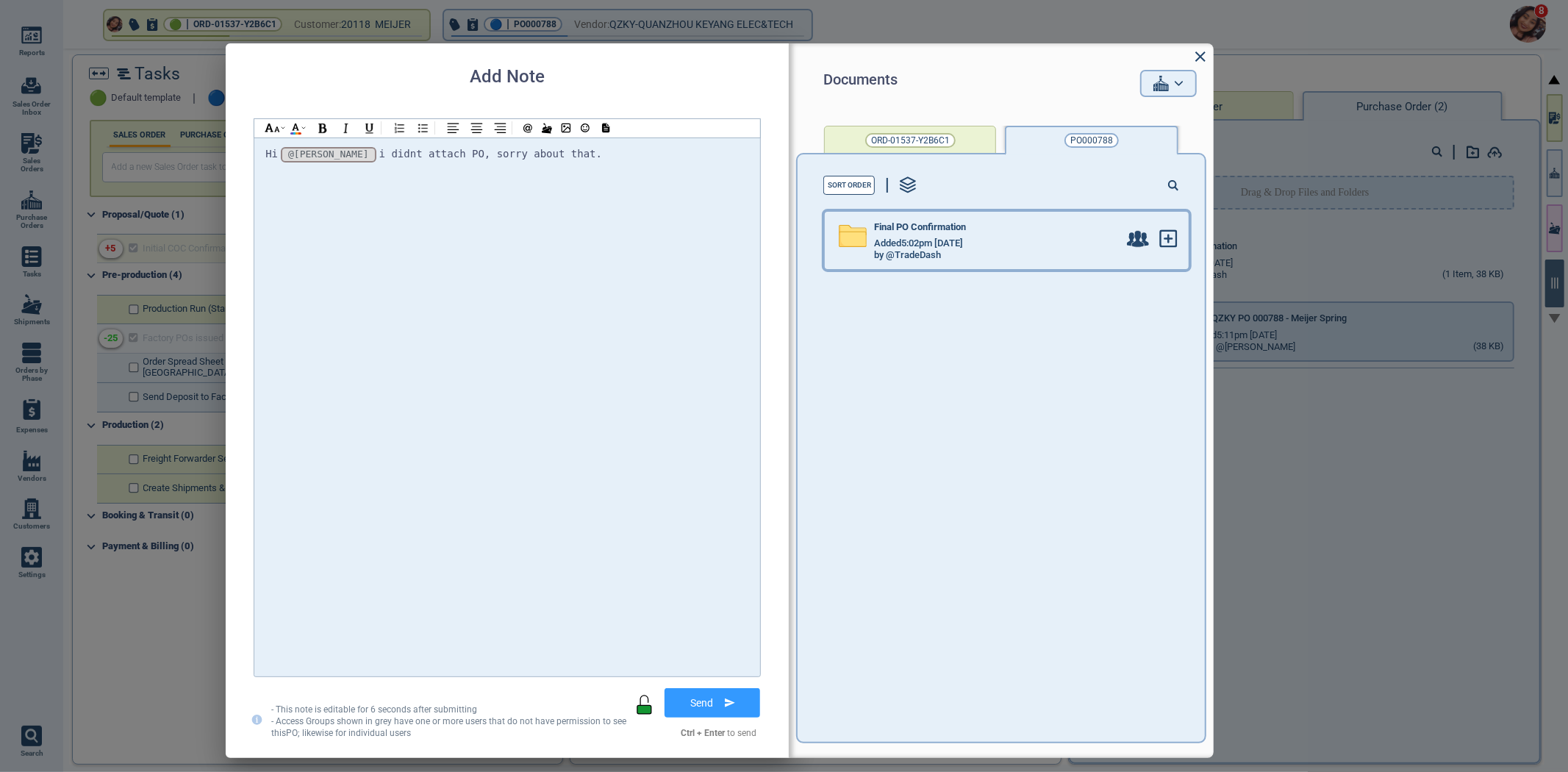
click at [1025, 237] on div "Added 5:02pm [DATE]" at bounding box center [996, 243] width 244 height 11
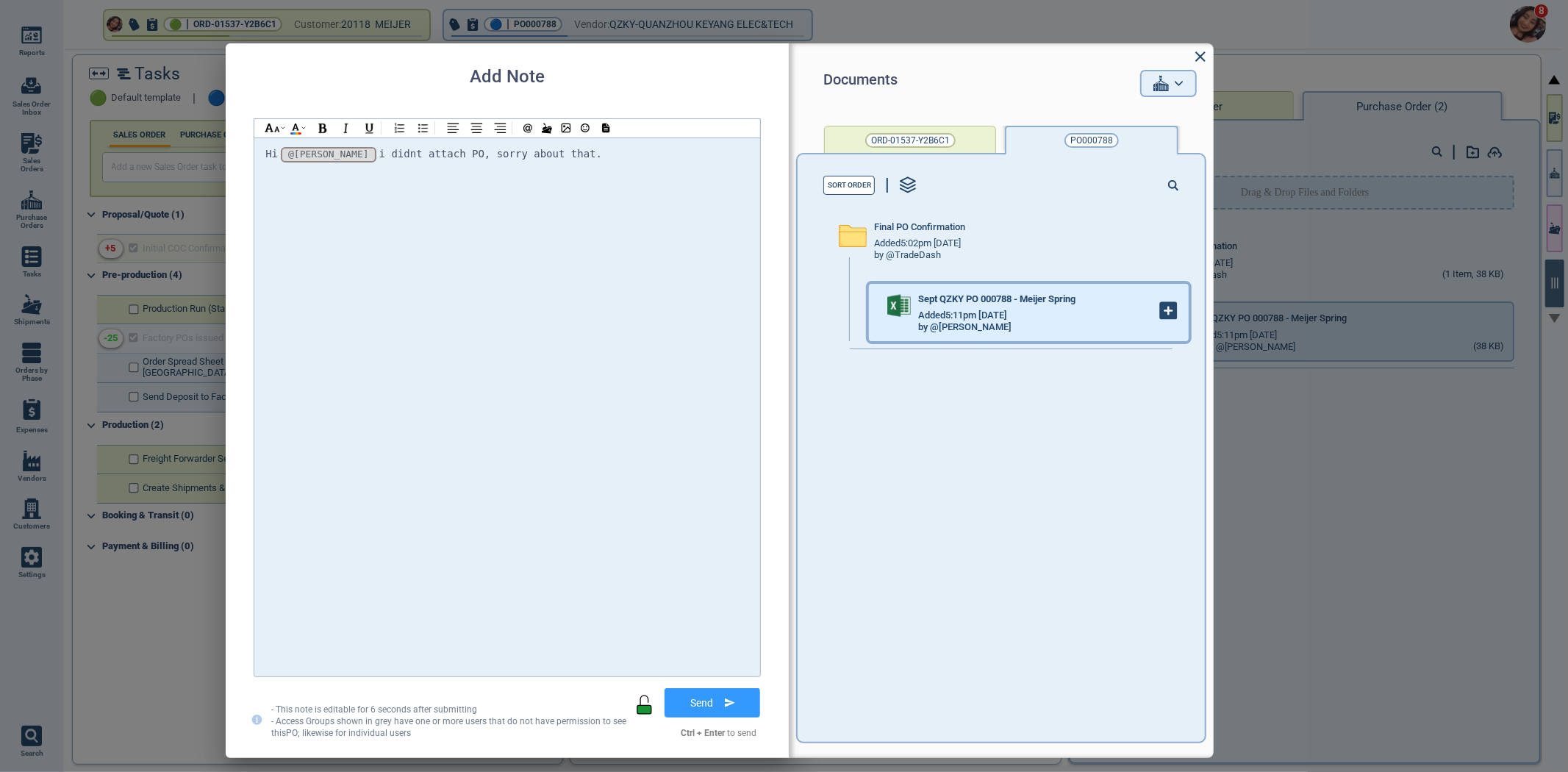
click at [1161, 312] on icon at bounding box center [1169, 311] width 16 height 16
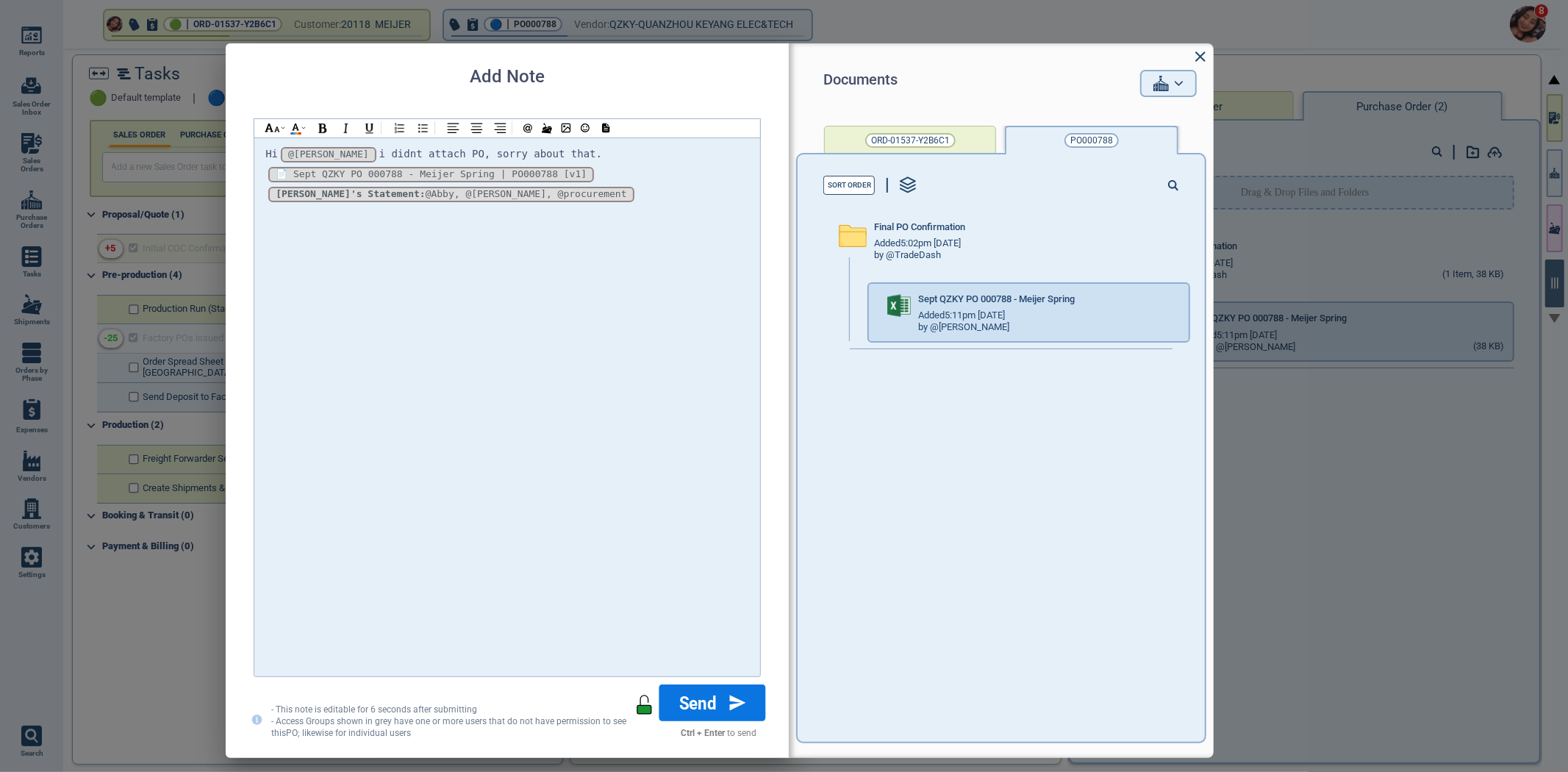
click at [708, 702] on button "Send" at bounding box center [712, 702] width 106 height 37
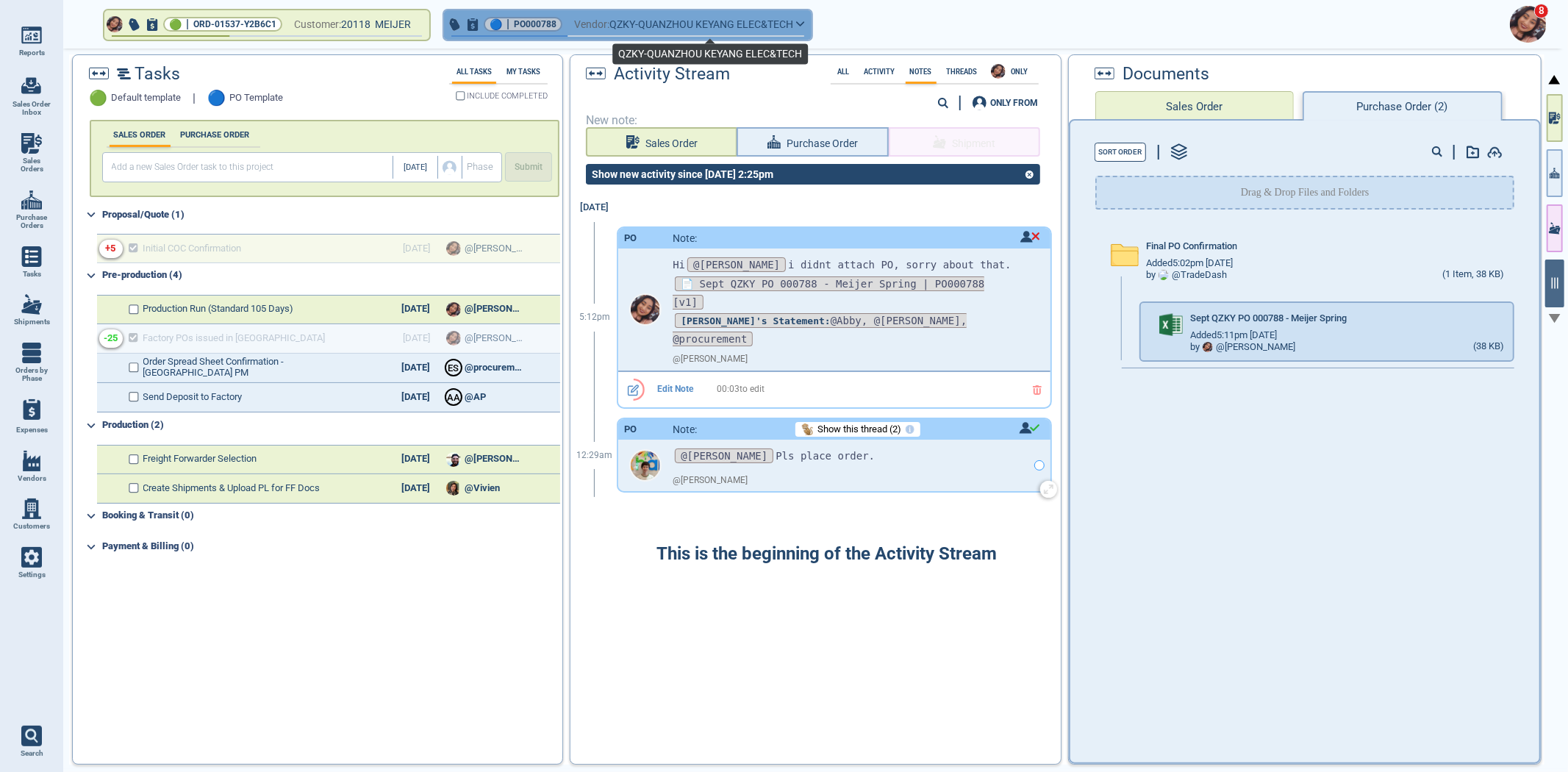
click at [645, 16] on span "QZKY-QUANZHOU KEYANG ELEC&TECH" at bounding box center [701, 24] width 184 height 18
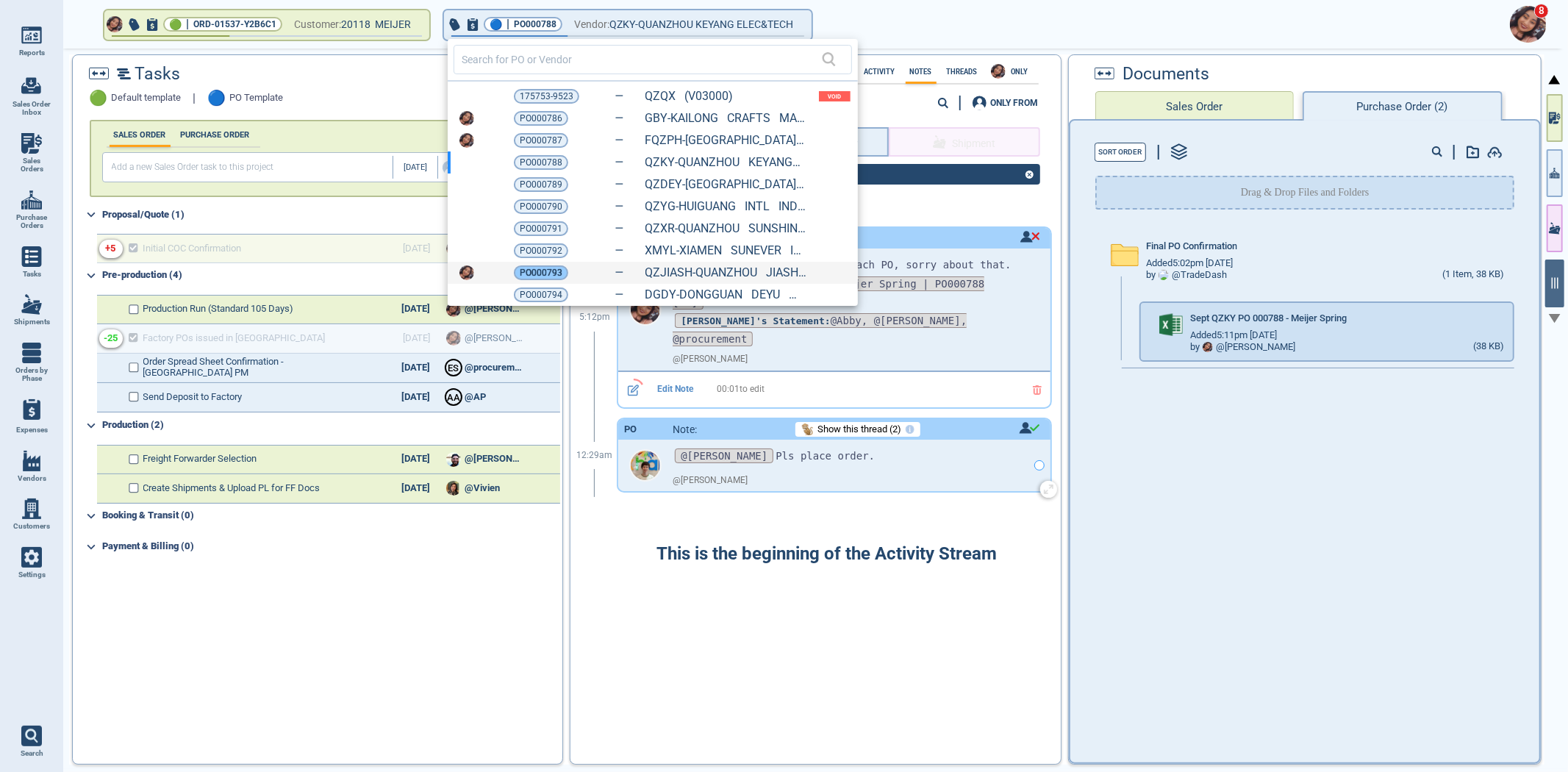
click at [542, 265] on span "PO000793" at bounding box center [541, 272] width 43 height 15
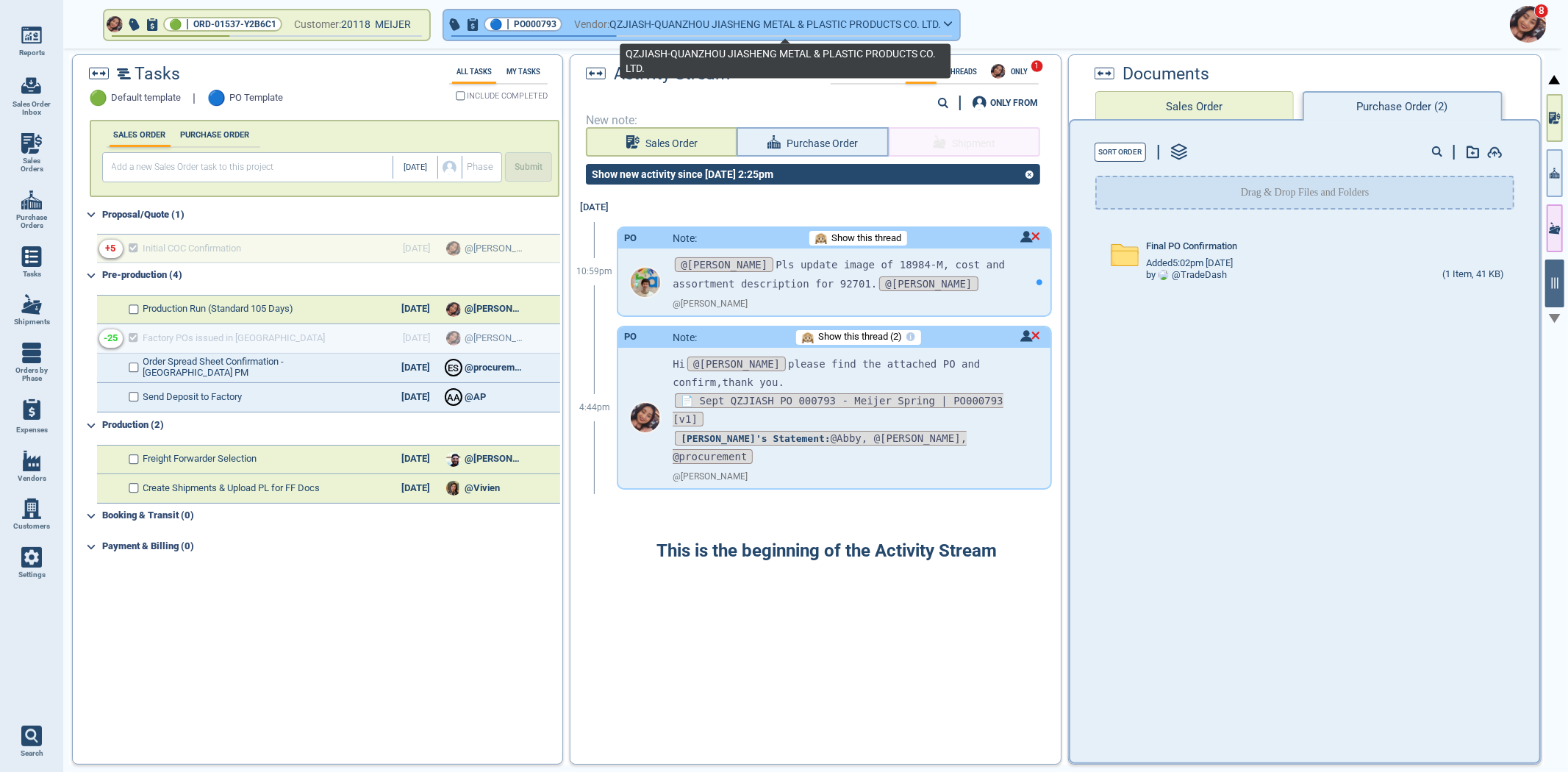
click at [621, 18] on span "QZJIASH-QUANZHOU JIASHENG METAL & PLASTIC PRODUCTS CO. LTD." at bounding box center [774, 24] width 331 height 18
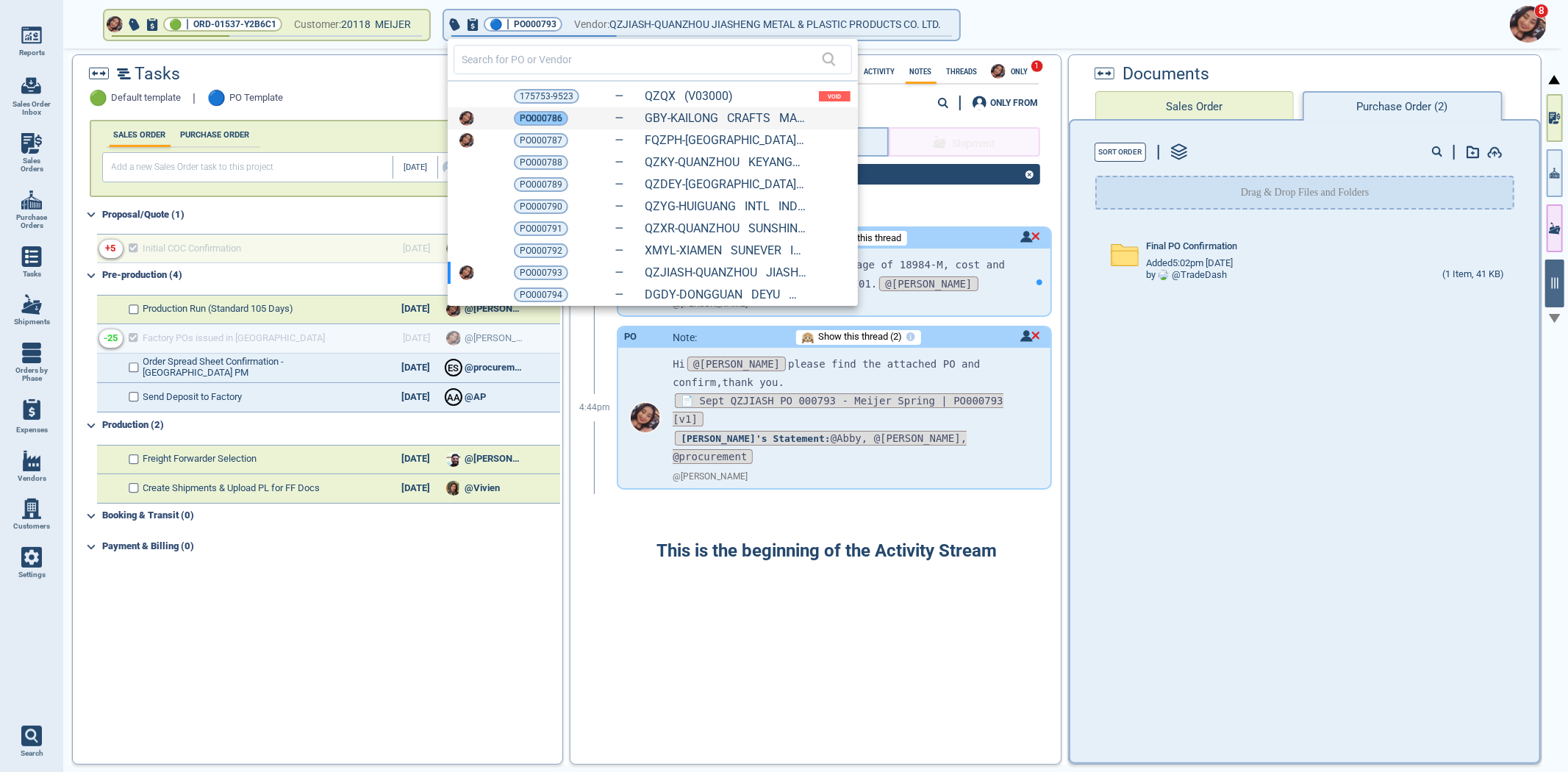
click at [555, 114] on span "PO000786" at bounding box center [541, 118] width 43 height 15
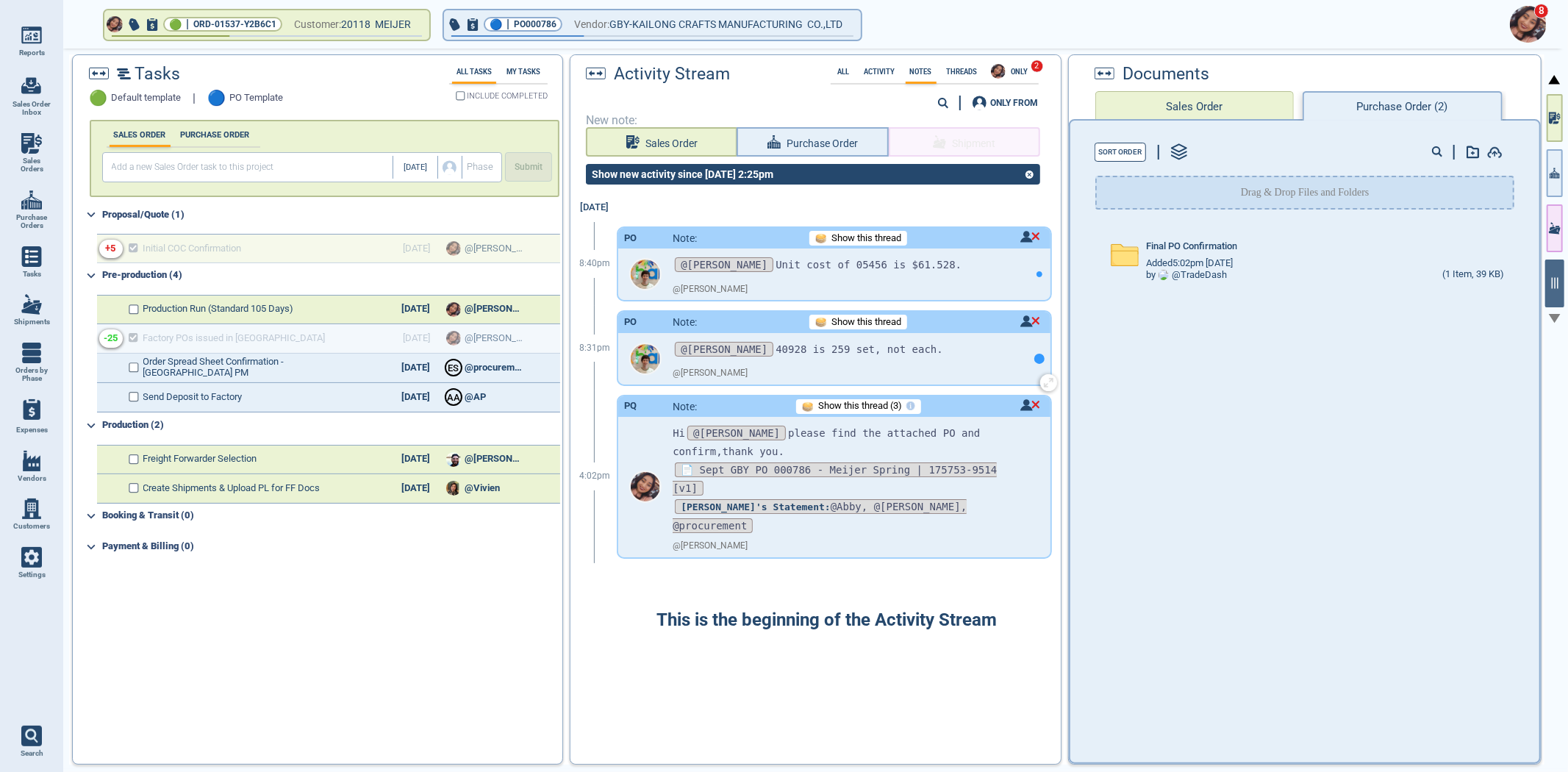
click at [1035, 356] on div at bounding box center [1039, 358] width 10 height 10
click at [1035, 270] on div at bounding box center [1039, 274] width 10 height 10
click at [1028, 281] on div at bounding box center [1039, 274] width 22 height 51
click at [1035, 354] on div at bounding box center [1039, 358] width 10 height 10
click at [1019, 237] on img at bounding box center [1029, 236] width 21 height 11
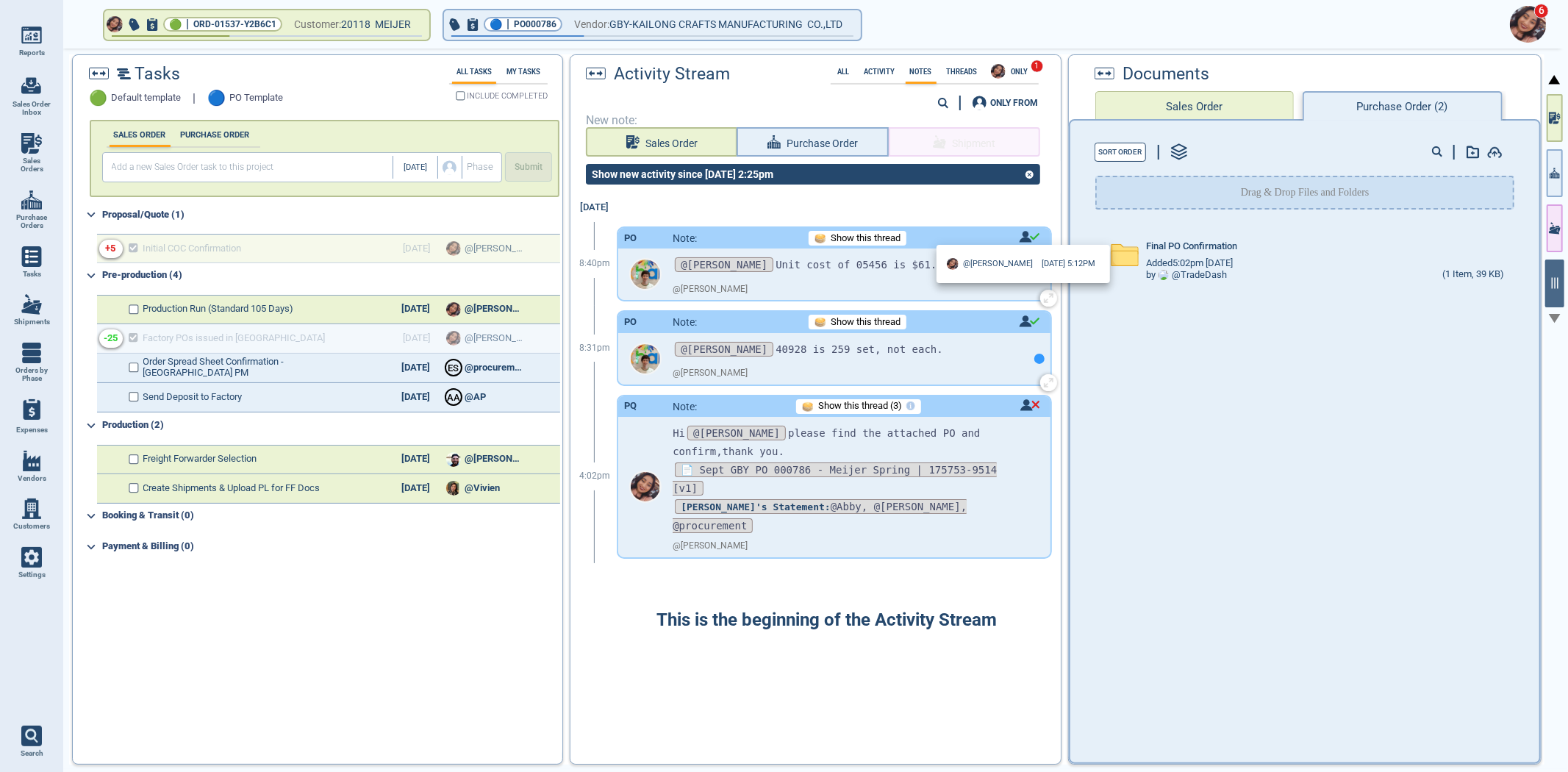
click at [1019, 237] on div at bounding box center [784, 386] width 1568 height 772
drag, startPoint x: 29, startPoint y: 177, endPoint x: 29, endPoint y: 164, distance: 13.0
click at [29, 174] on link "Sales Orders" at bounding box center [31, 153] width 64 height 57
select select "50"
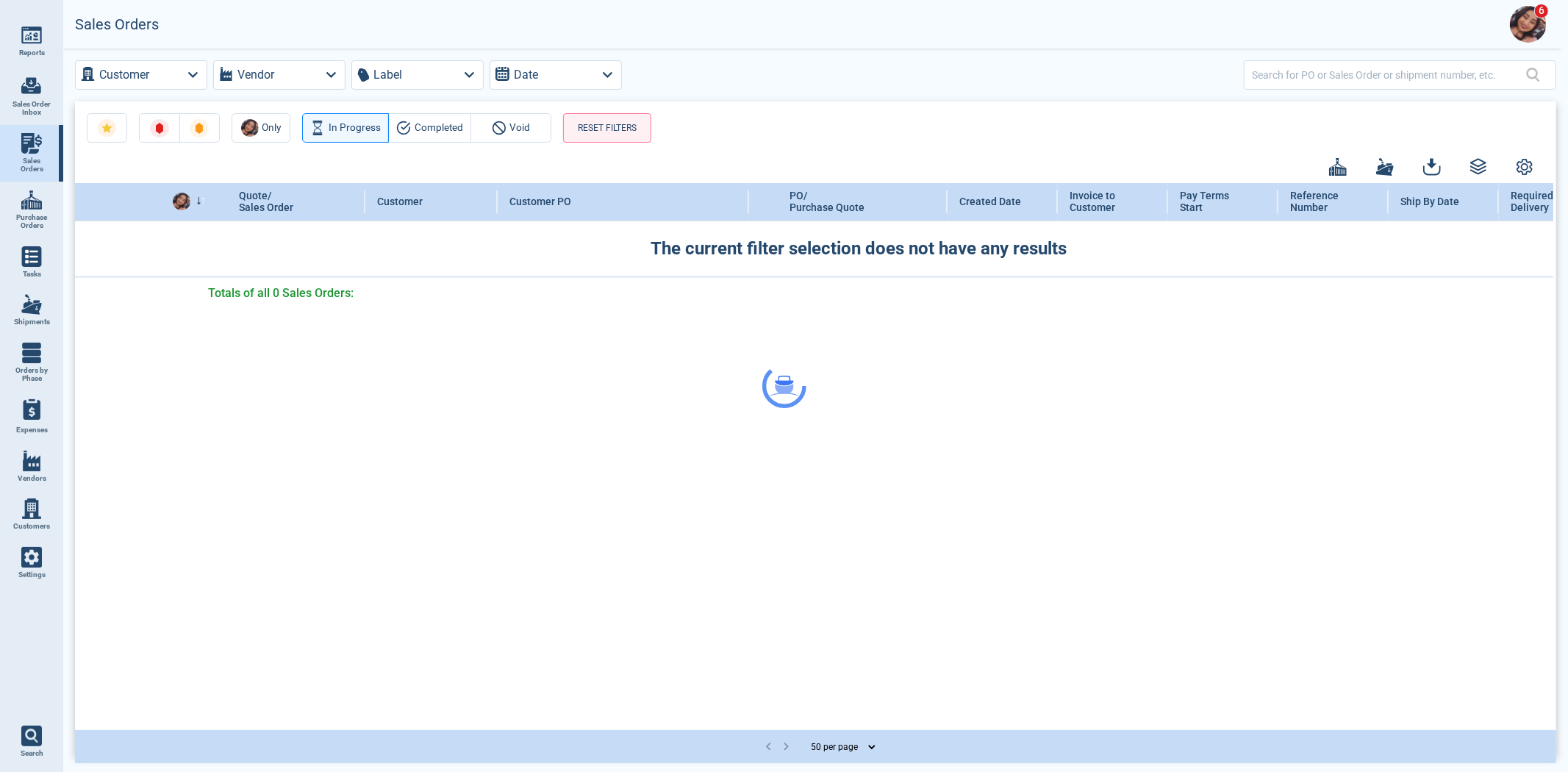
click at [29, 164] on span "Sales Orders" at bounding box center [31, 165] width 40 height 17
